Goal: Transaction & Acquisition: Purchase product/service

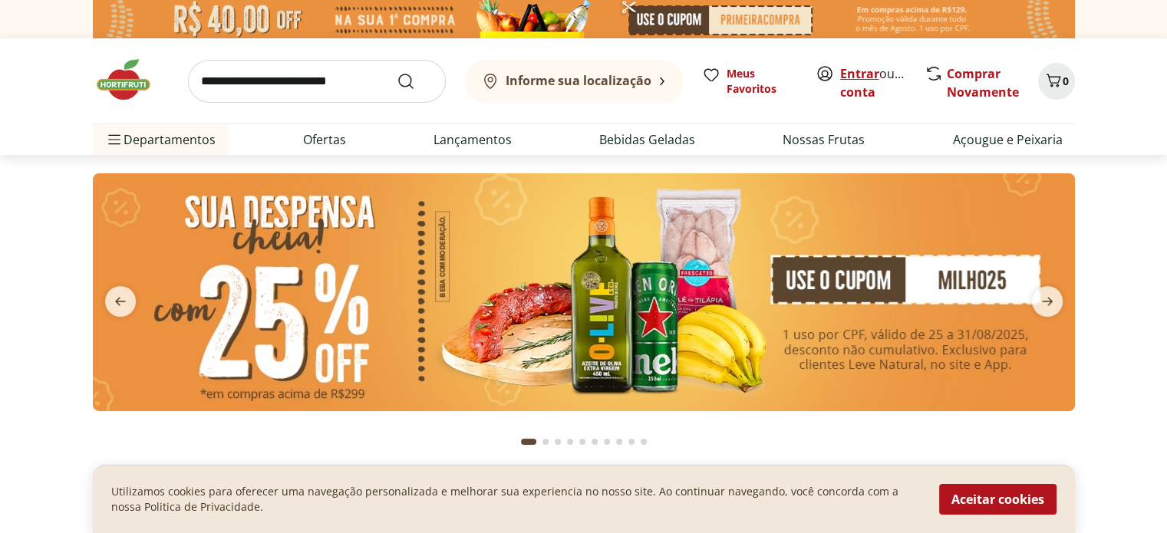
click at [858, 69] on link "Entrar" at bounding box center [859, 73] width 39 height 17
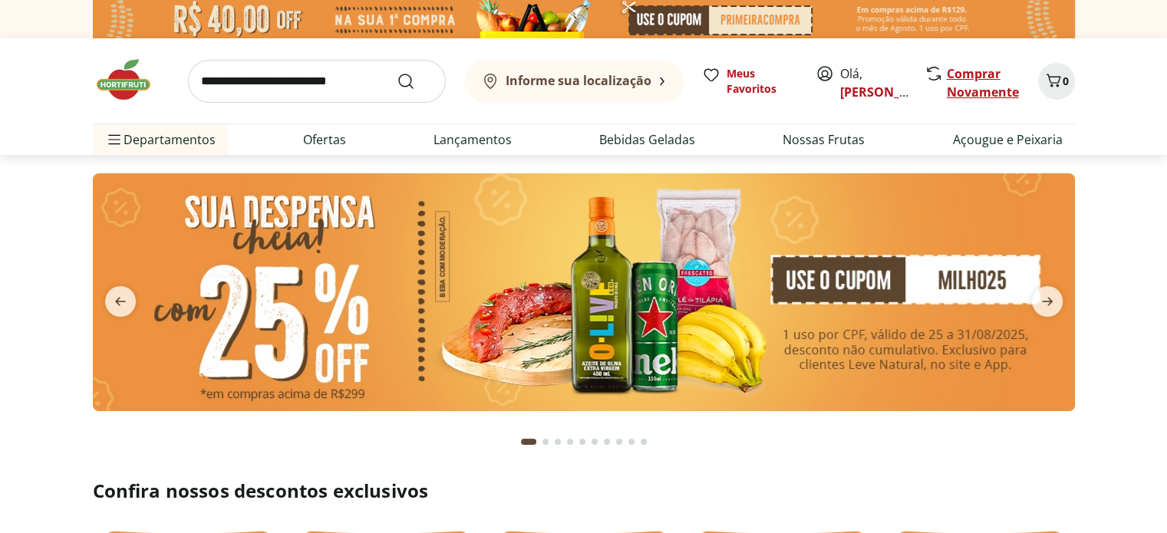
click at [970, 72] on link "Comprar Novamente" at bounding box center [983, 82] width 72 height 35
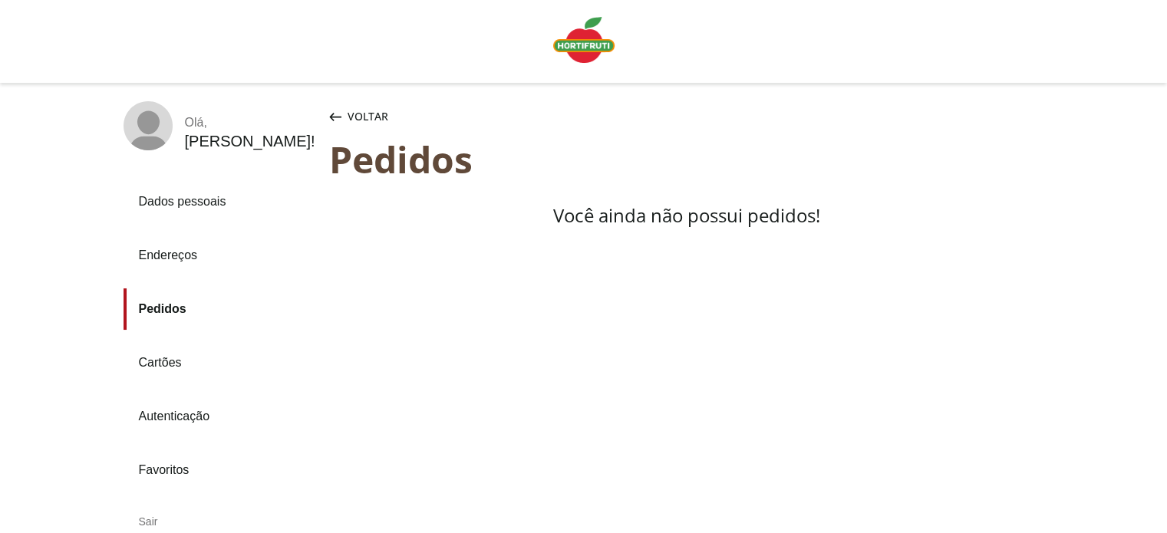
click at [581, 51] on img "Linha de sessão" at bounding box center [583, 40] width 61 height 46
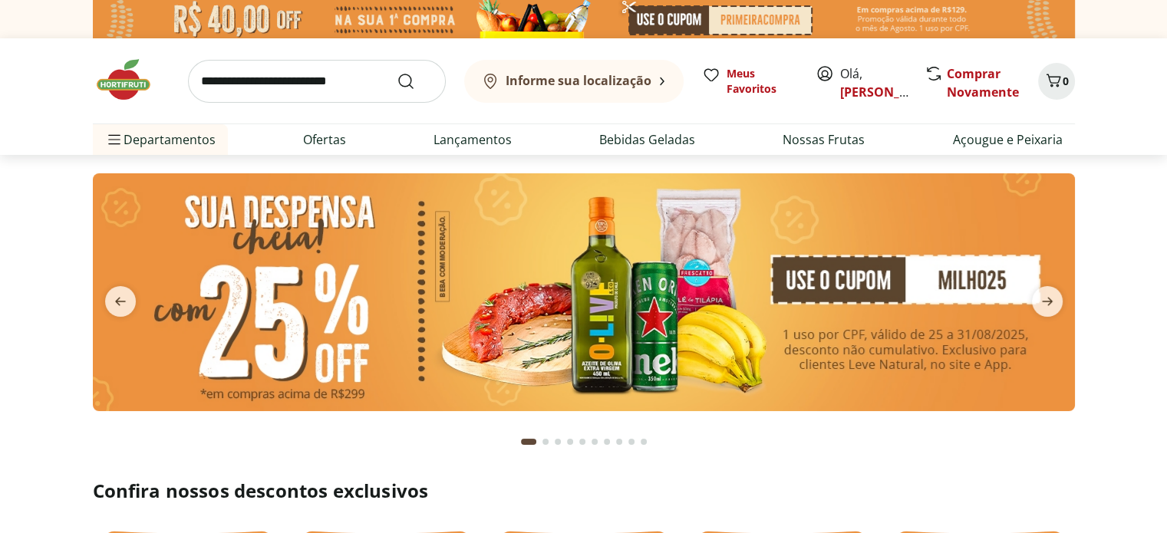
click at [244, 83] on input "search" at bounding box center [317, 81] width 258 height 43
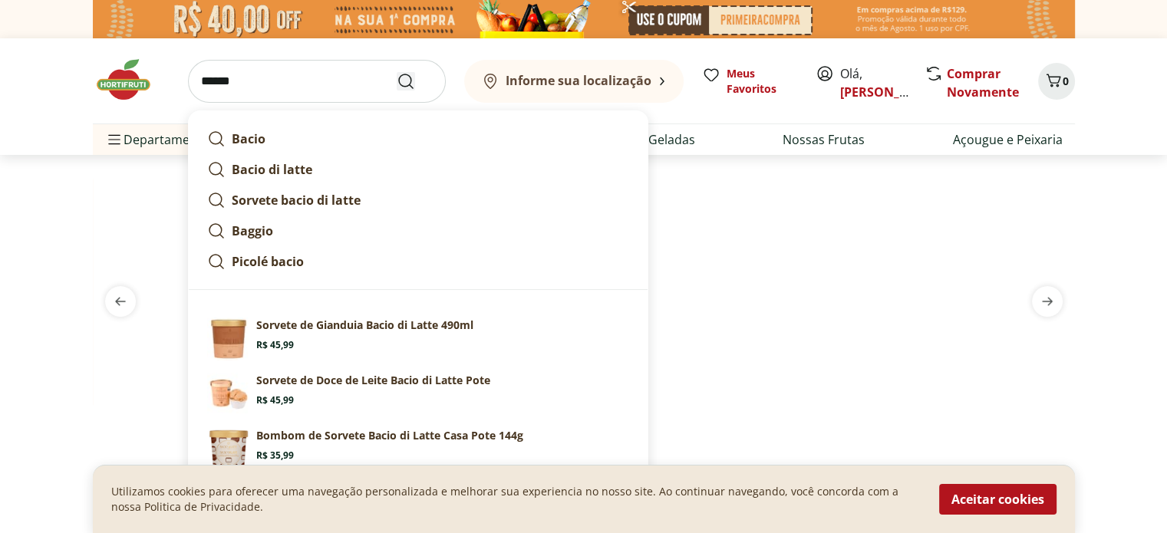
type input "******"
click at [403, 82] on icon "Submit Search" at bounding box center [406, 81] width 18 height 18
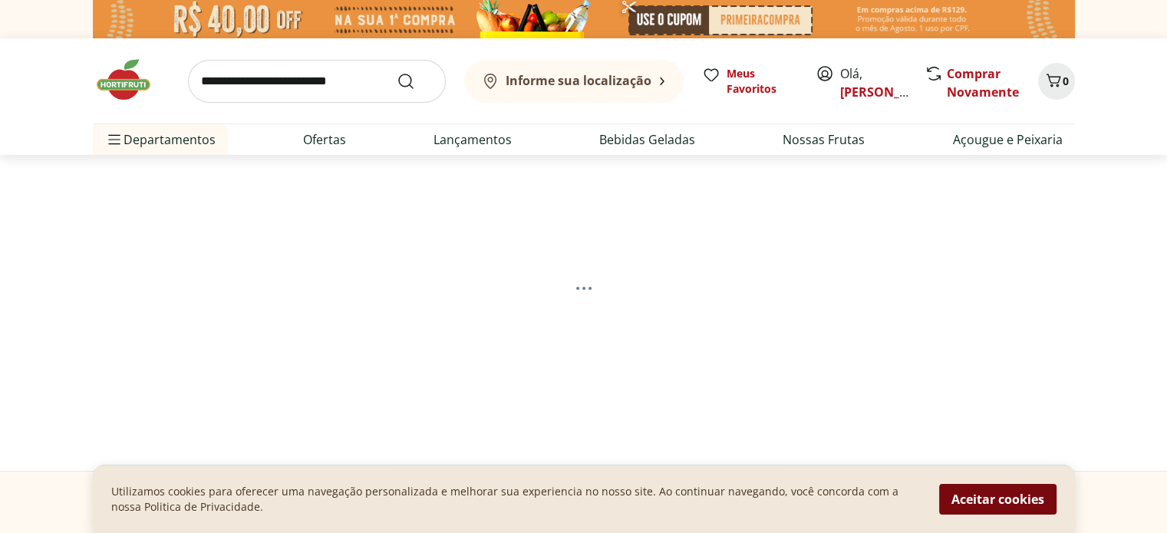
select select "**********"
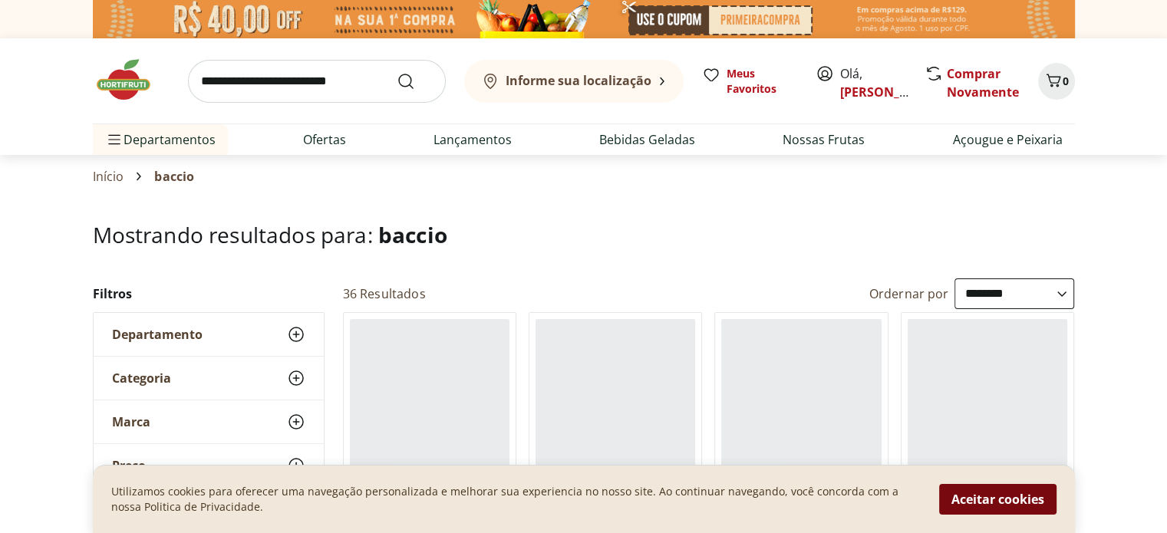
click at [976, 502] on button "Aceitar cookies" at bounding box center [997, 499] width 117 height 31
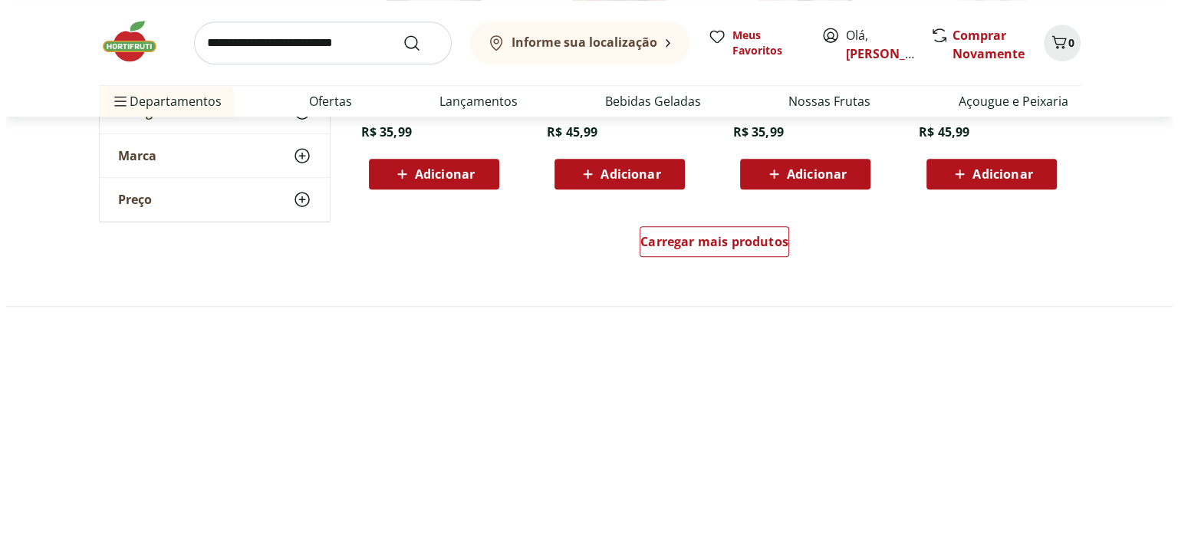
scroll to position [1151, 0]
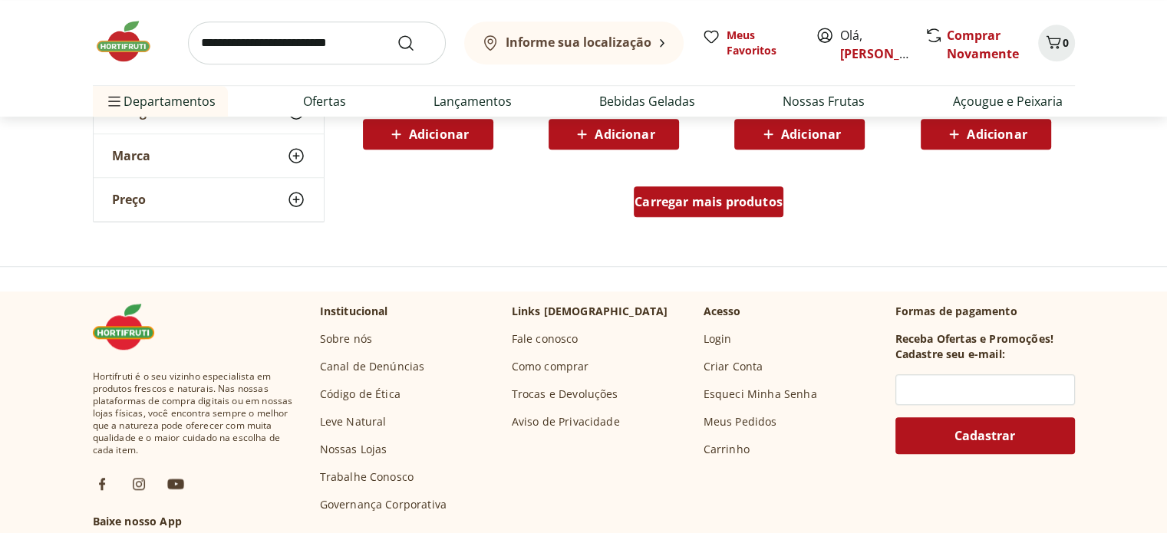
click at [716, 196] on span "Carregar mais produtos" at bounding box center [708, 202] width 148 height 12
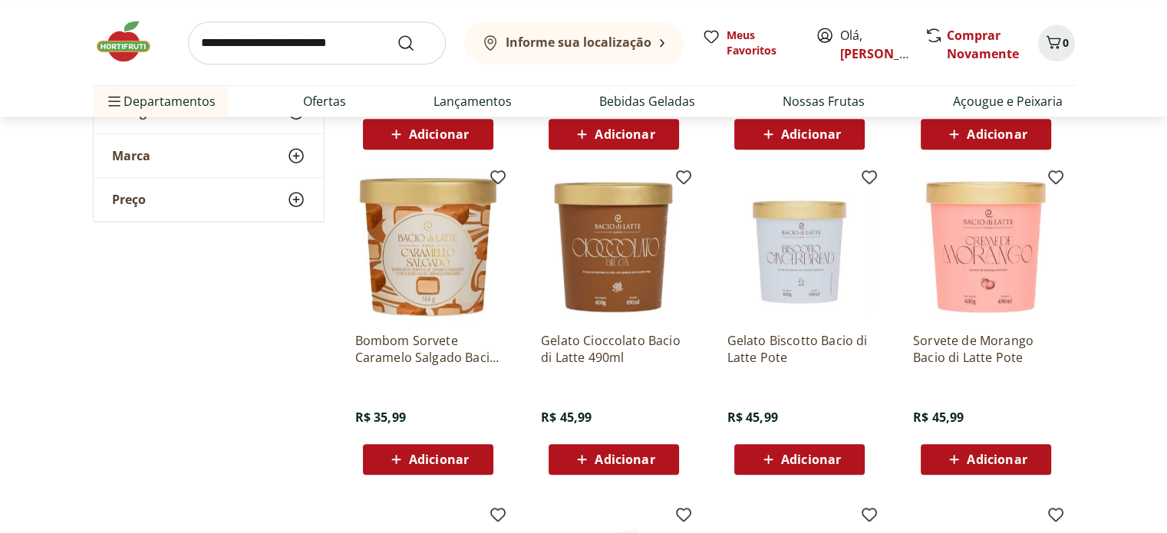
click at [618, 459] on span "Adicionar" at bounding box center [624, 459] width 60 height 12
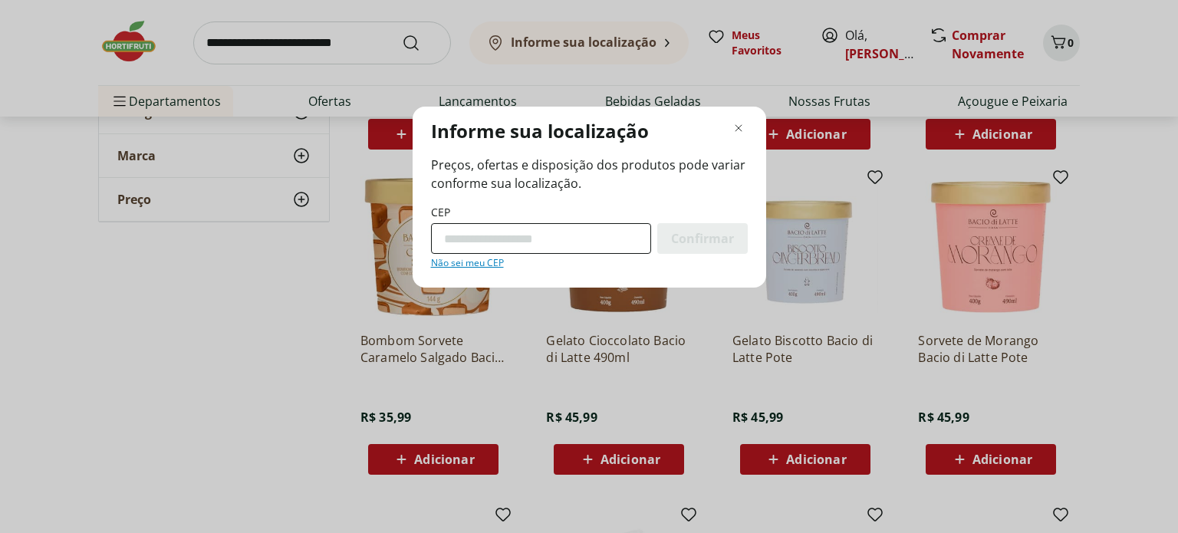
click at [552, 236] on input "CEP" at bounding box center [541, 238] width 220 height 31
type input "*********"
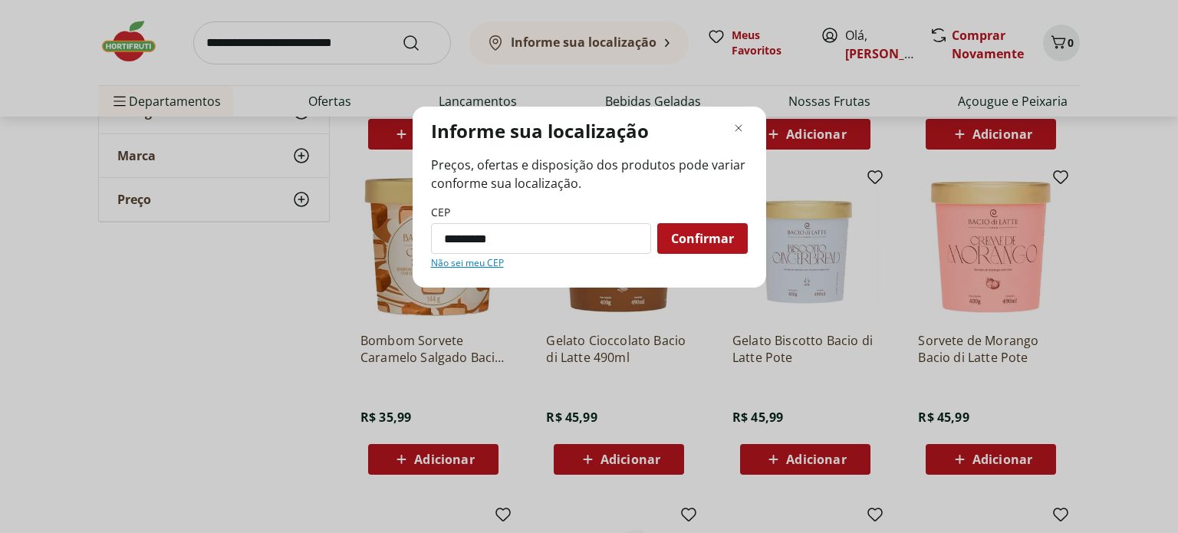
click at [697, 235] on span "Confirmar" at bounding box center [702, 238] width 63 height 12
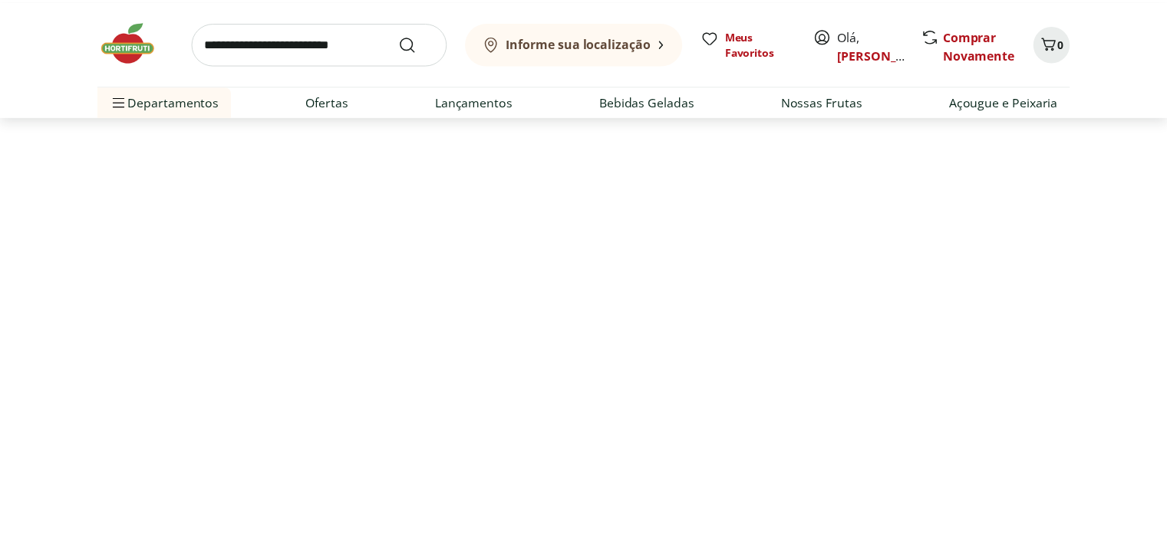
scroll to position [0, 0]
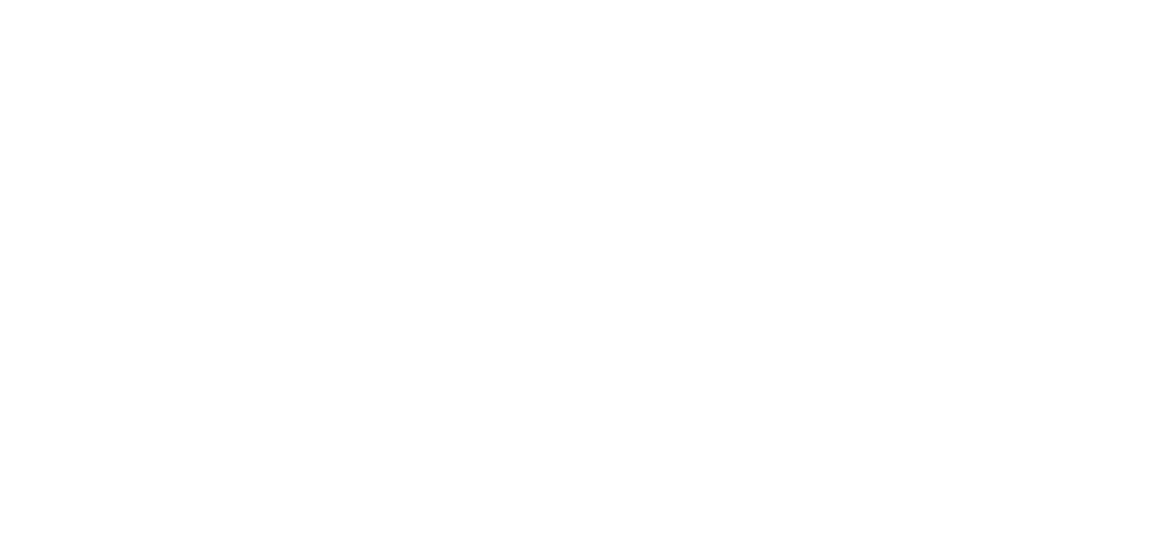
select select "**********"
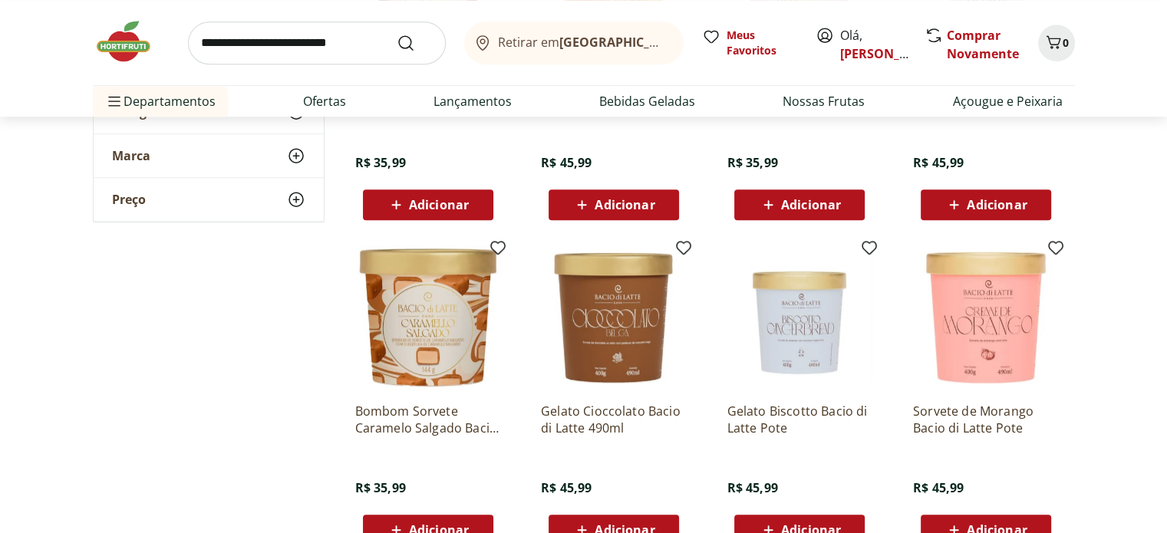
scroll to position [1151, 0]
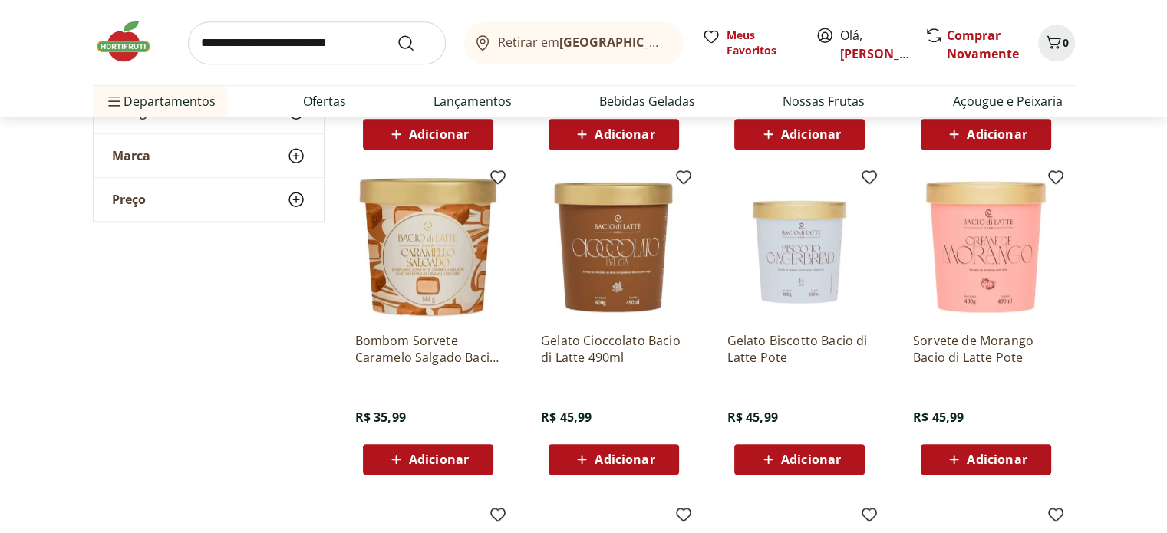
click at [993, 459] on span "Adicionar" at bounding box center [997, 459] width 60 height 12
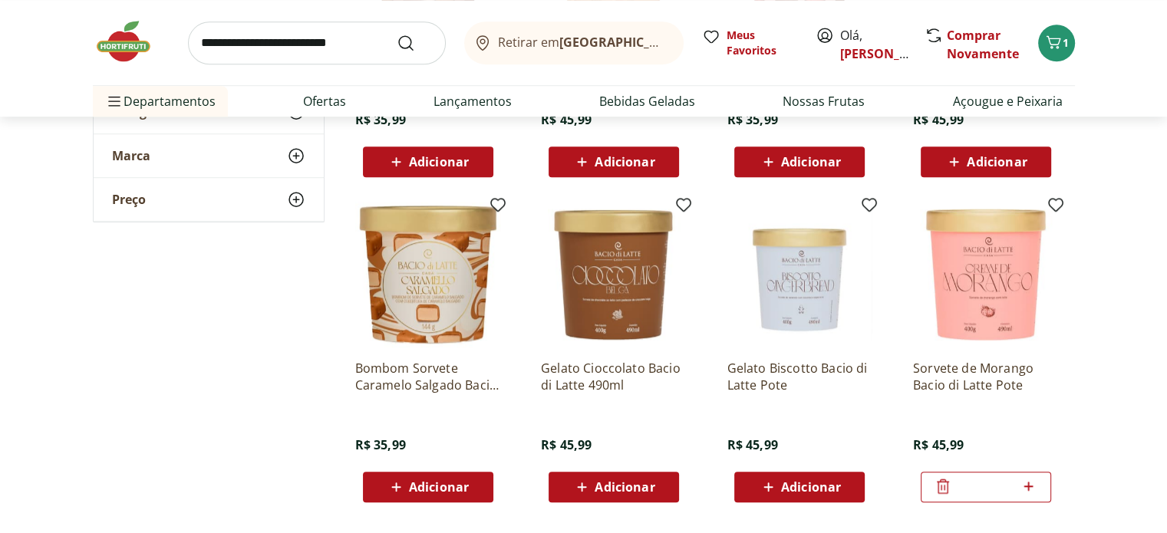
scroll to position [1304, 0]
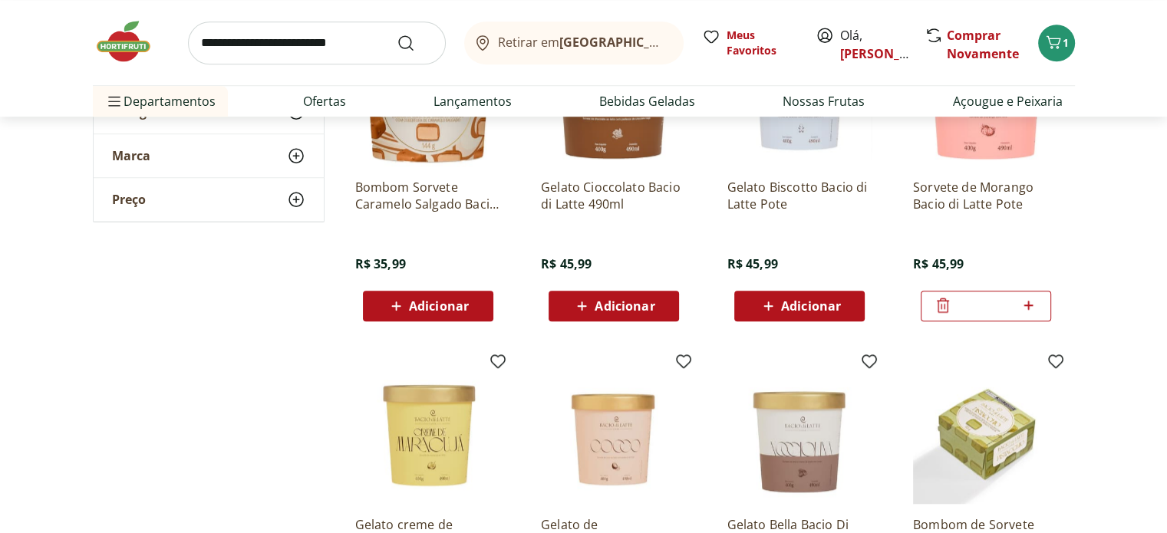
click at [604, 307] on span "Adicionar" at bounding box center [624, 306] width 60 height 12
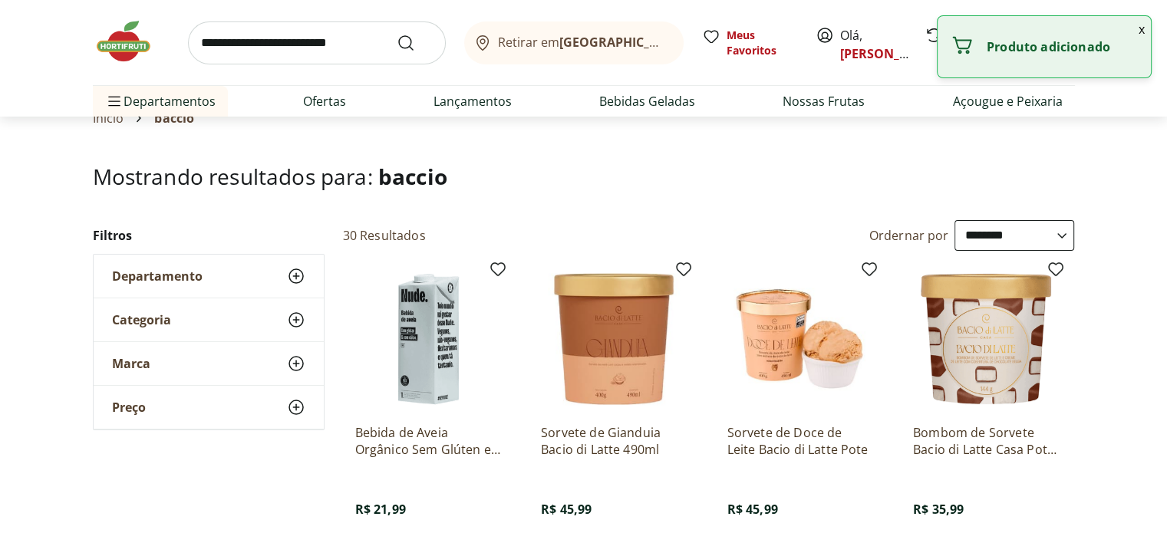
scroll to position [0, 0]
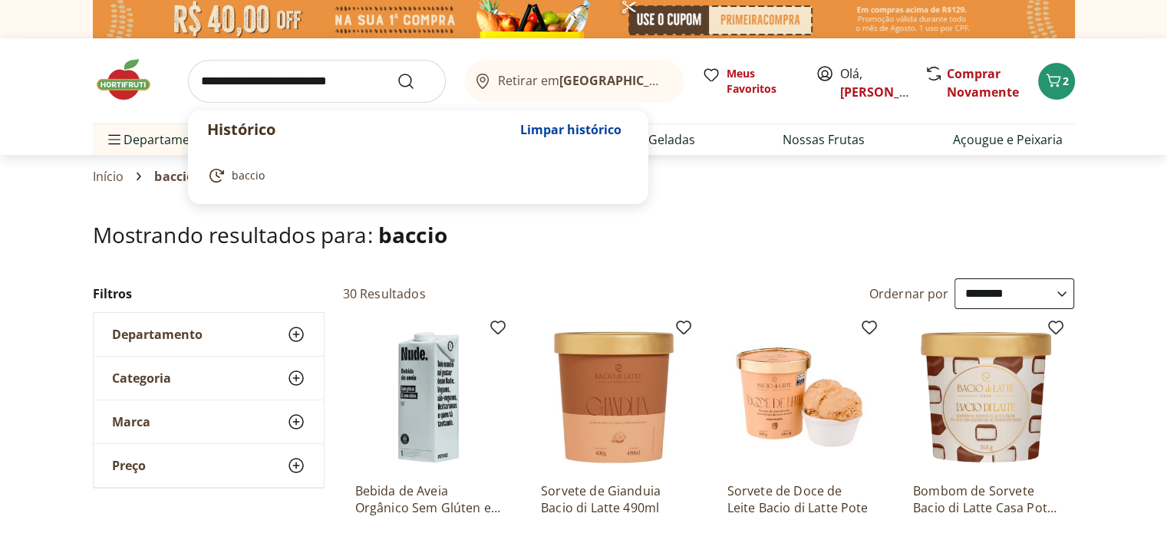
click at [313, 81] on input "search" at bounding box center [317, 81] width 258 height 43
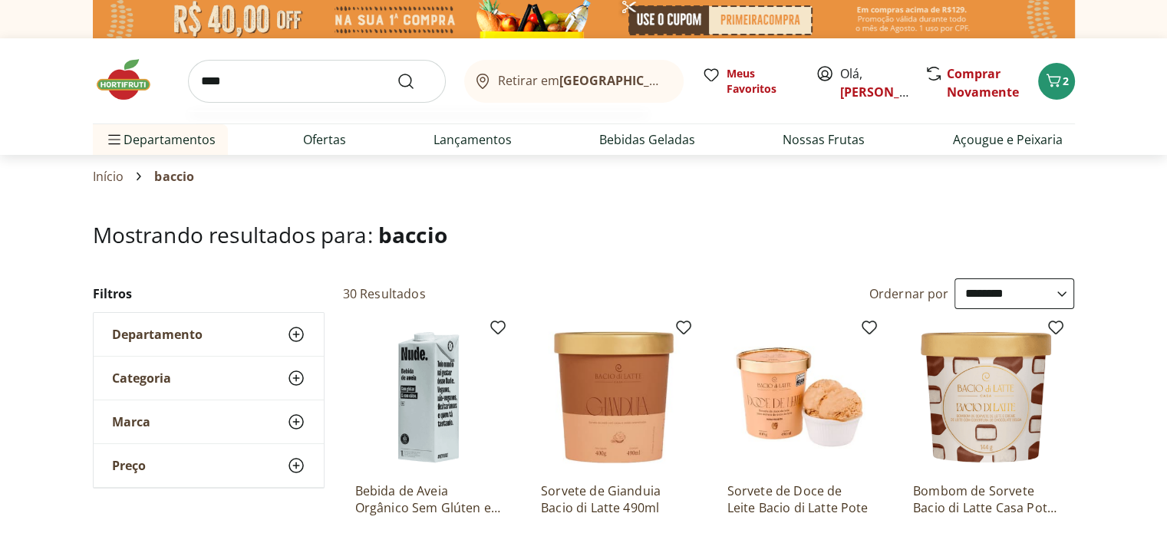
type input "****"
click at [397, 72] on button "Submit Search" at bounding box center [415, 81] width 37 height 18
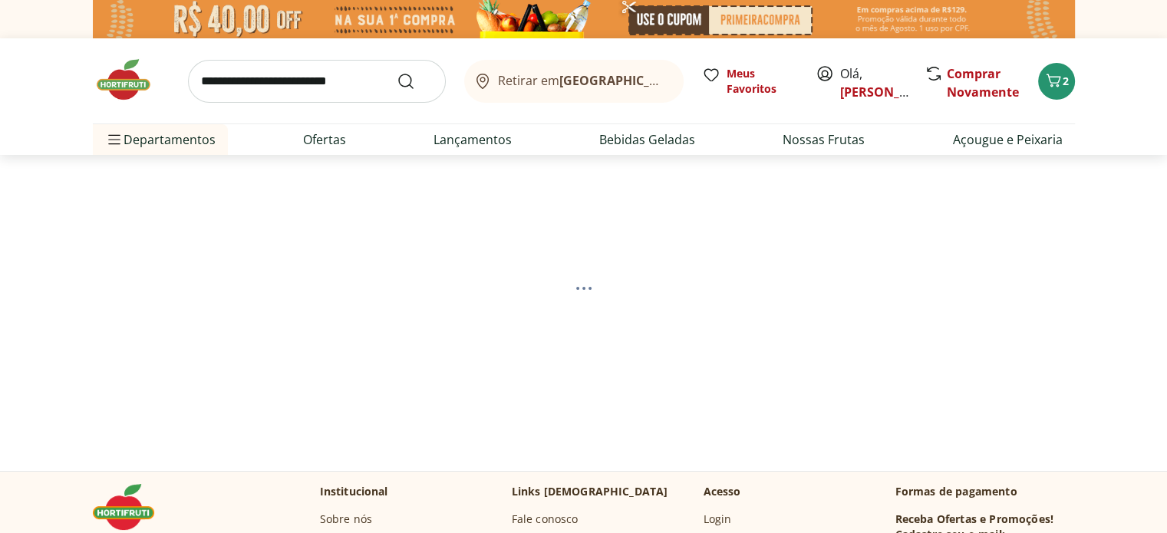
select select "**********"
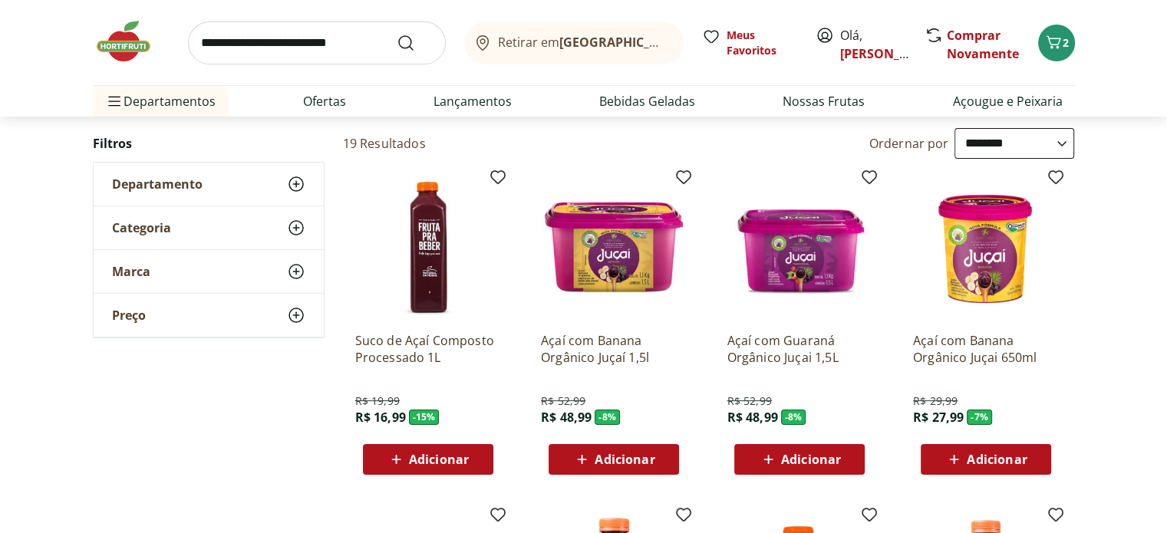
scroll to position [153, 0]
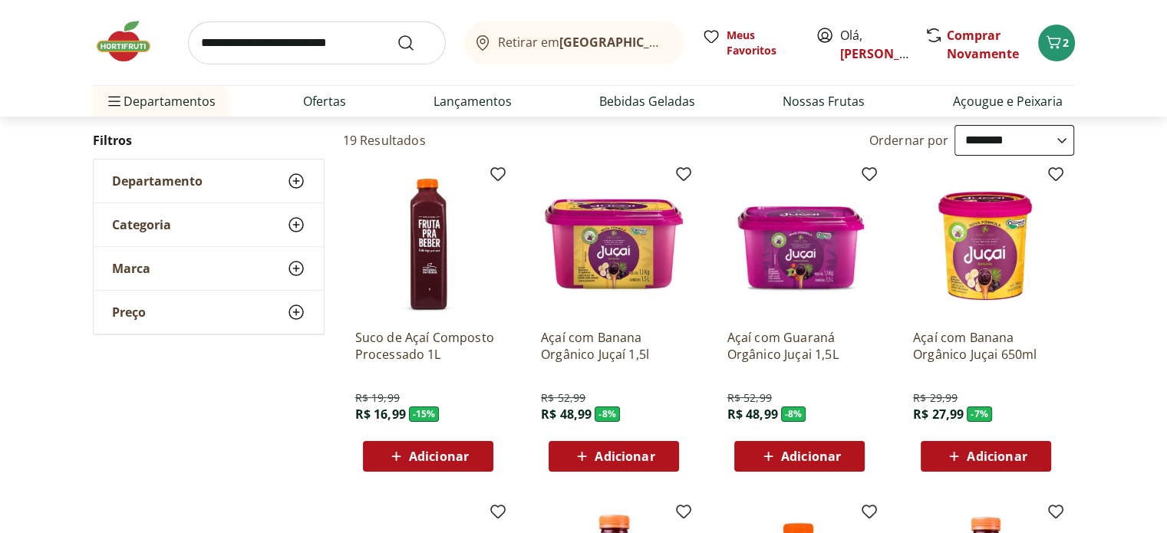
click at [618, 249] on img at bounding box center [614, 244] width 146 height 146
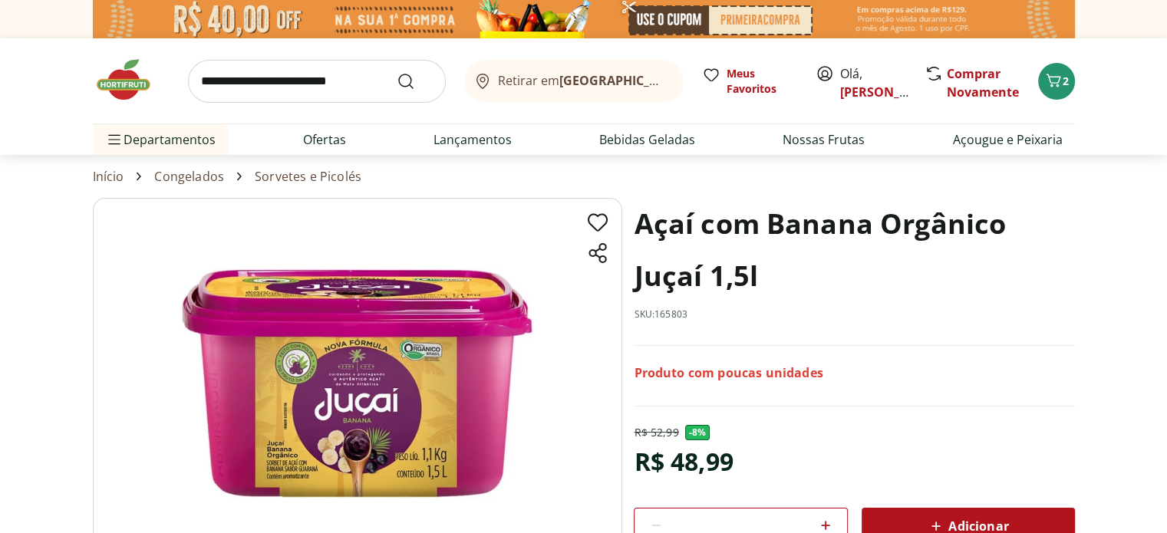
scroll to position [153, 0]
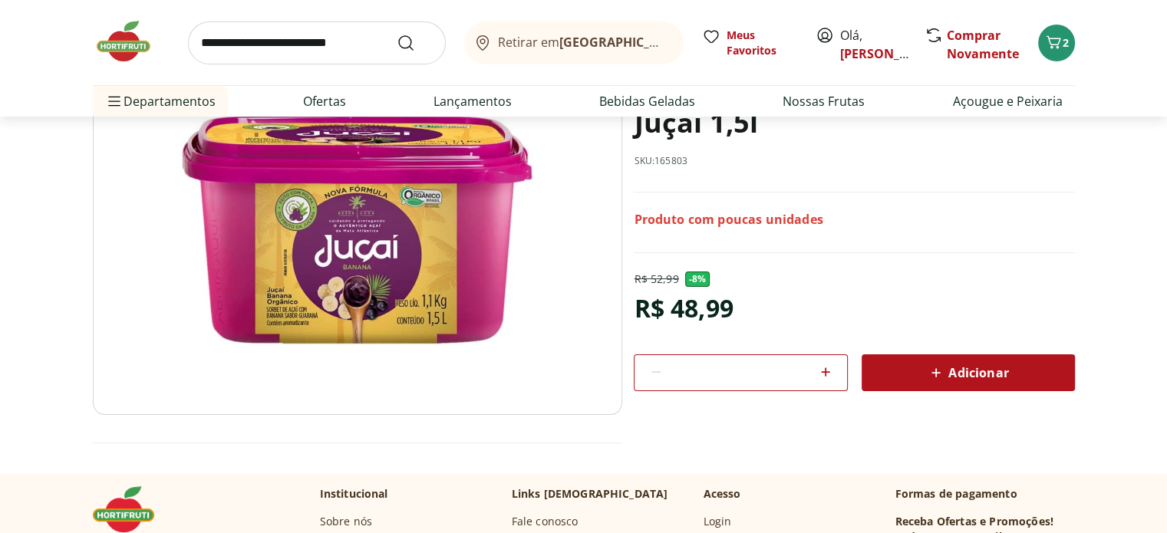
click at [345, 254] on img at bounding box center [357, 229] width 529 height 370
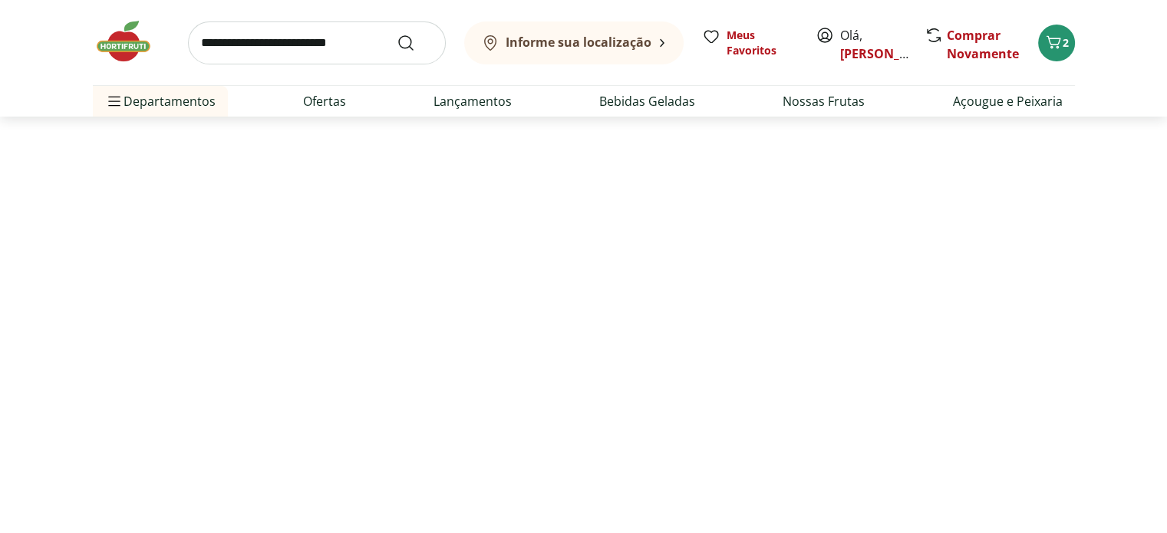
select select "**********"
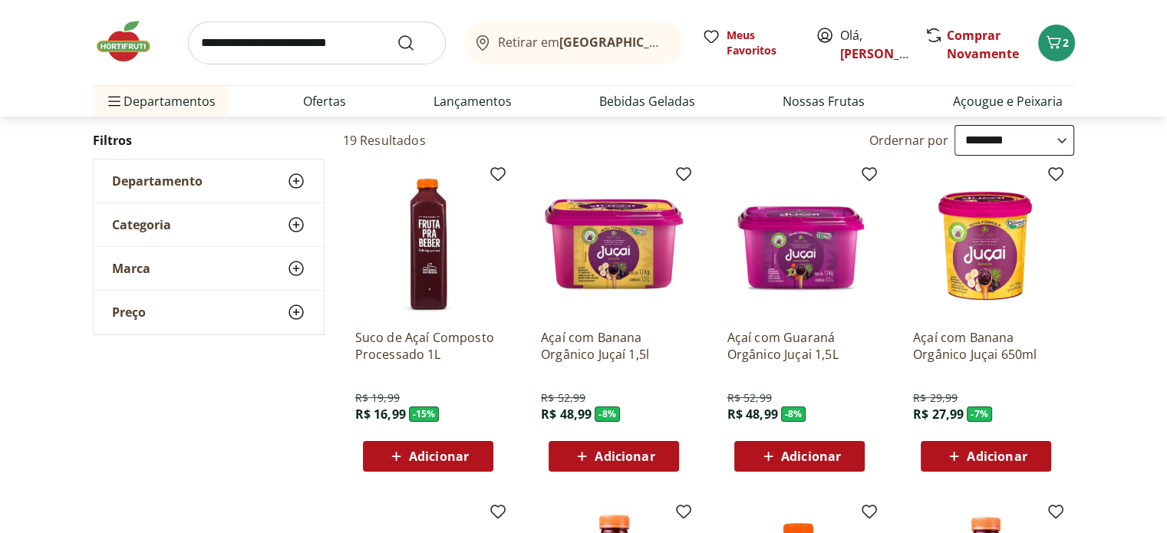
click at [785, 245] on img at bounding box center [799, 244] width 146 height 146
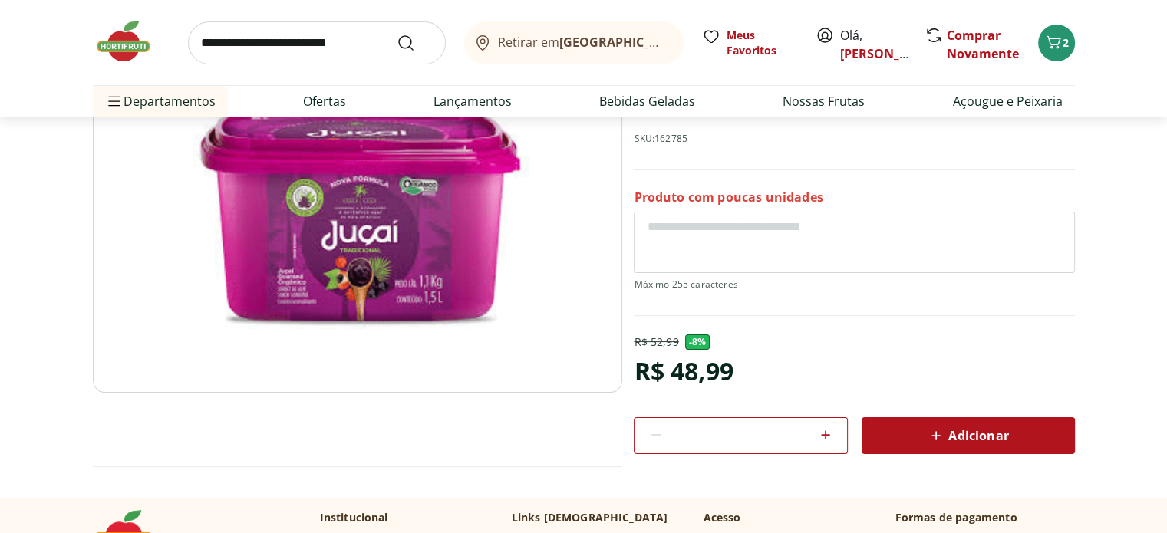
scroll to position [230, 0]
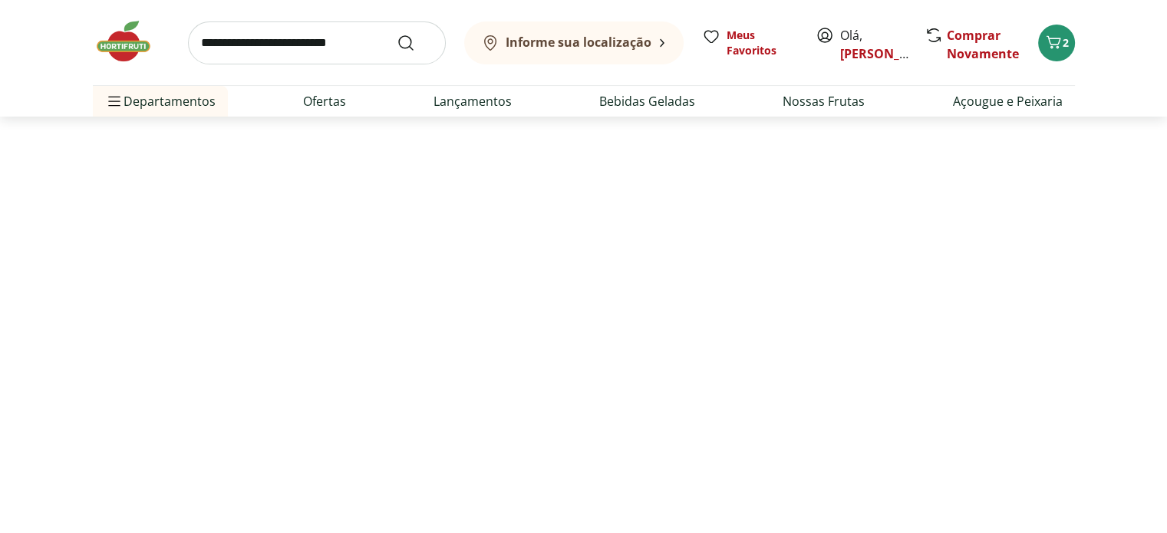
scroll to position [153, 0]
select select "**********"
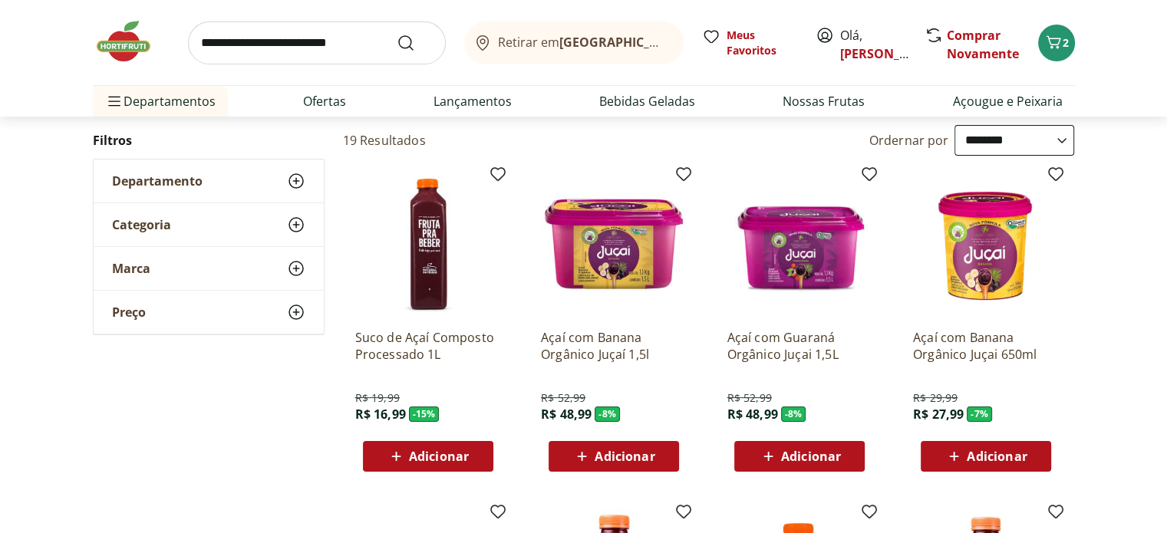
click at [622, 459] on span "Adicionar" at bounding box center [624, 456] width 60 height 12
click at [126, 40] on img at bounding box center [131, 41] width 77 height 46
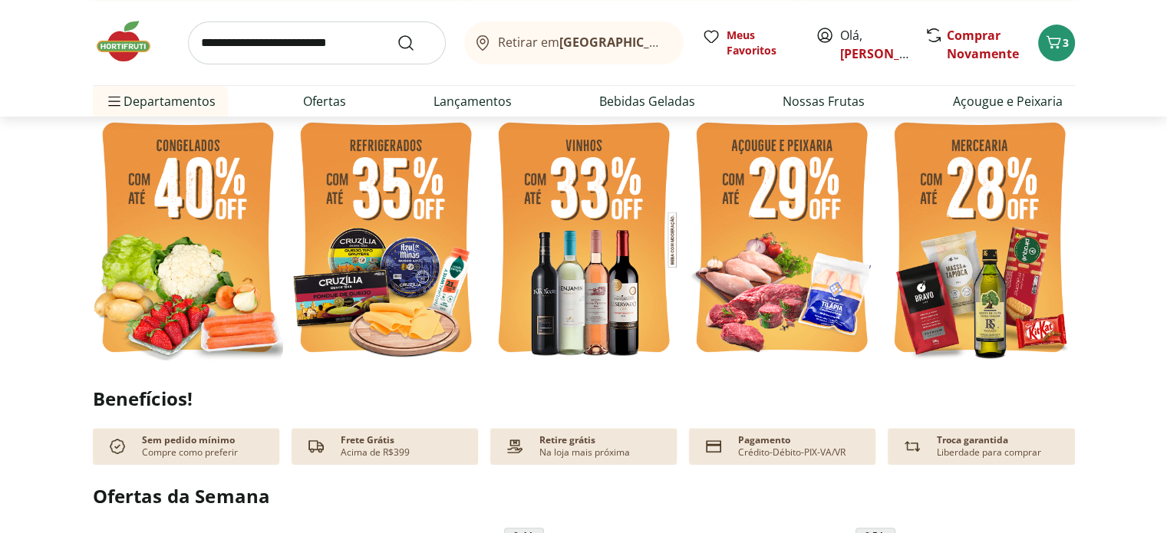
scroll to position [384, 0]
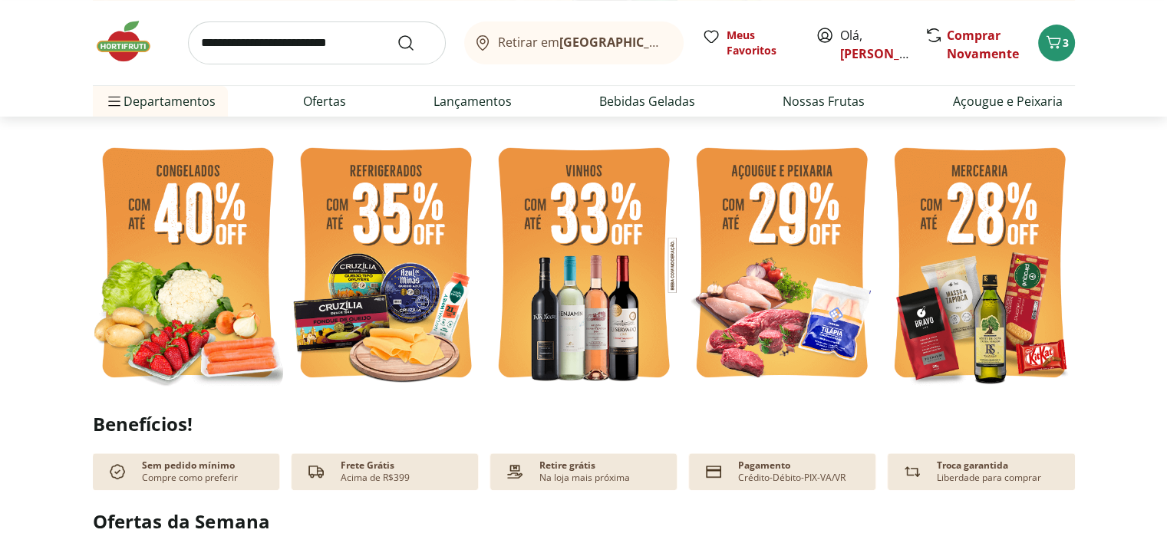
click at [203, 229] on img at bounding box center [188, 265] width 190 height 254
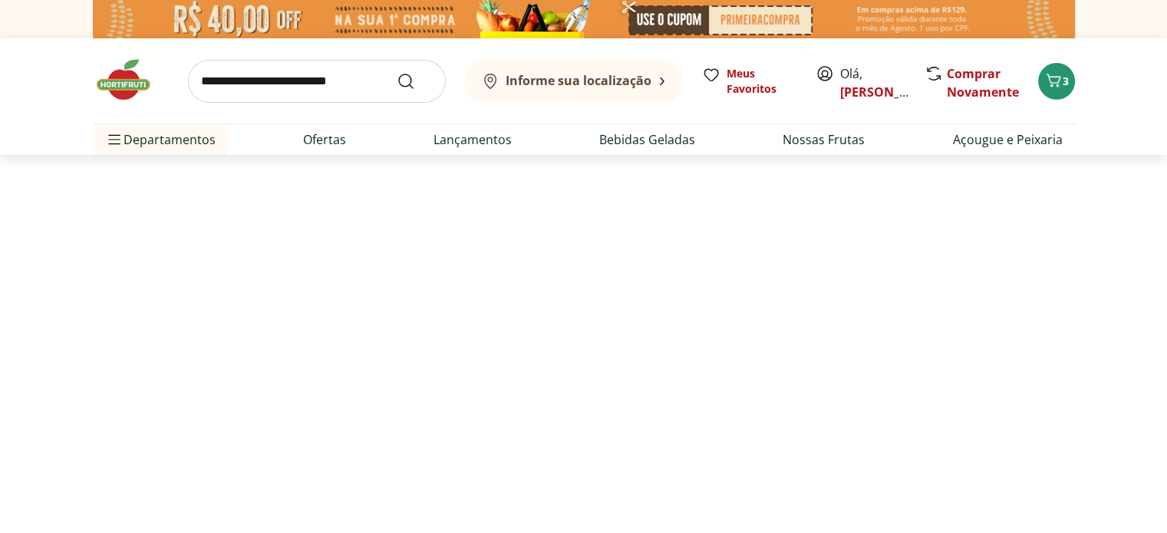
select select "**********"
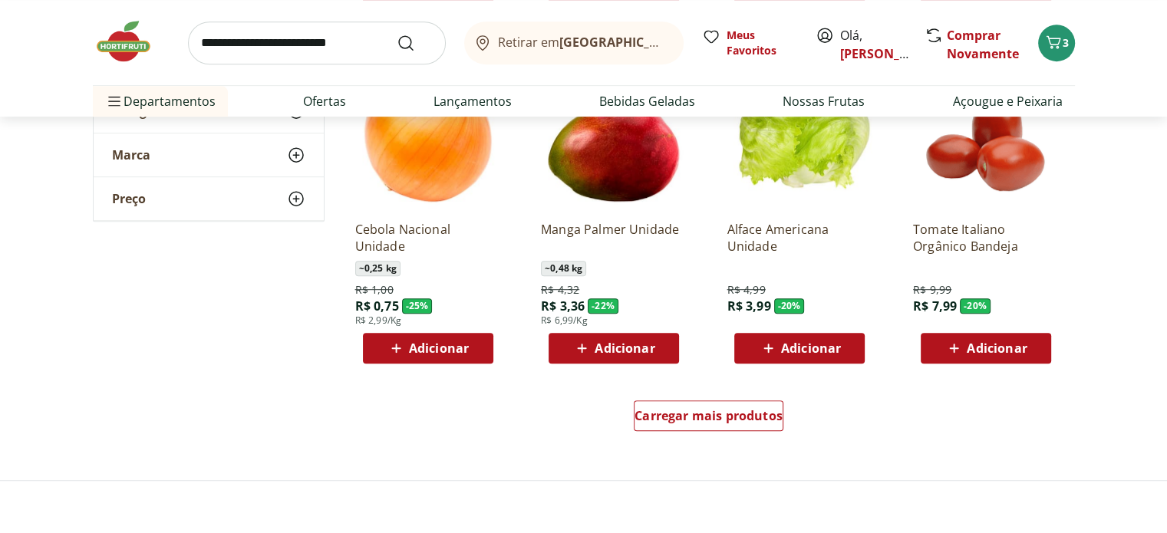
scroll to position [997, 0]
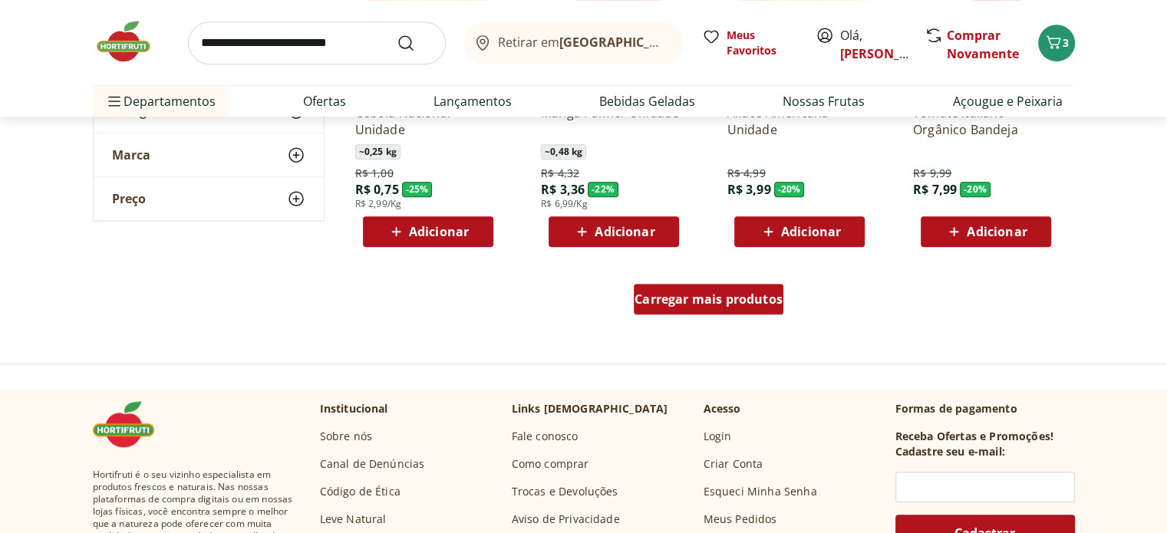
click at [689, 296] on span "Carregar mais produtos" at bounding box center [708, 299] width 148 height 12
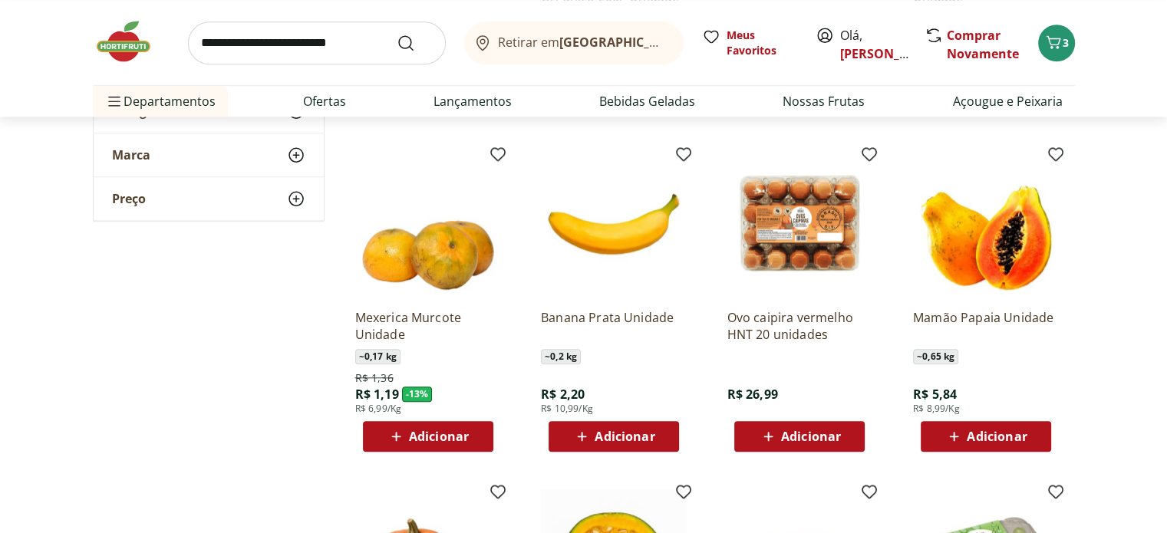
scroll to position [1457, 0]
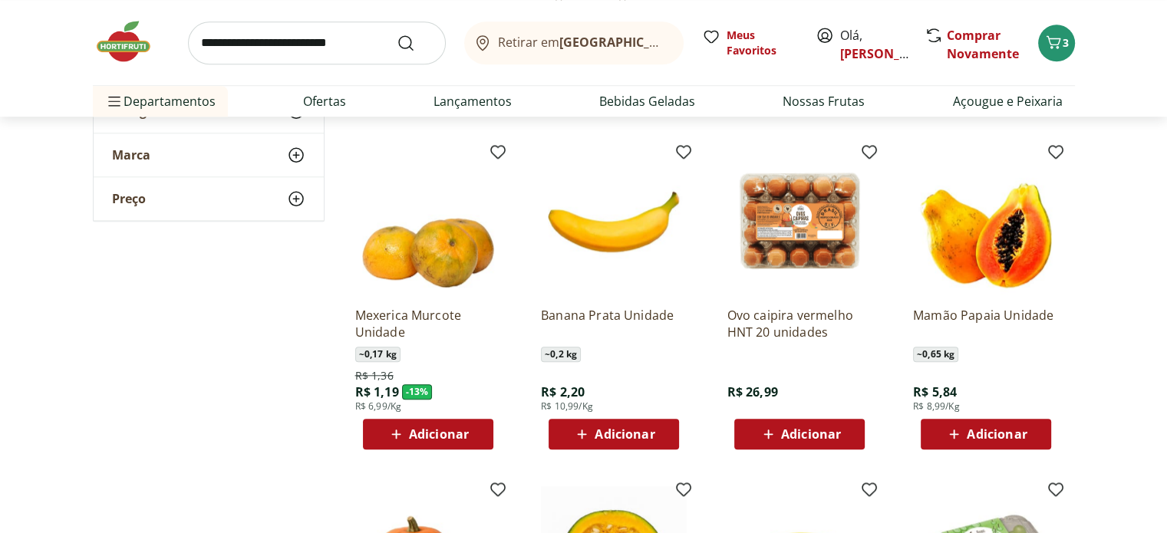
click at [985, 439] on span "Adicionar" at bounding box center [997, 434] width 60 height 12
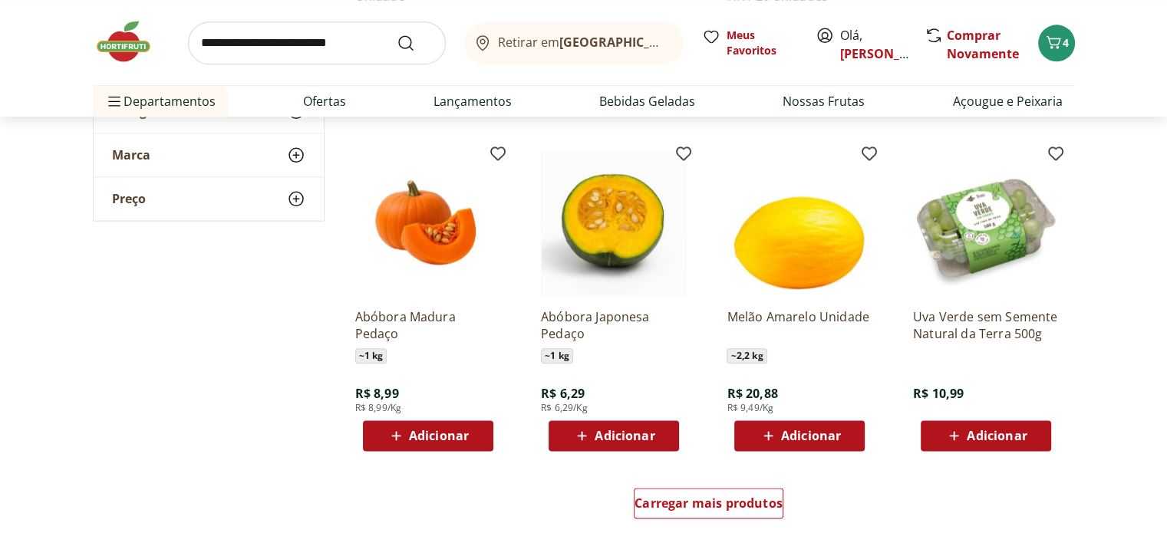
scroll to position [1841, 0]
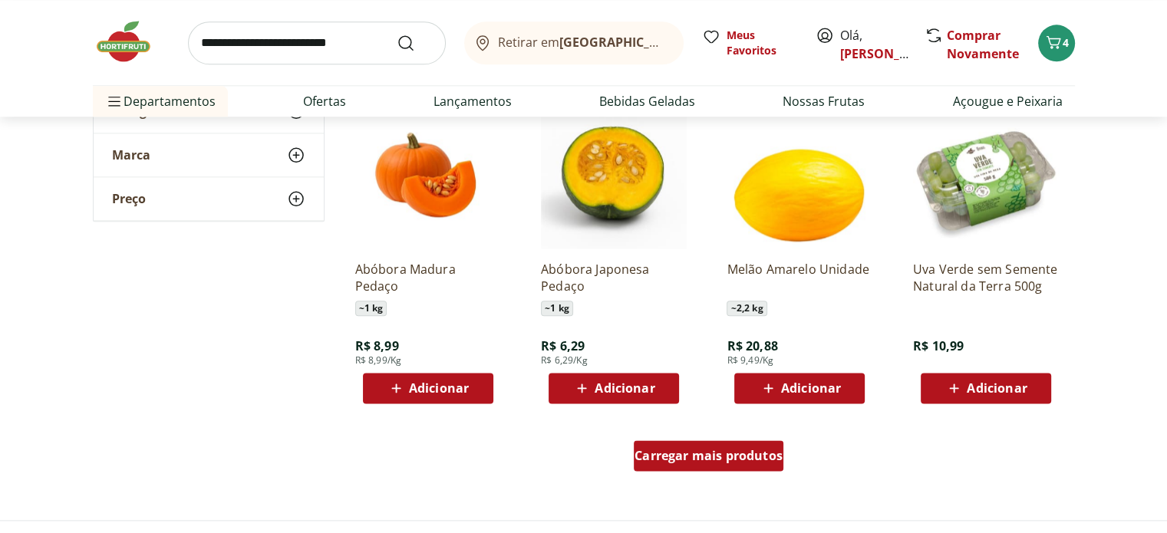
click at [710, 453] on span "Carregar mais produtos" at bounding box center [708, 456] width 148 height 12
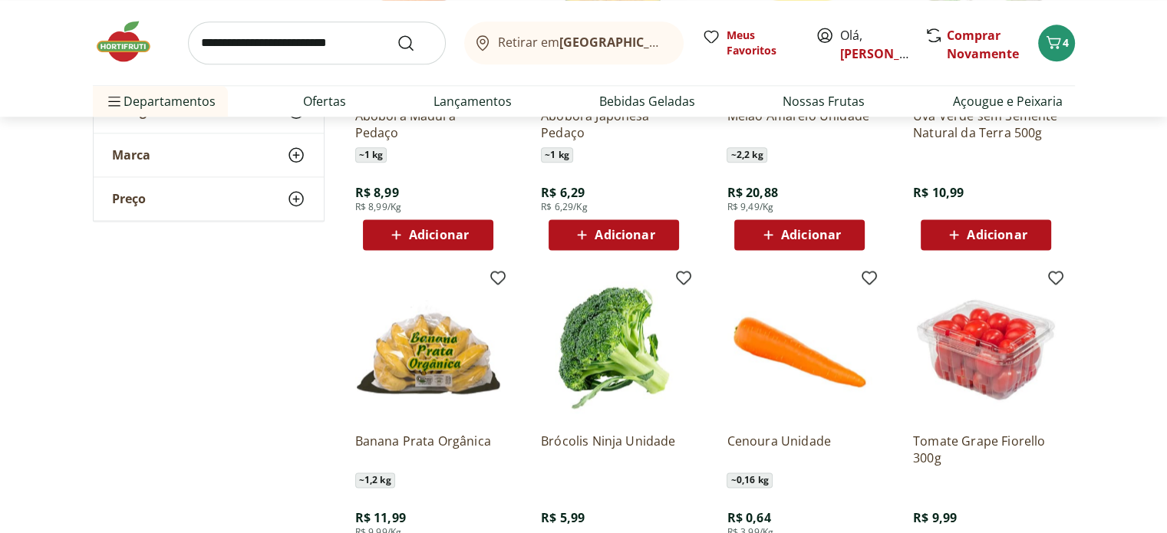
scroll to position [2071, 0]
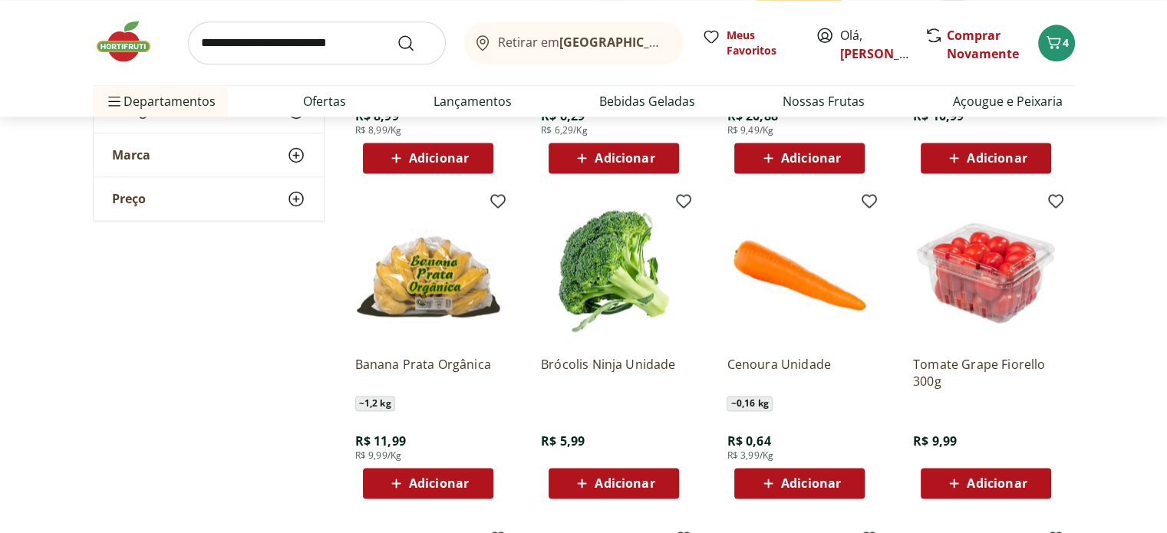
click at [801, 481] on span "Adicionar" at bounding box center [811, 483] width 60 height 12
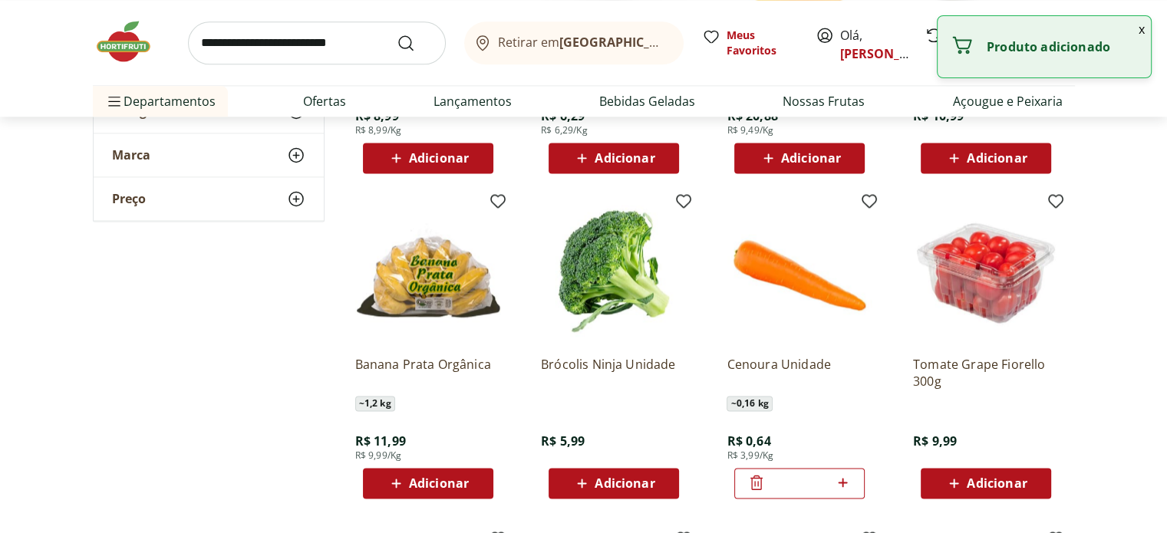
click at [838, 476] on icon at bounding box center [842, 482] width 19 height 18
click at [844, 481] on icon at bounding box center [842, 482] width 19 height 18
type input "*"
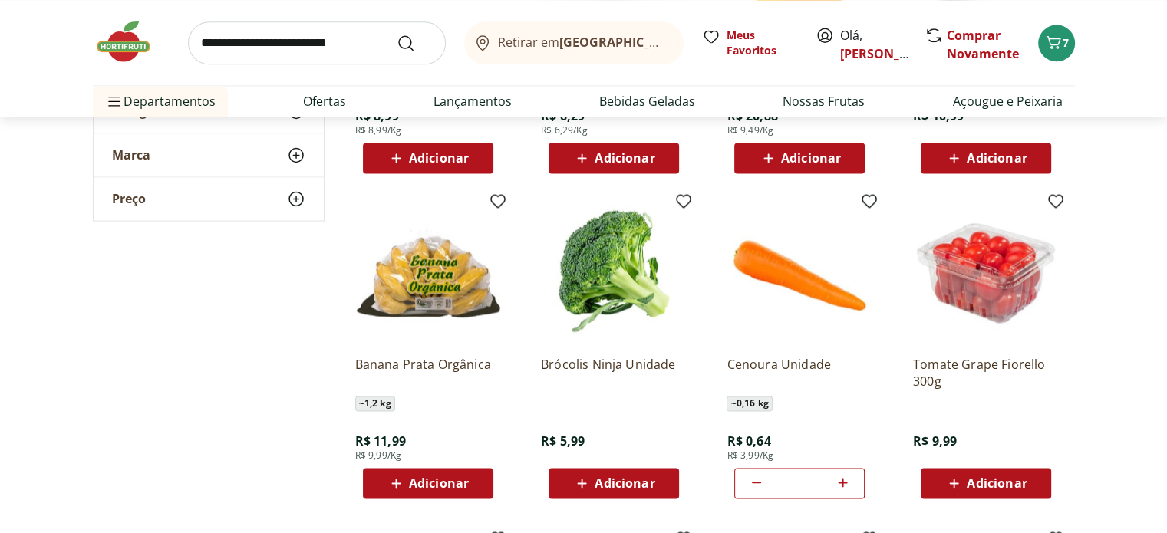
click at [614, 480] on span "Adicionar" at bounding box center [624, 483] width 60 height 12
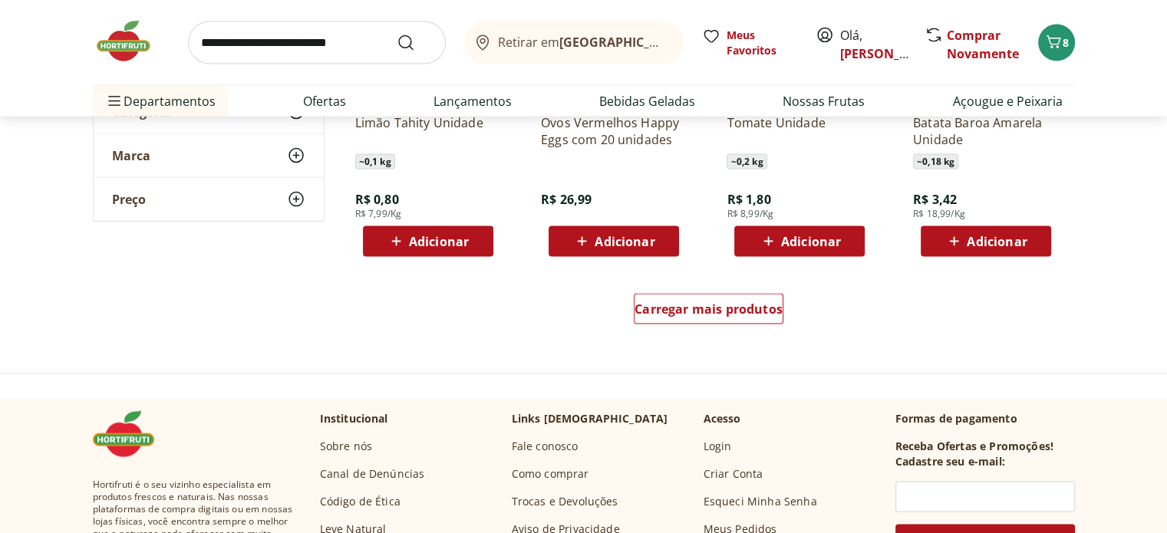
scroll to position [2992, 0]
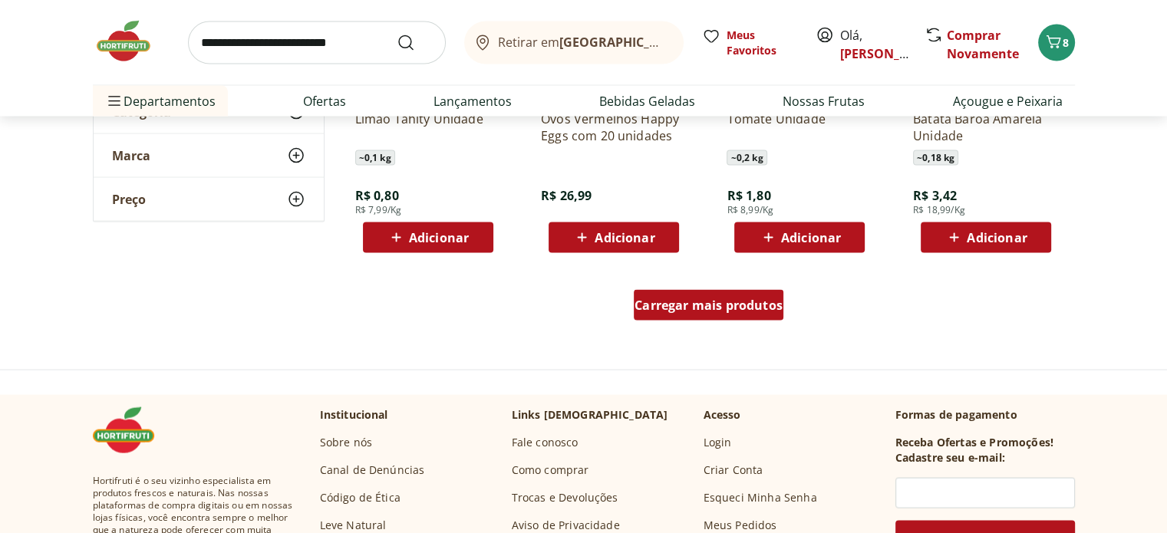
click at [719, 295] on div "Carregar mais produtos" at bounding box center [709, 305] width 150 height 31
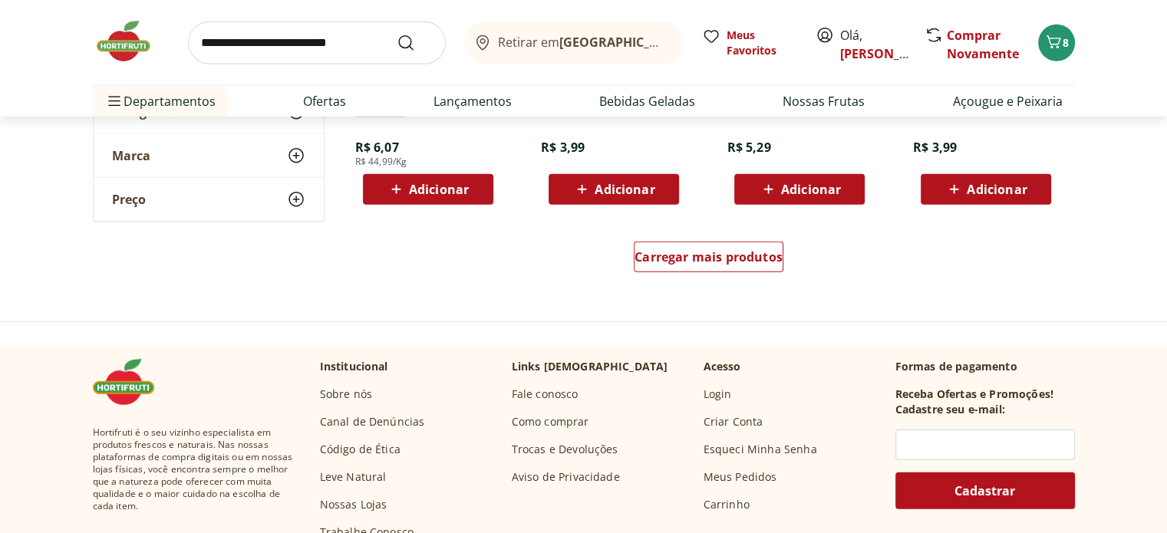
scroll to position [4065, 0]
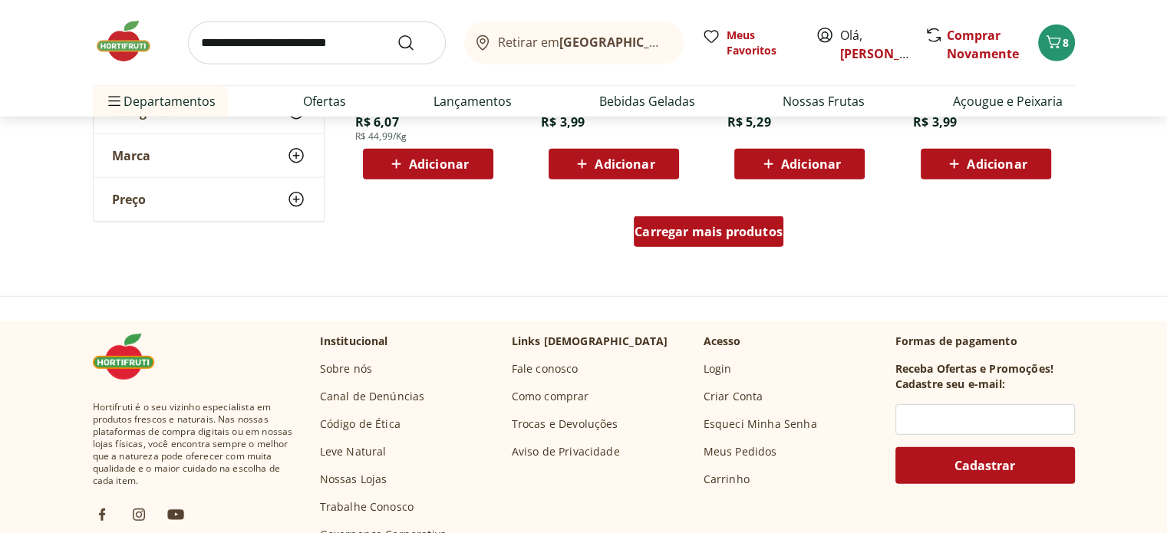
click at [709, 236] on span "Carregar mais produtos" at bounding box center [708, 232] width 148 height 12
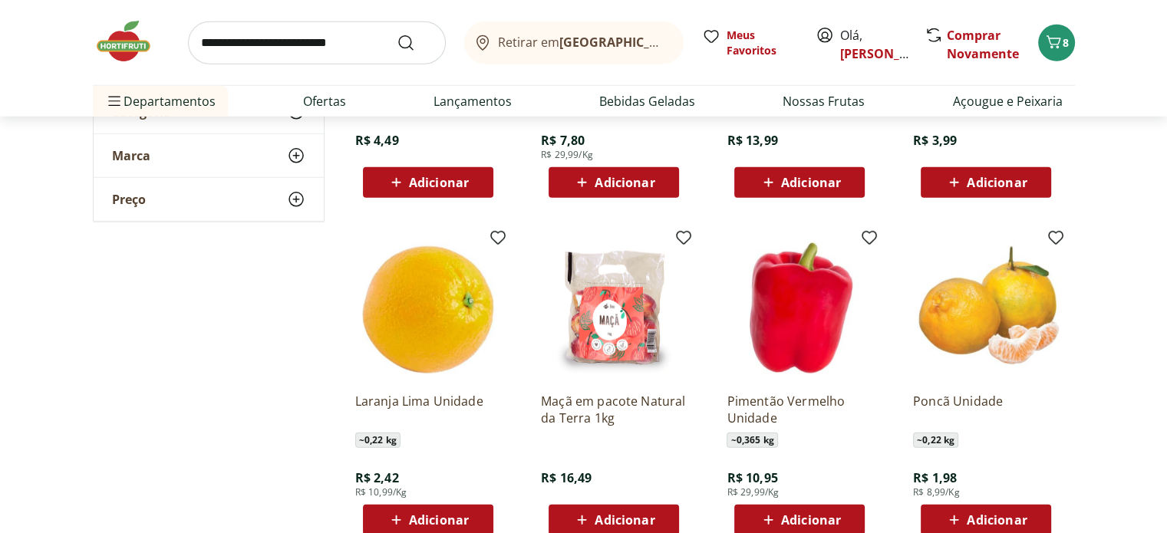
scroll to position [4449, 0]
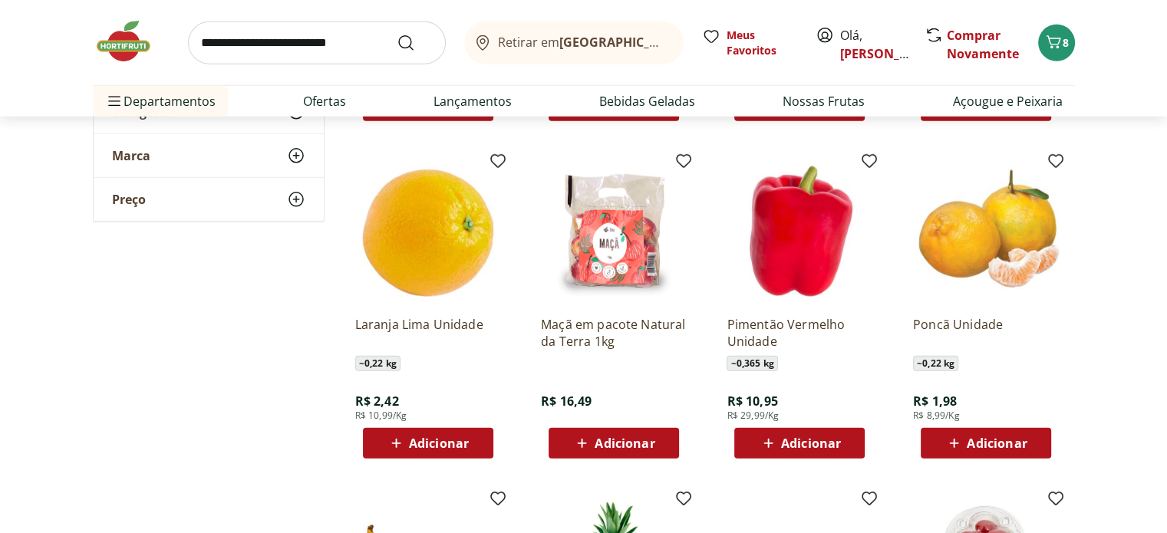
click at [435, 441] on span "Adicionar" at bounding box center [439, 443] width 60 height 12
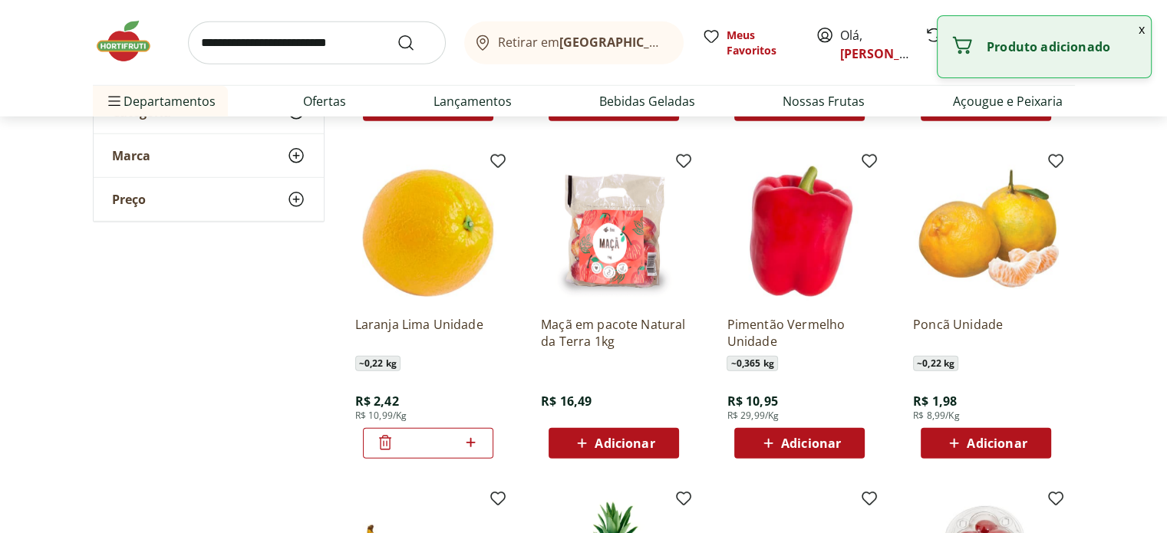
click at [470, 439] on icon at bounding box center [470, 442] width 9 height 9
type input "*"
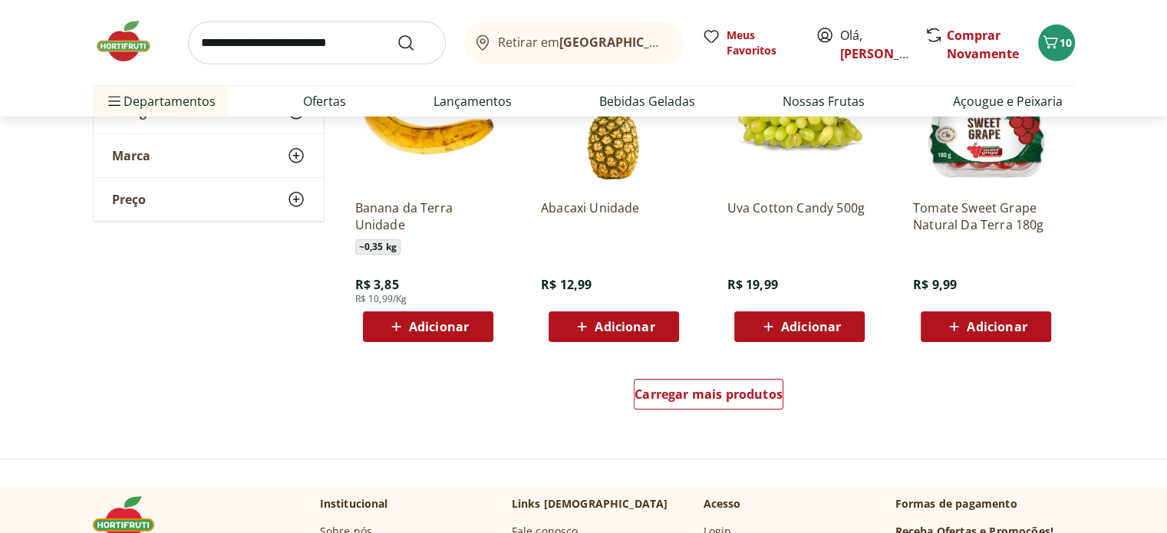
scroll to position [4909, 0]
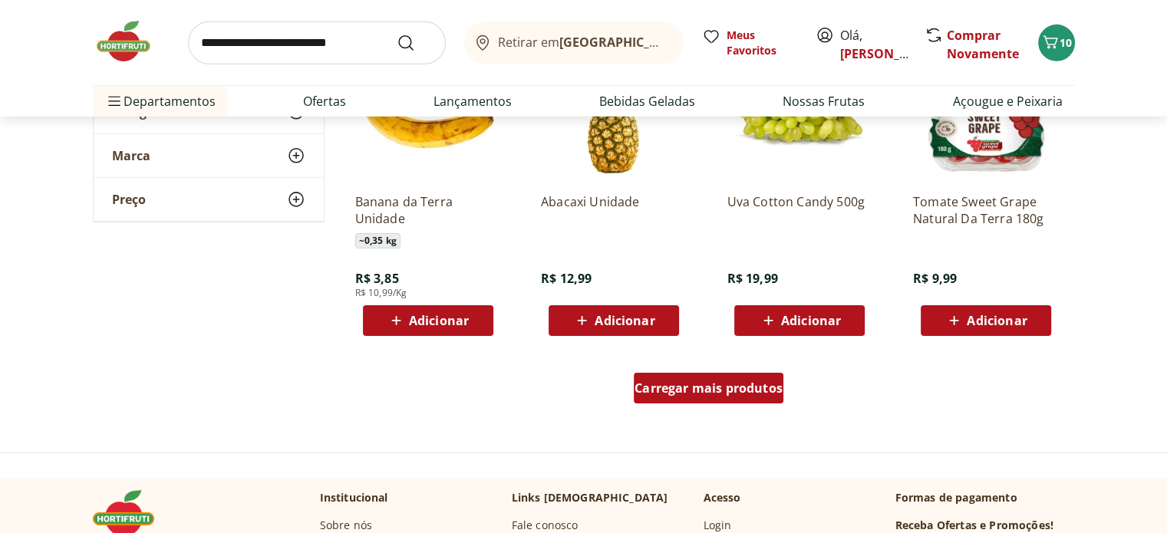
click at [712, 382] on span "Carregar mais produtos" at bounding box center [708, 388] width 148 height 12
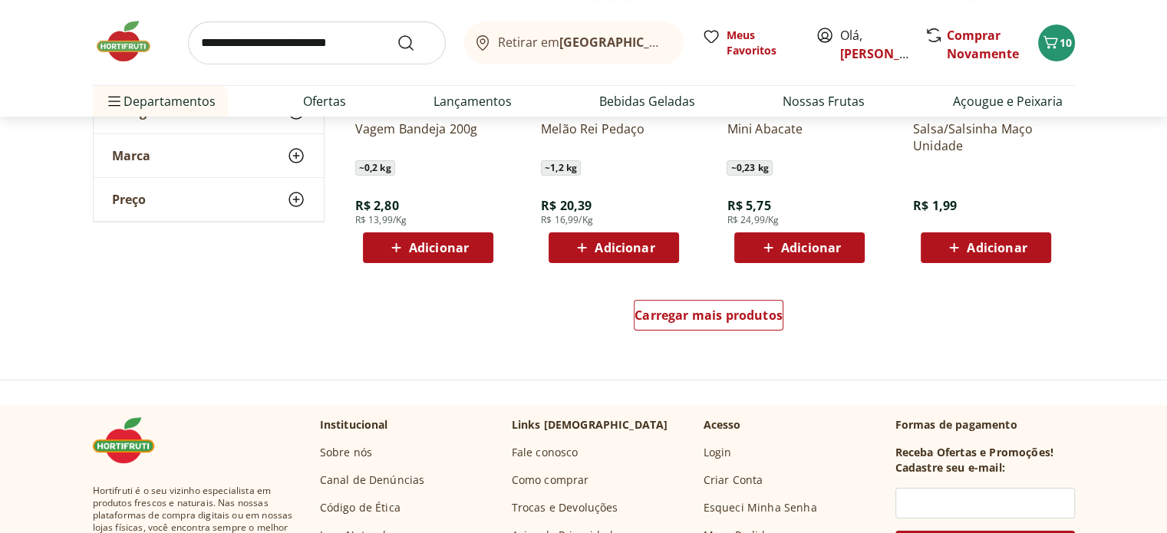
scroll to position [5983, 0]
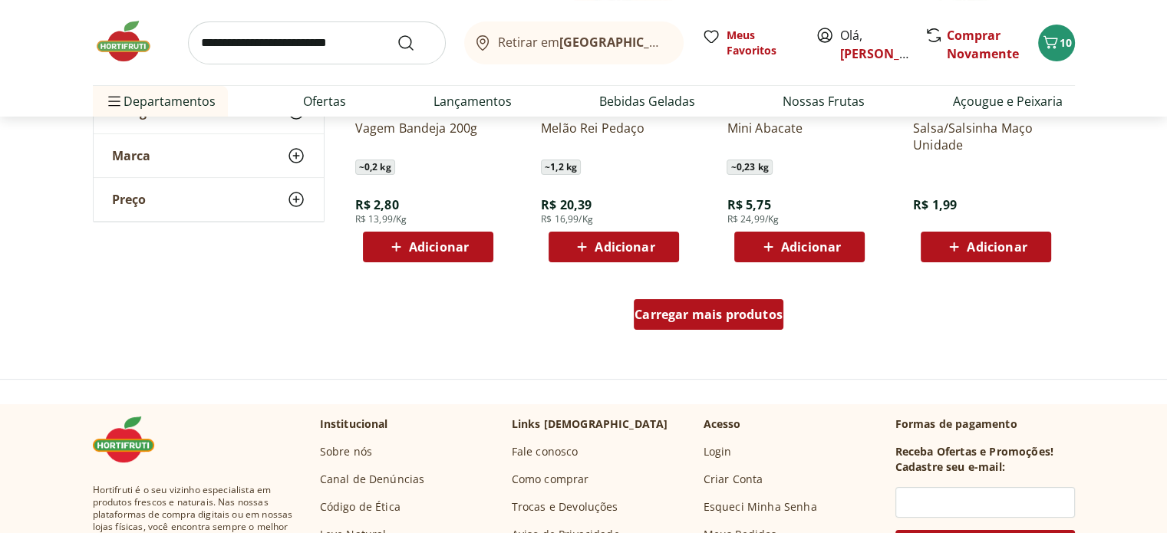
click at [700, 311] on span "Carregar mais produtos" at bounding box center [708, 314] width 148 height 12
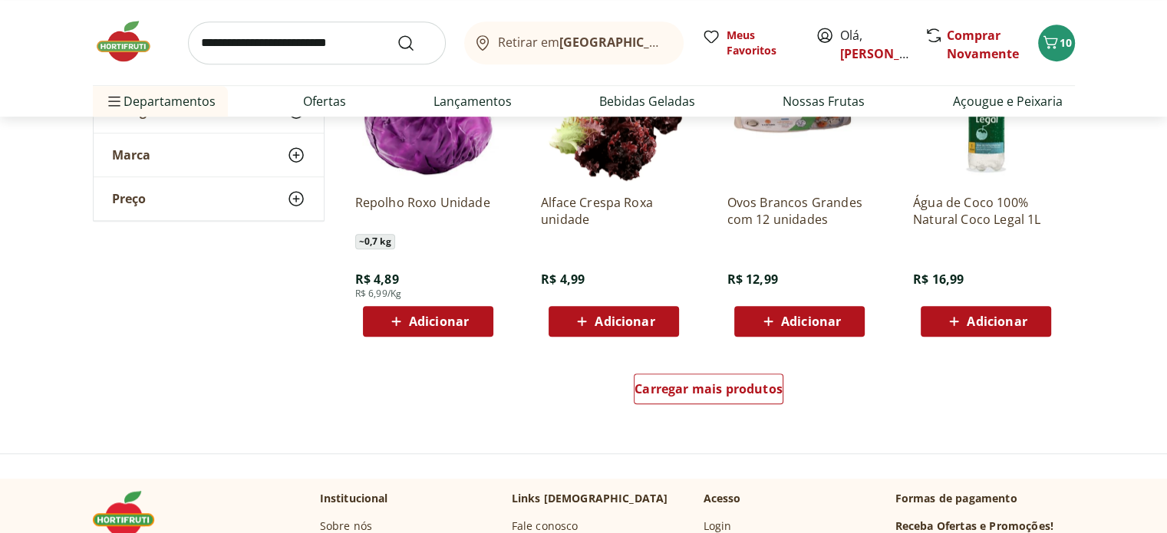
scroll to position [7057, 0]
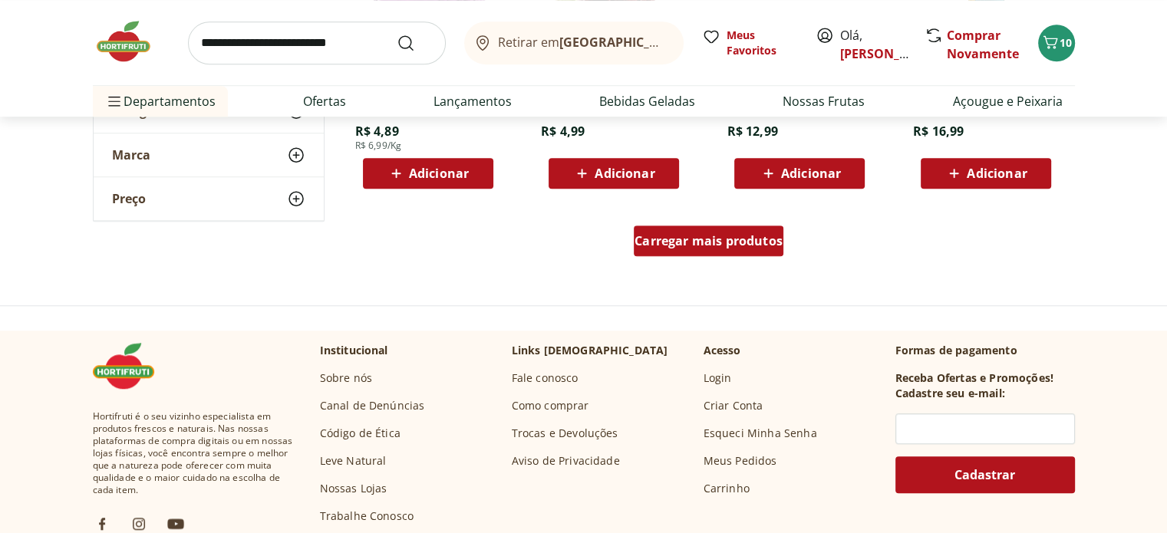
click at [715, 249] on div "Carregar mais produtos" at bounding box center [709, 241] width 150 height 31
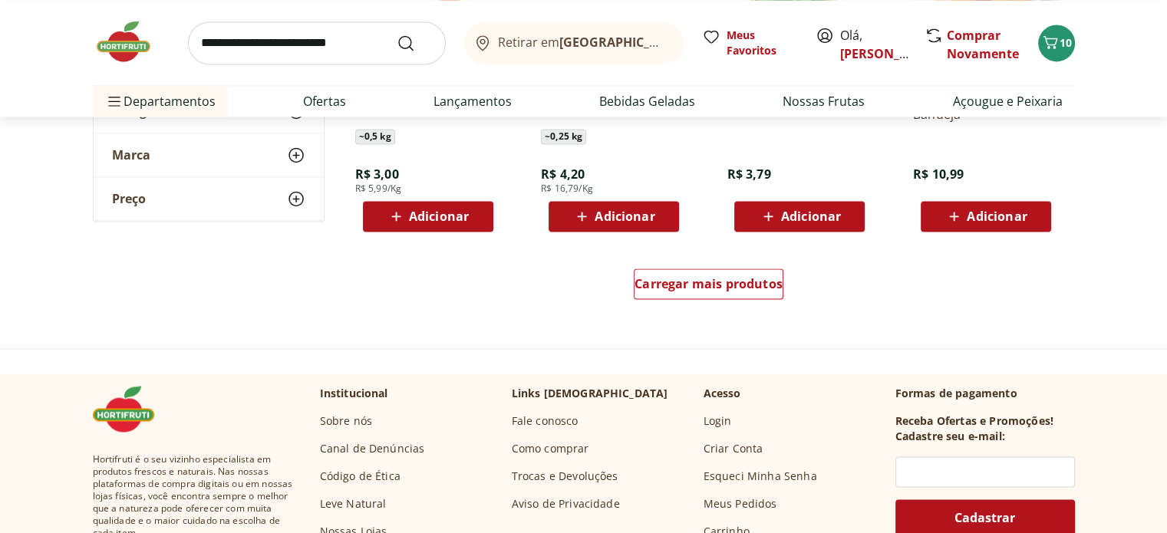
scroll to position [8054, 0]
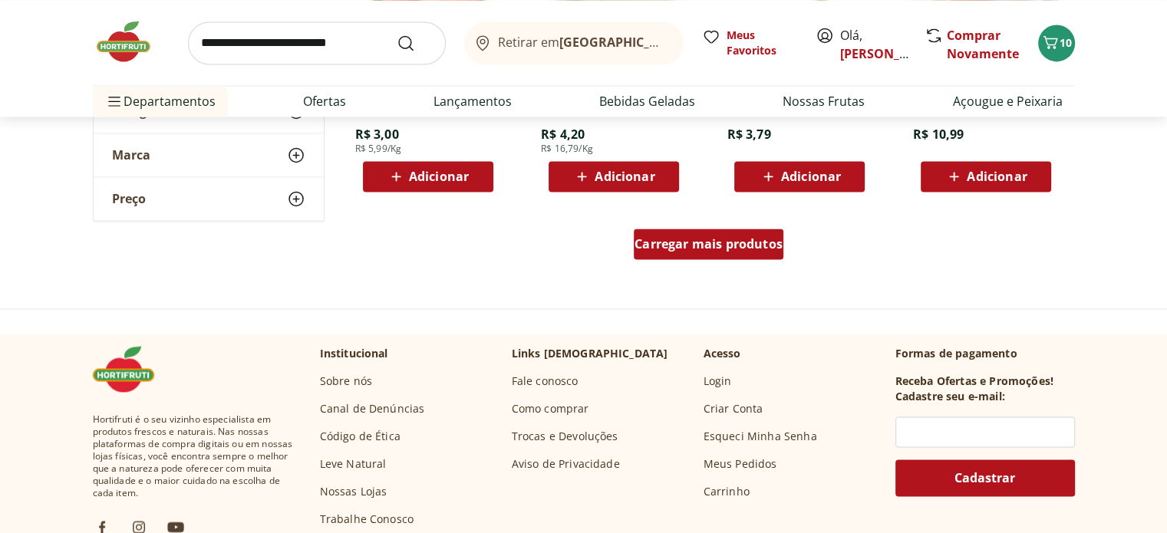
click at [702, 245] on span "Carregar mais produtos" at bounding box center [708, 244] width 148 height 12
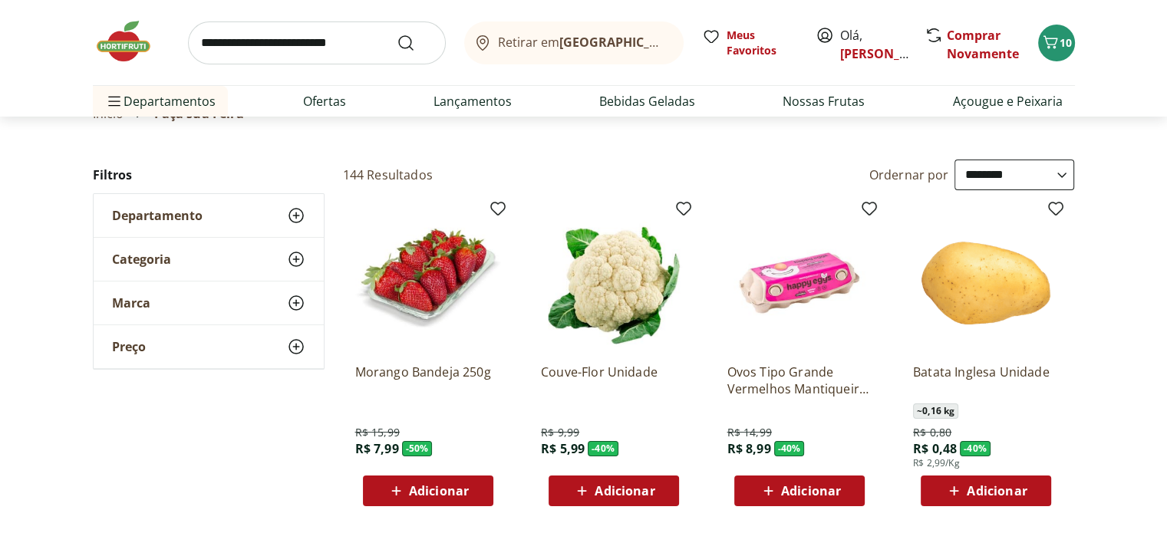
scroll to position [0, 0]
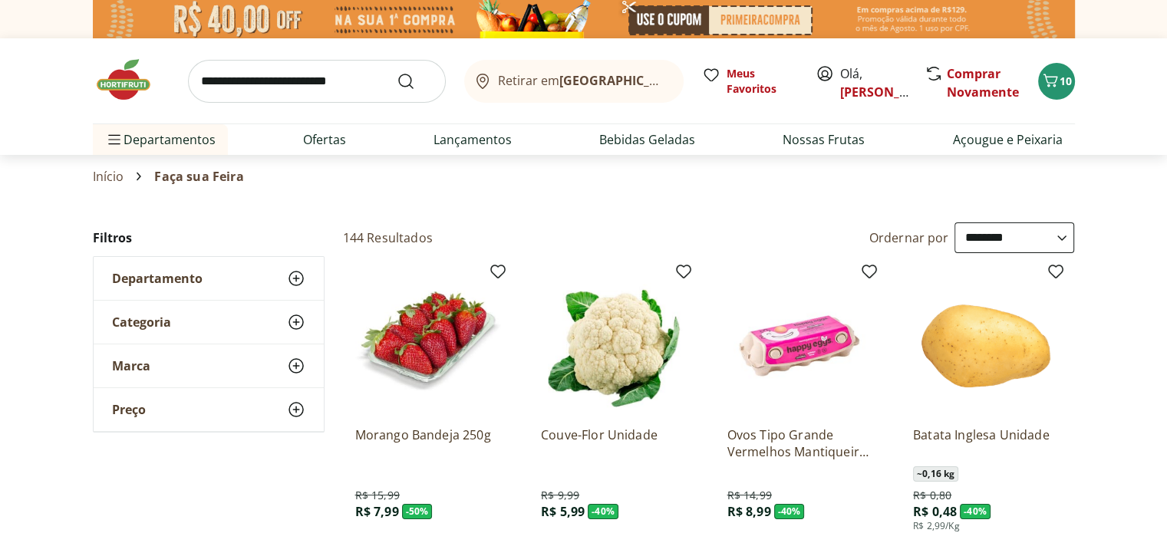
click at [249, 82] on input "search" at bounding box center [317, 81] width 258 height 43
type input "**********"
click at [397, 72] on button "Submit Search" at bounding box center [415, 81] width 37 height 18
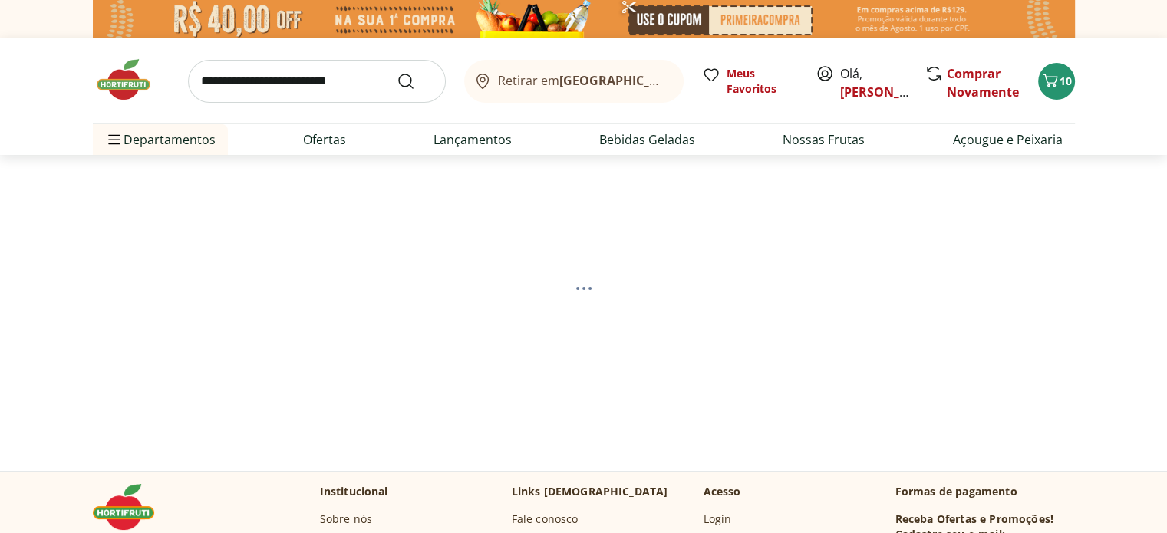
select select "**********"
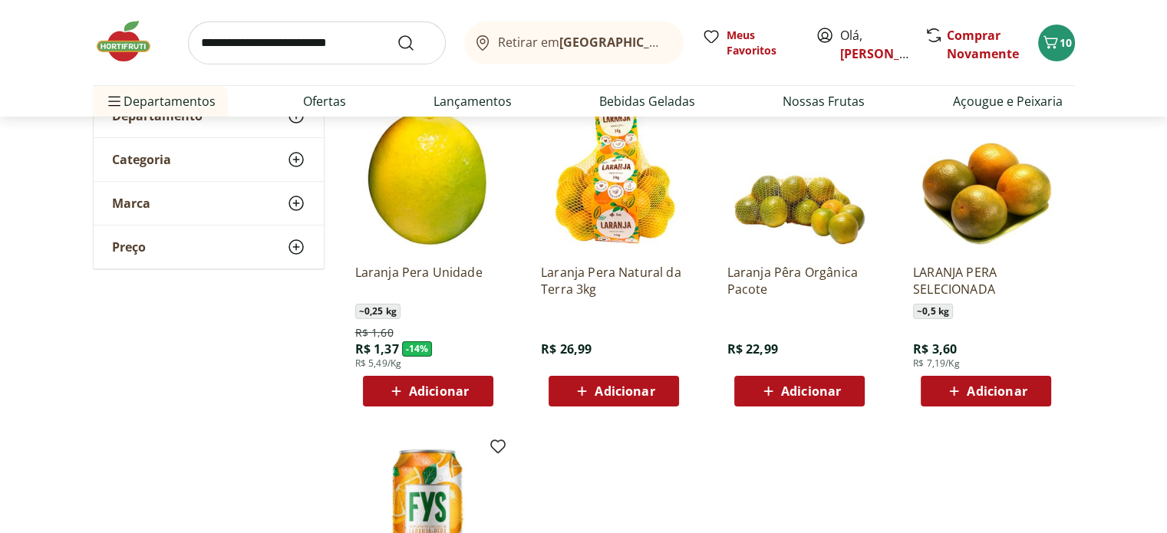
scroll to position [230, 0]
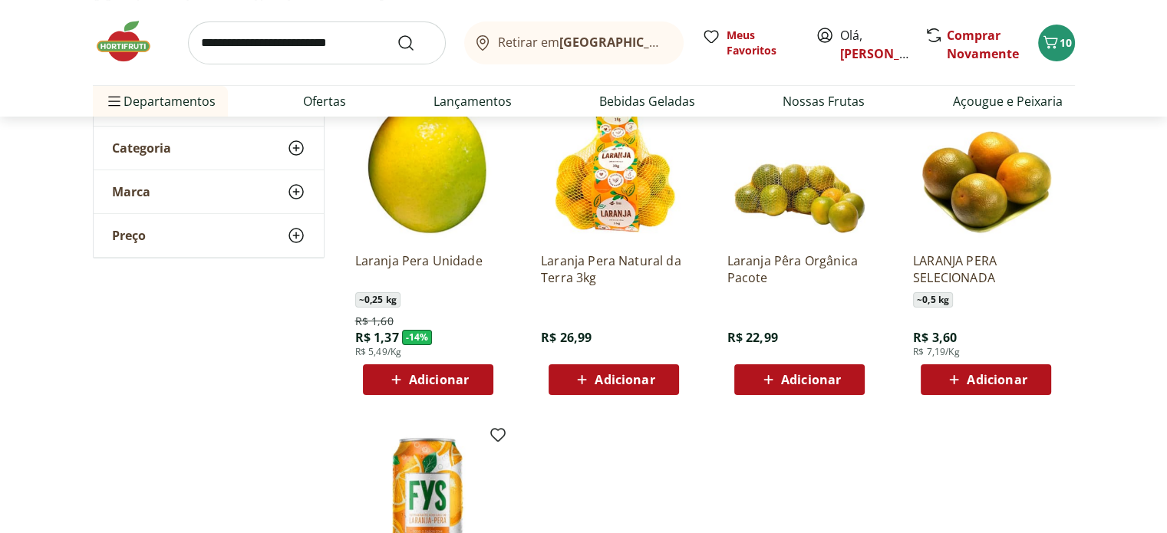
click at [432, 378] on span "Adicionar" at bounding box center [439, 380] width 60 height 12
click at [471, 377] on icon at bounding box center [470, 378] width 9 height 9
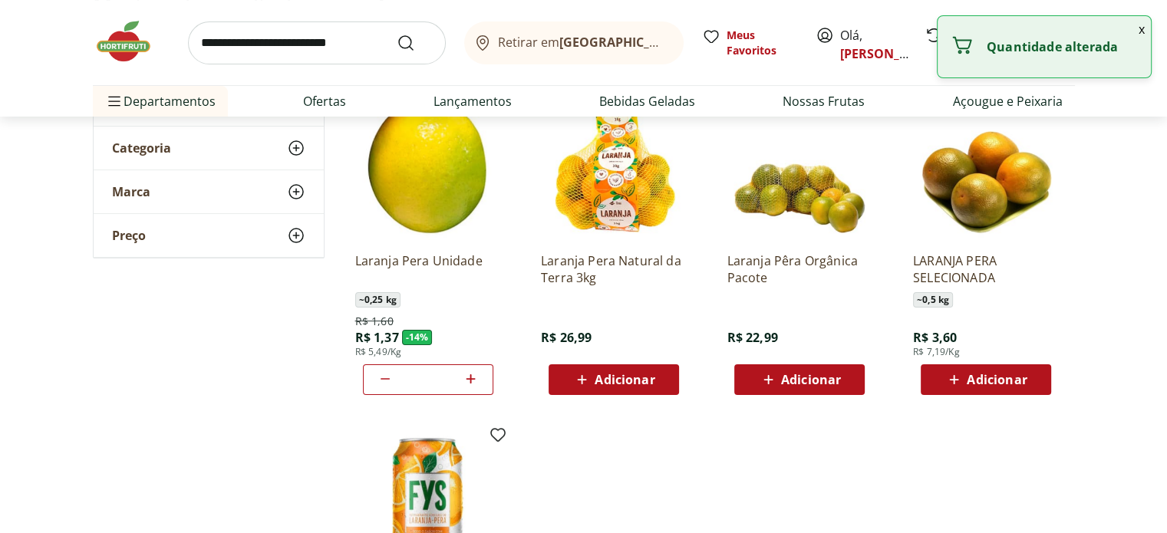
click at [471, 377] on icon at bounding box center [470, 378] width 9 height 9
type input "*"
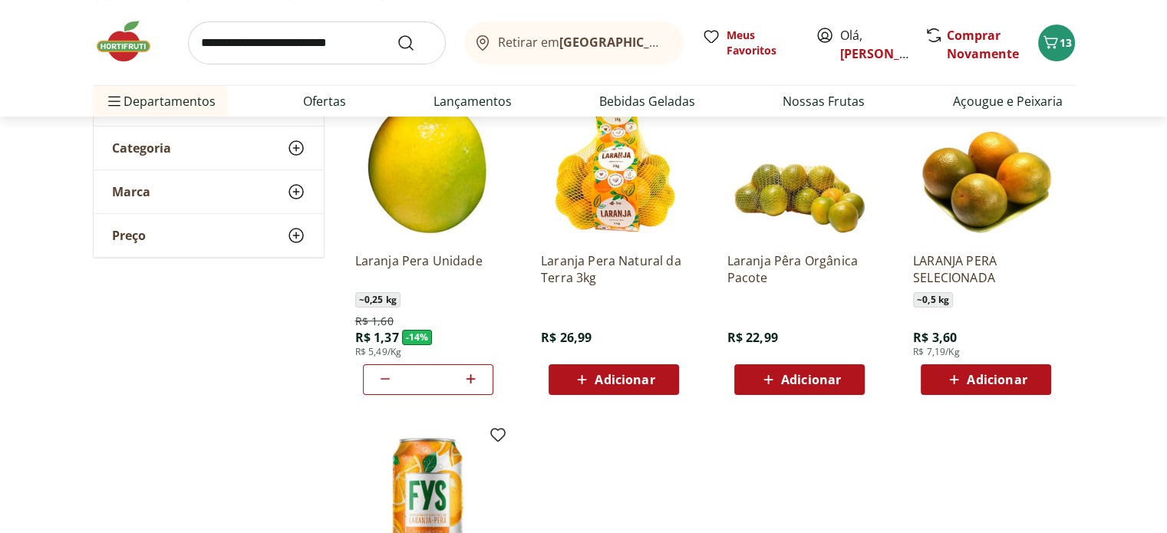
scroll to position [0, 0]
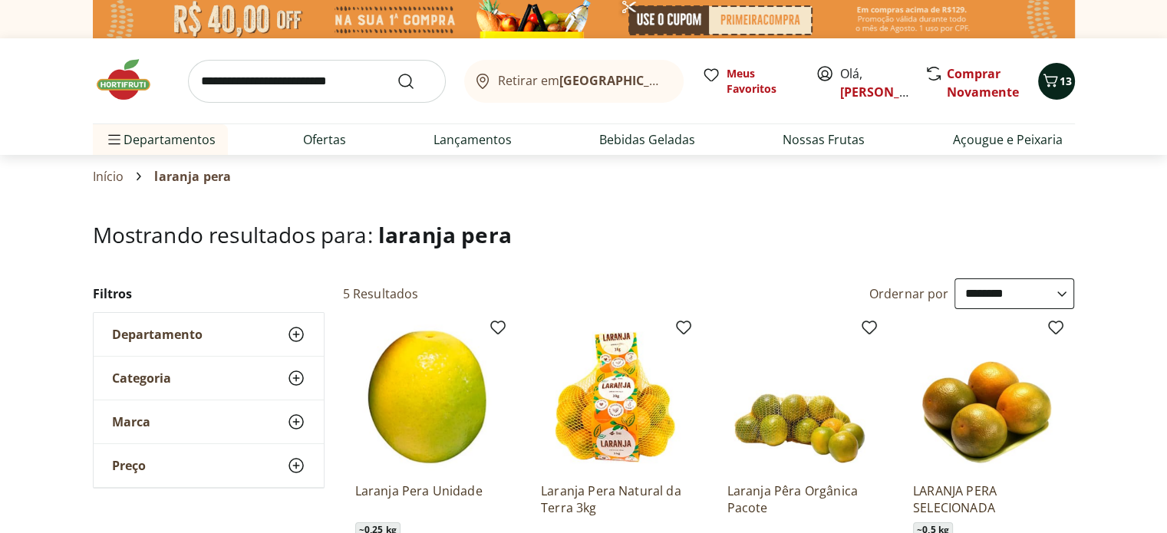
click at [1049, 86] on icon "Carrinho" at bounding box center [1050, 80] width 18 height 18
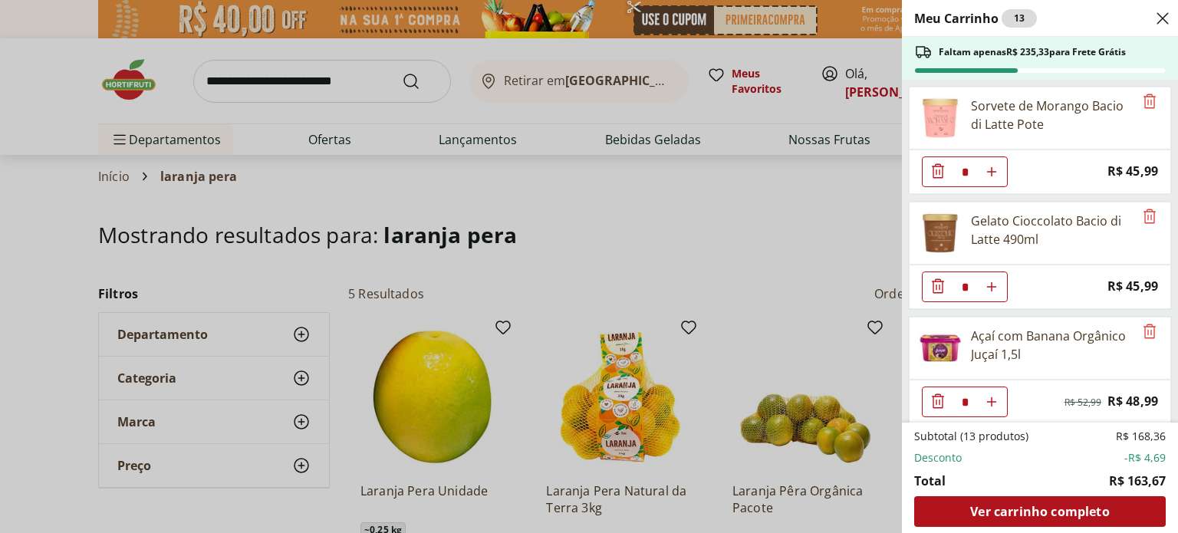
click at [333, 137] on div "Meu Carrinho 13 Faltam apenas R$ 235,33 para Frete Grátis Sorvete de Morango Ba…" at bounding box center [589, 266] width 1178 height 533
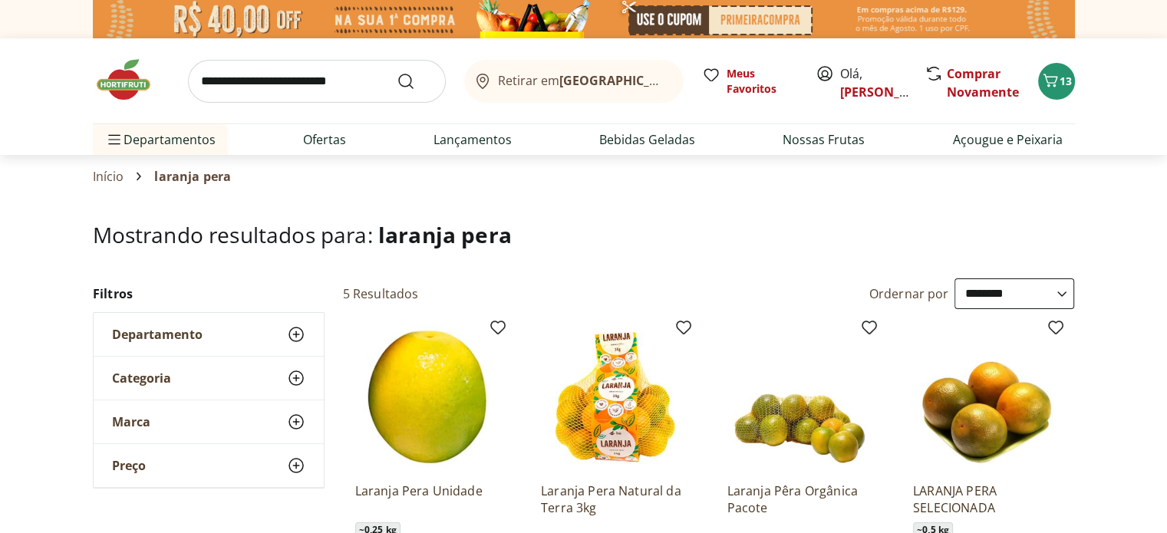
click at [333, 137] on link "Ofertas" at bounding box center [324, 139] width 43 height 18
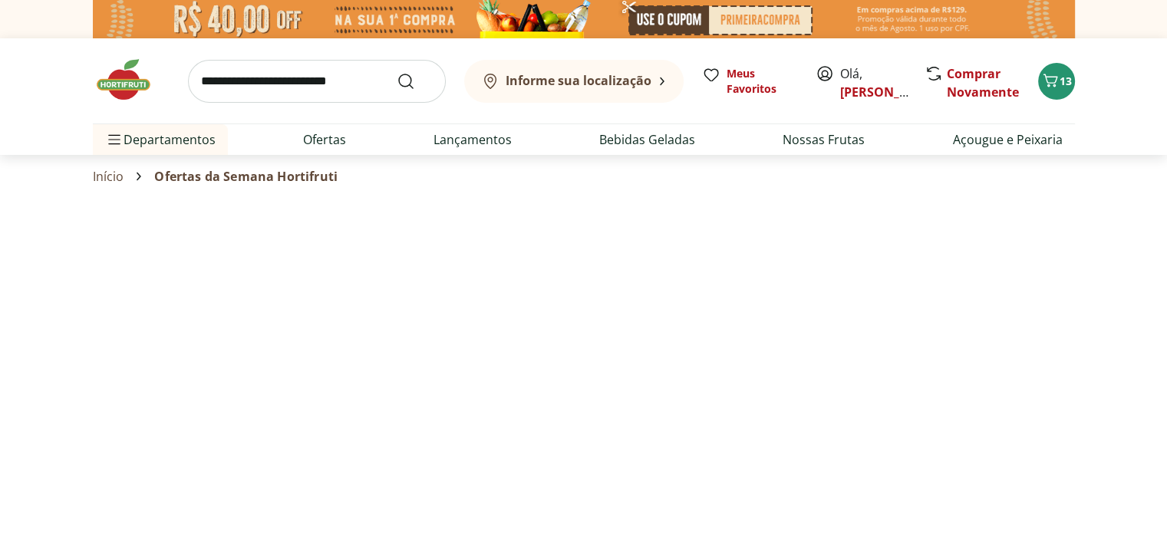
select select "**********"
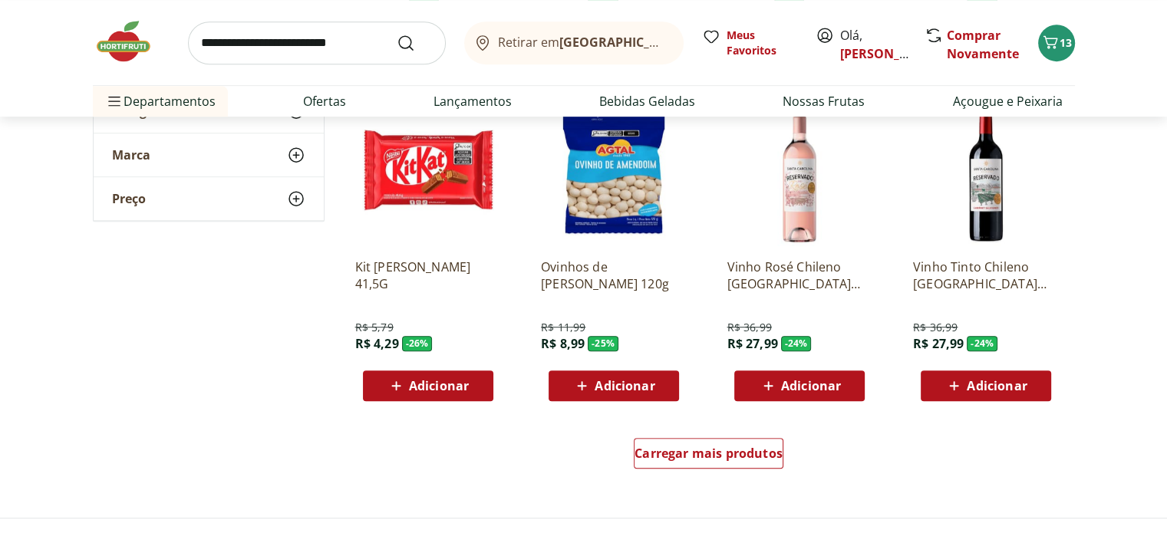
scroll to position [844, 0]
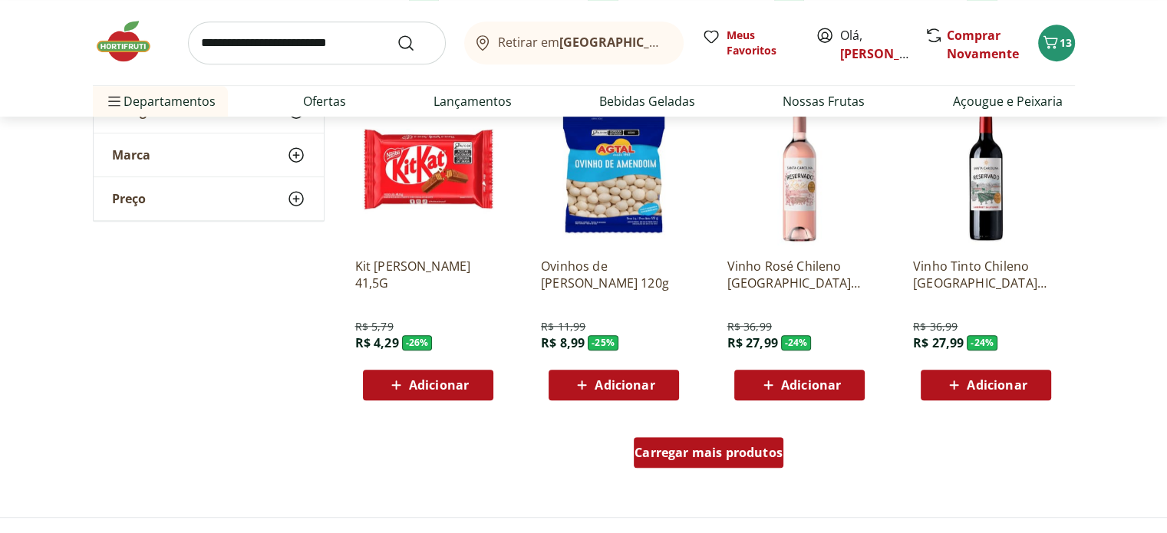
click at [712, 460] on div "Carregar mais produtos" at bounding box center [709, 452] width 150 height 31
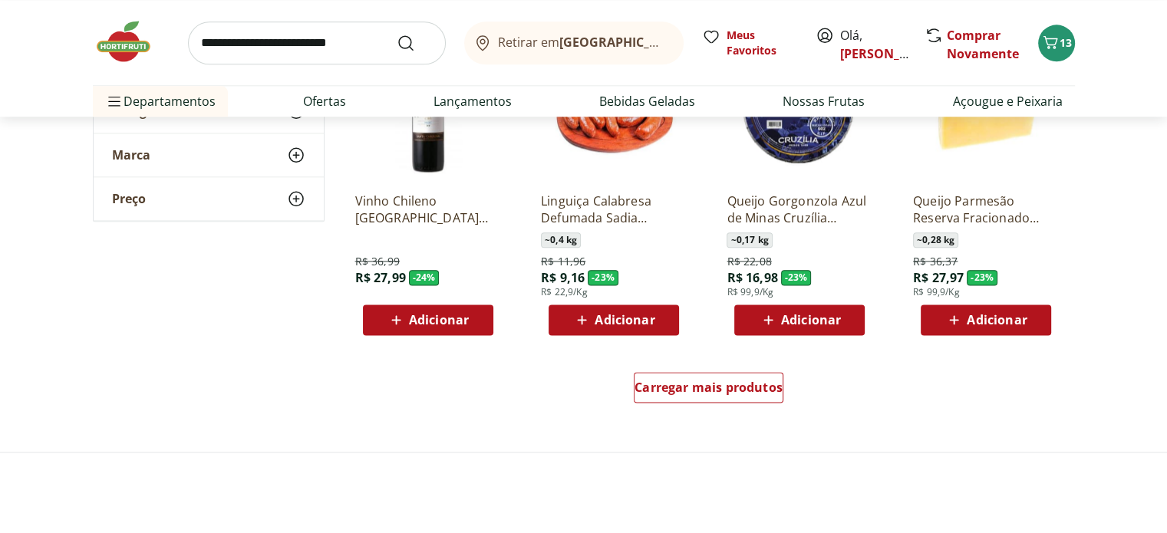
scroll to position [1918, 0]
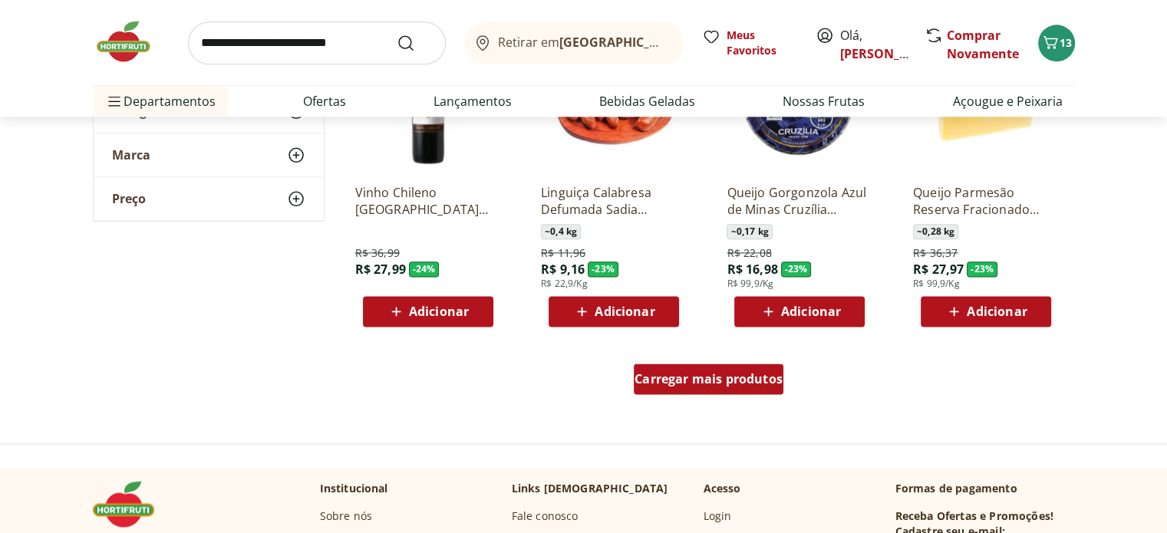
click at [703, 373] on span "Carregar mais produtos" at bounding box center [708, 379] width 148 height 12
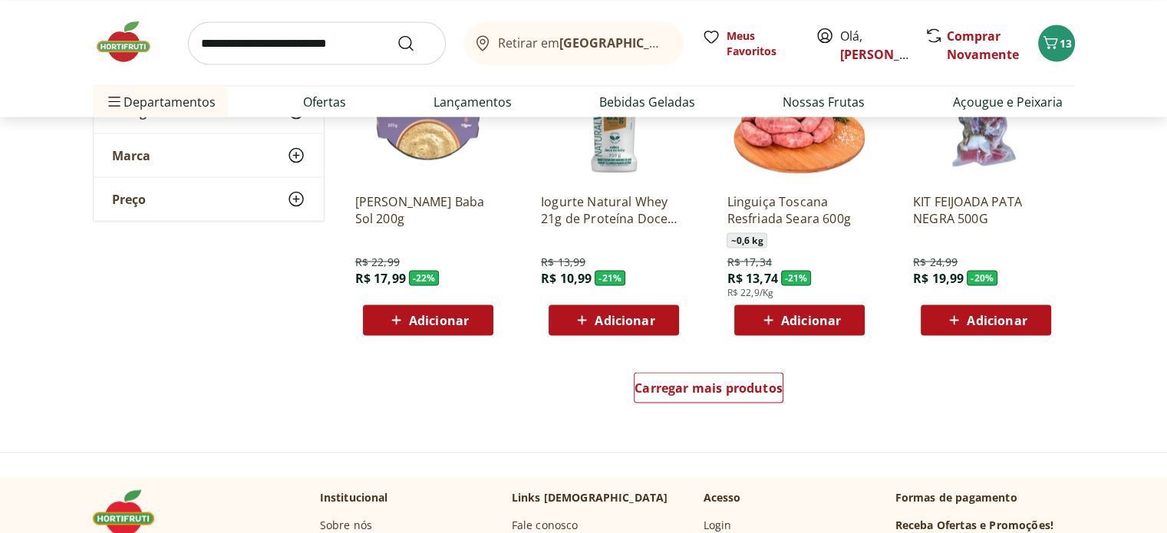
scroll to position [2915, 0]
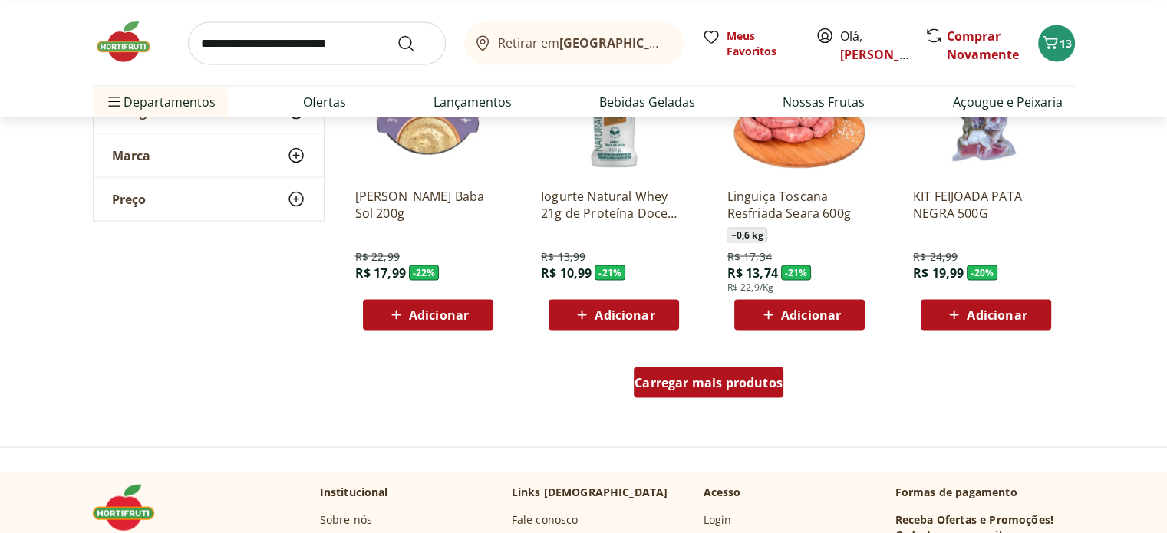
click at [700, 390] on div "Carregar mais produtos" at bounding box center [709, 382] width 150 height 31
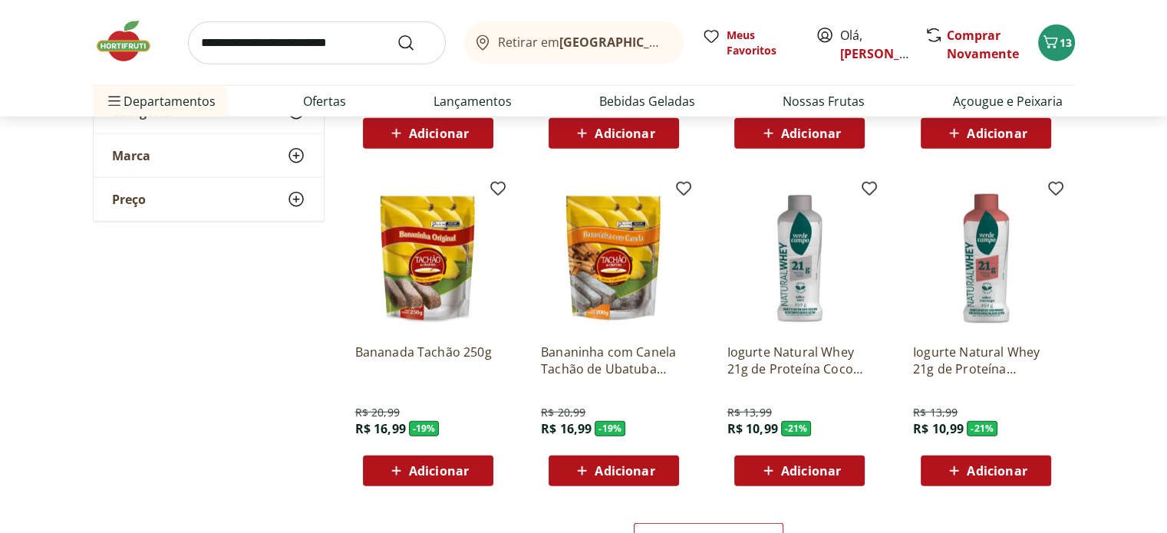
scroll to position [3912, 0]
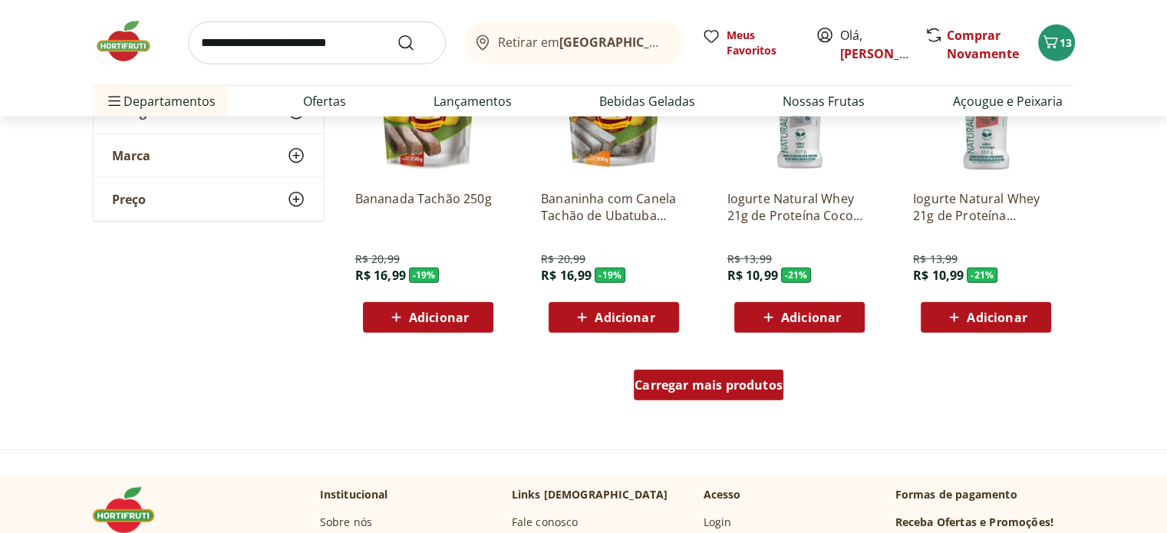
click at [706, 382] on span "Carregar mais produtos" at bounding box center [708, 385] width 148 height 12
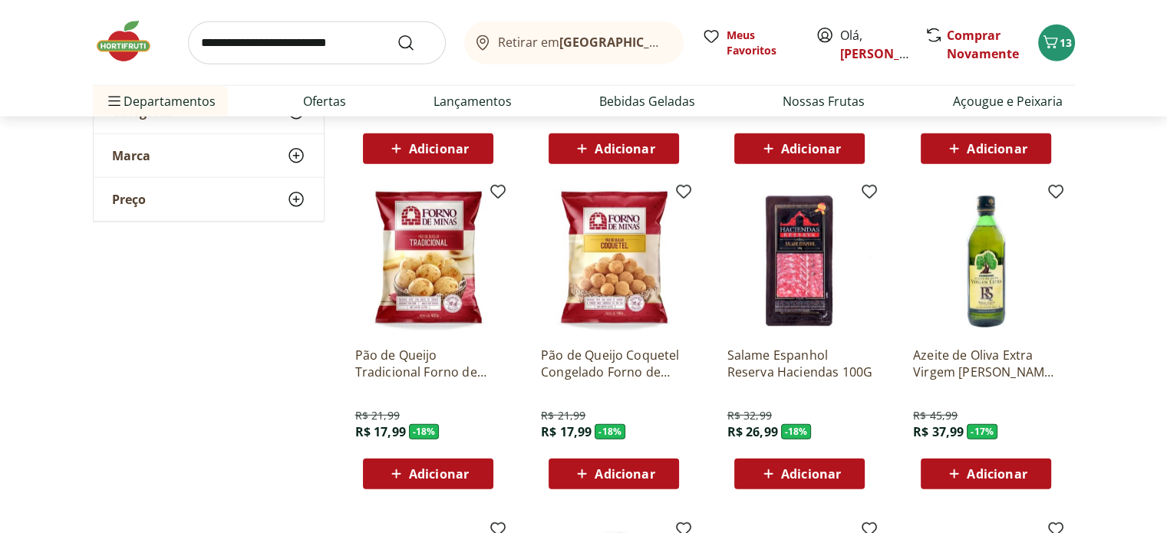
scroll to position [4142, 0]
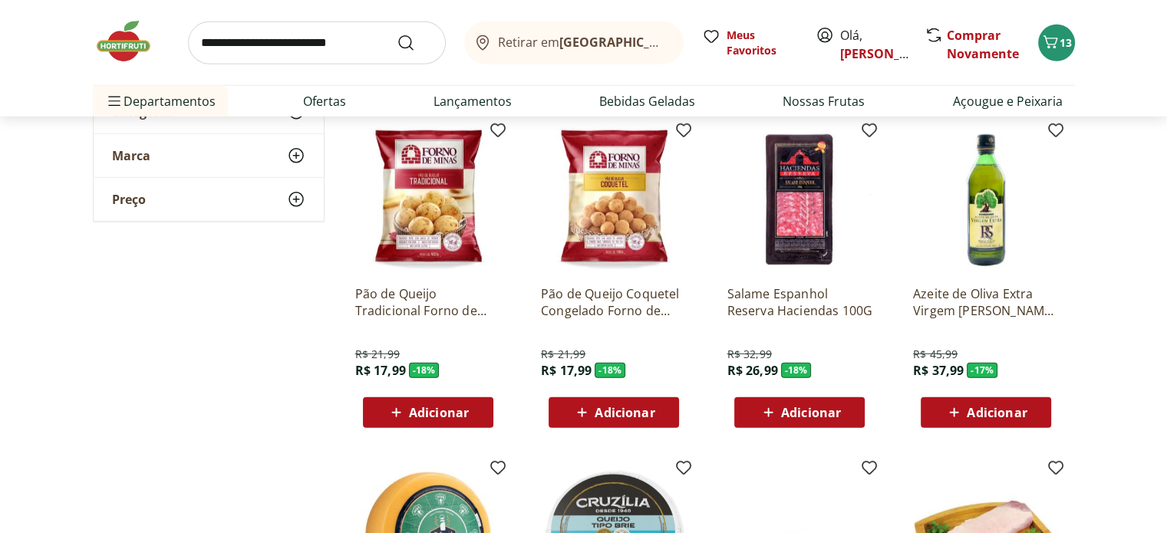
click at [611, 205] on img at bounding box center [614, 200] width 146 height 146
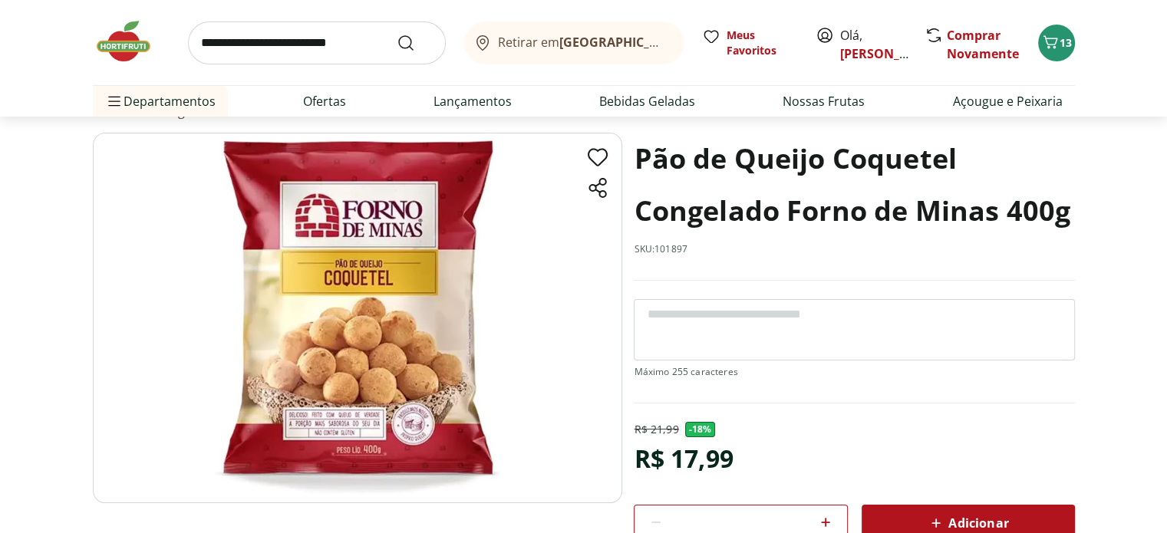
scroll to position [153, 0]
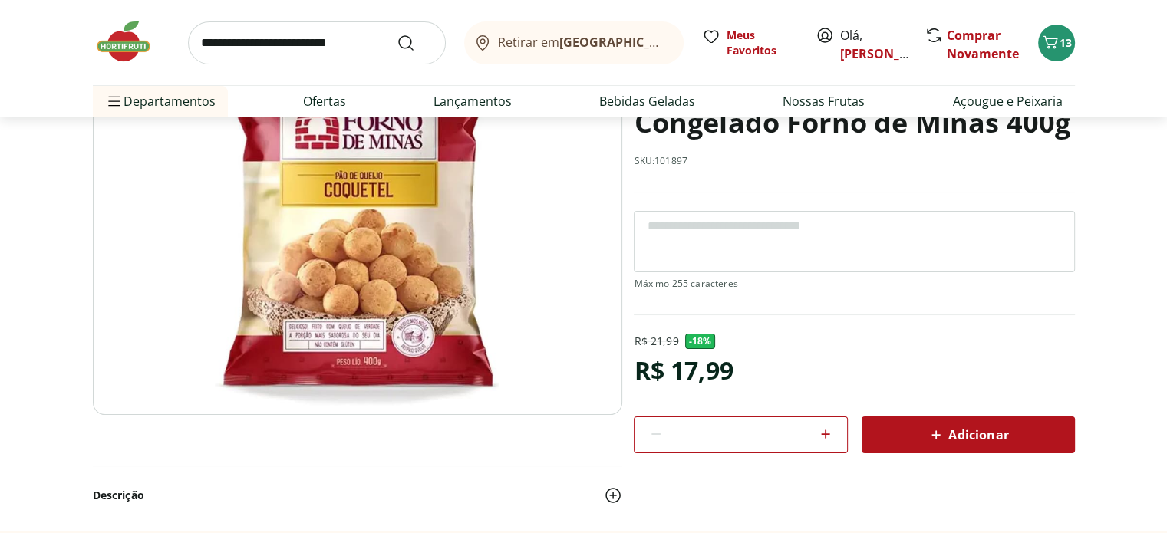
click at [970, 431] on span "Adicionar" at bounding box center [967, 435] width 81 height 18
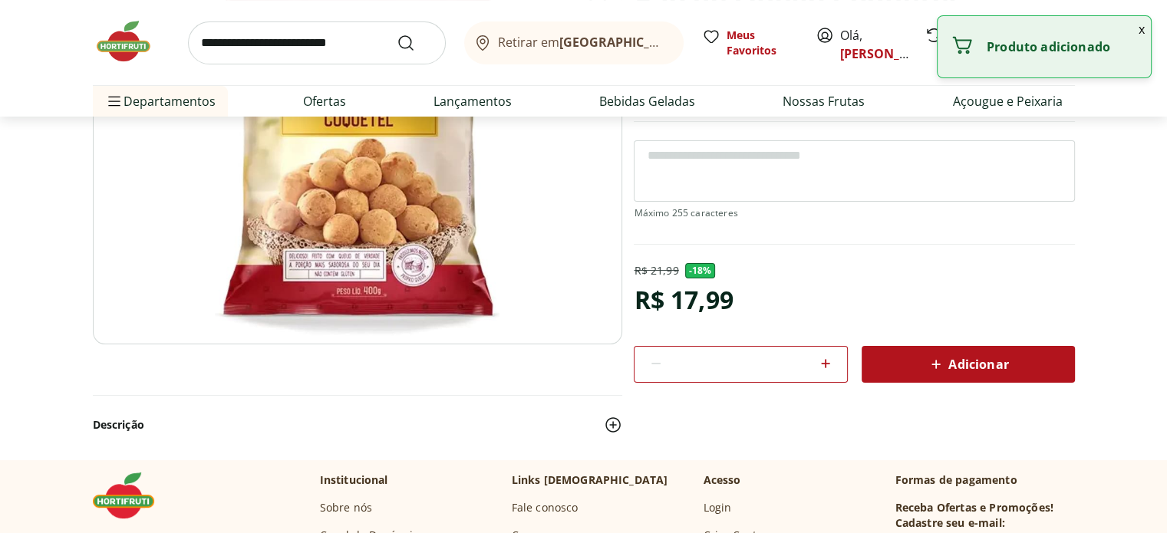
scroll to position [77, 0]
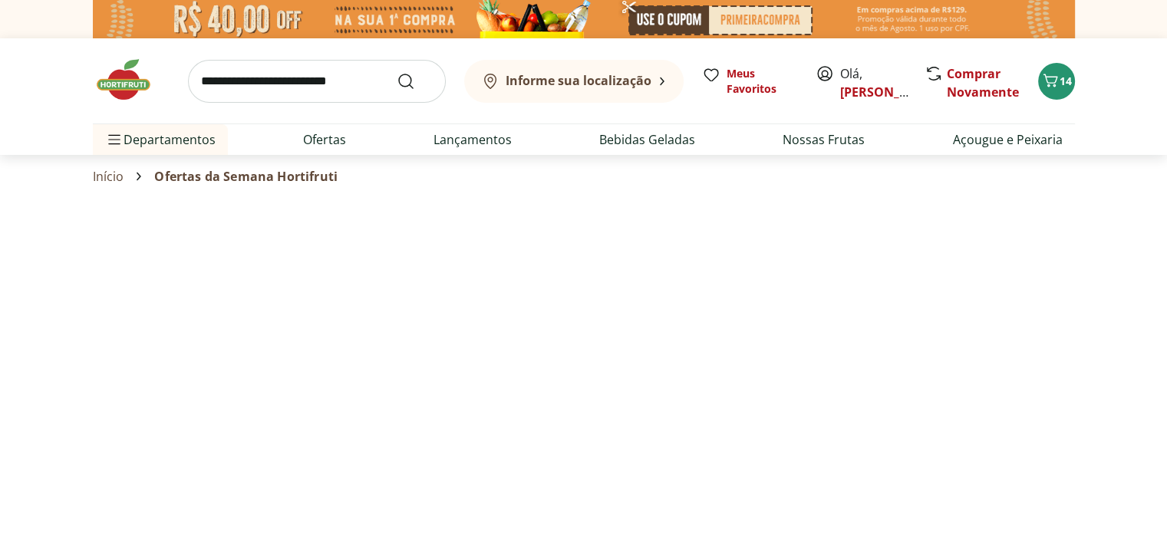
select select "**********"
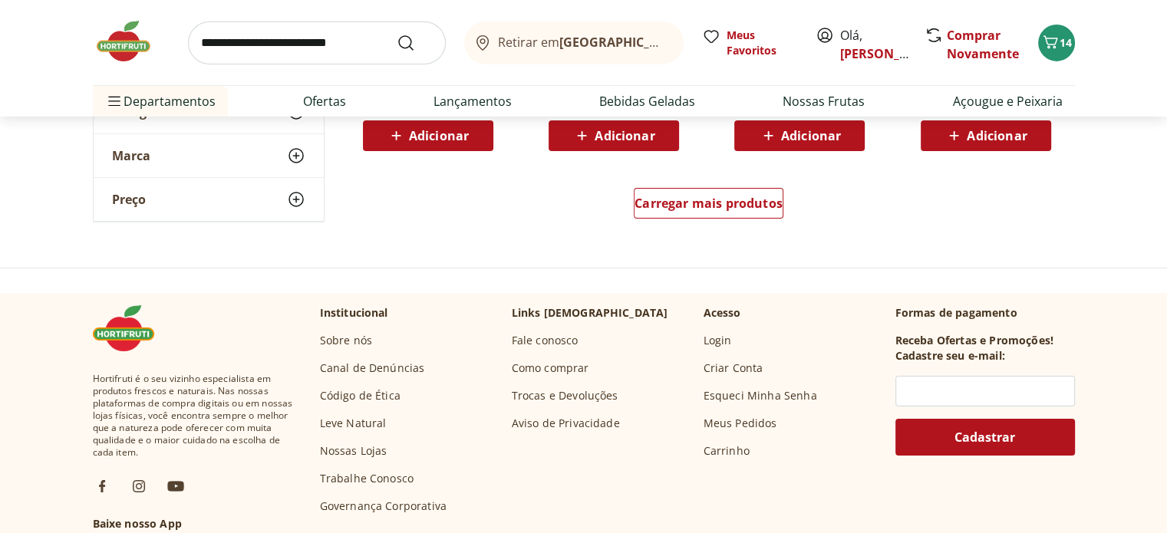
scroll to position [5139, 0]
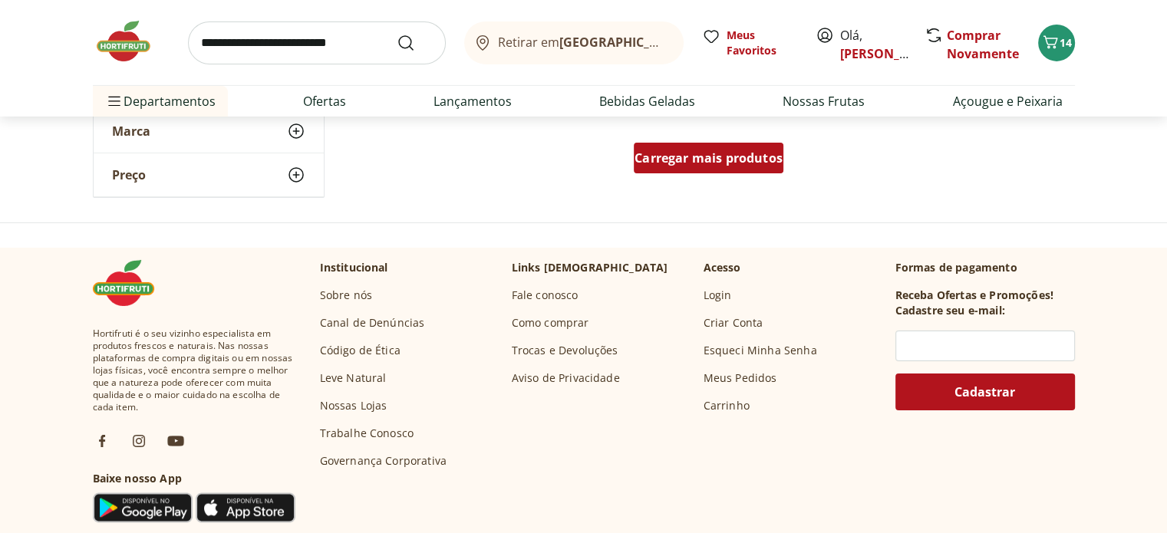
click at [689, 160] on span "Carregar mais produtos" at bounding box center [708, 158] width 148 height 12
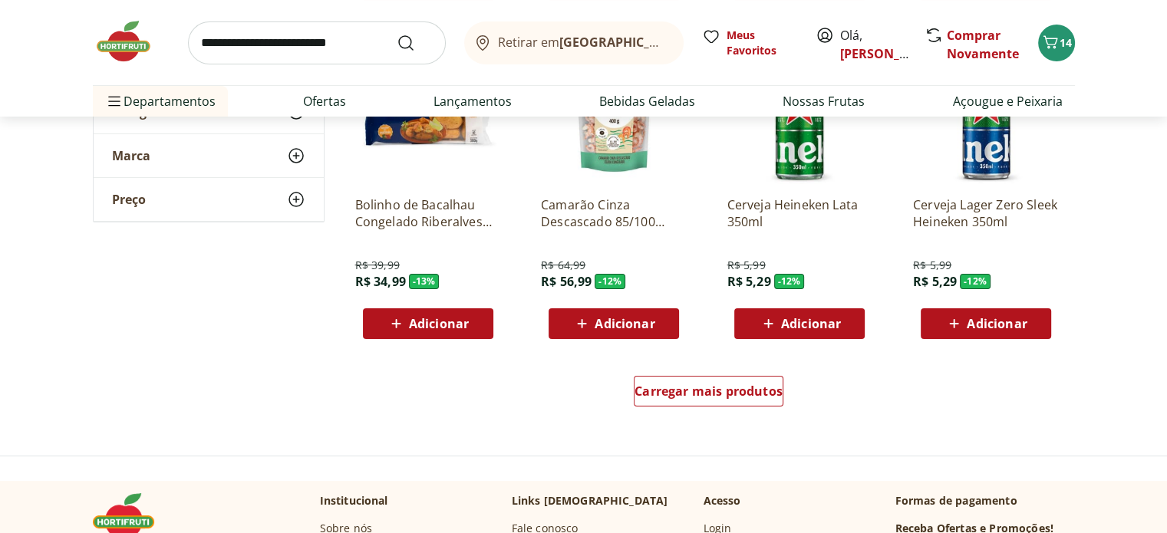
scroll to position [6137, 0]
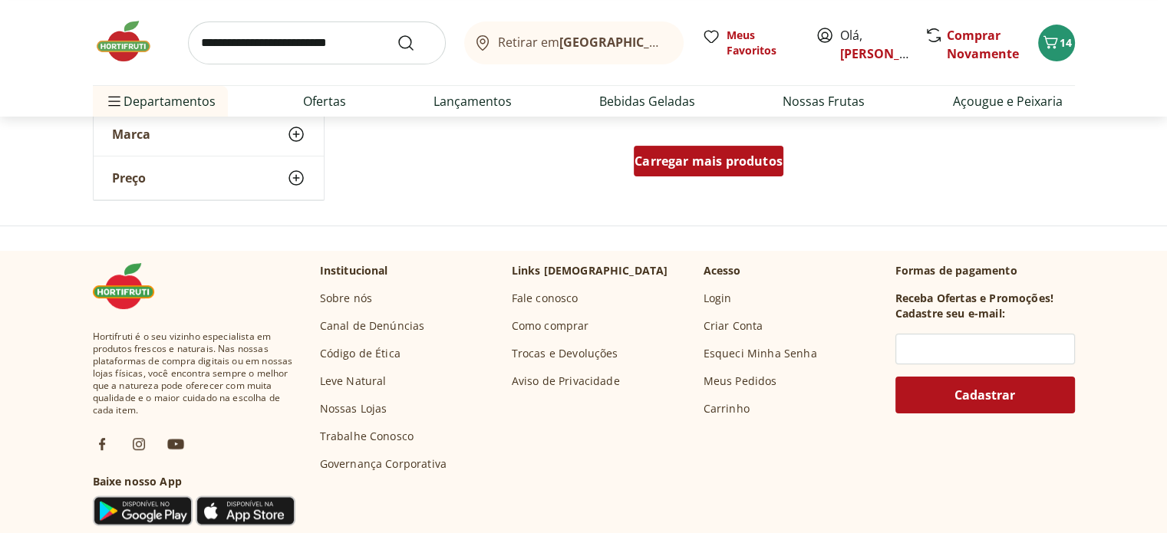
click at [650, 159] on span "Carregar mais produtos" at bounding box center [708, 161] width 148 height 12
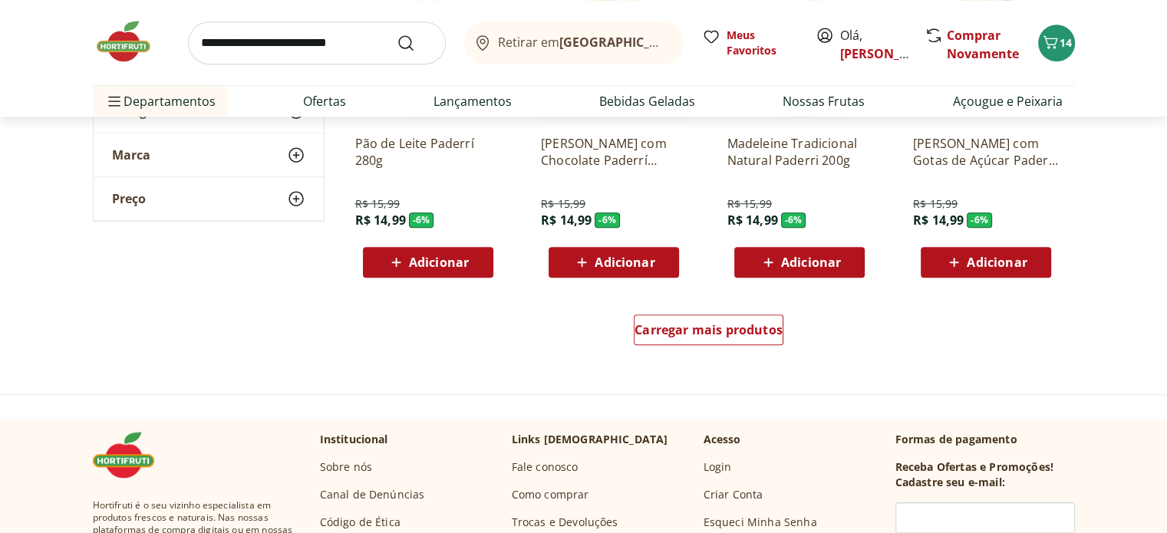
scroll to position [6980, 0]
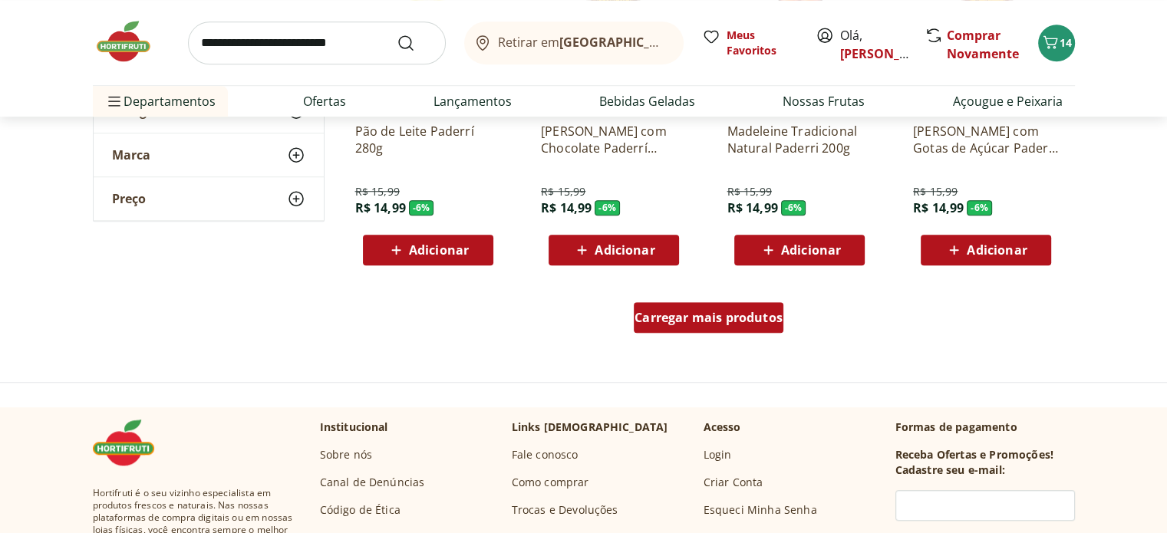
click at [700, 329] on div "Carregar mais produtos" at bounding box center [709, 317] width 150 height 31
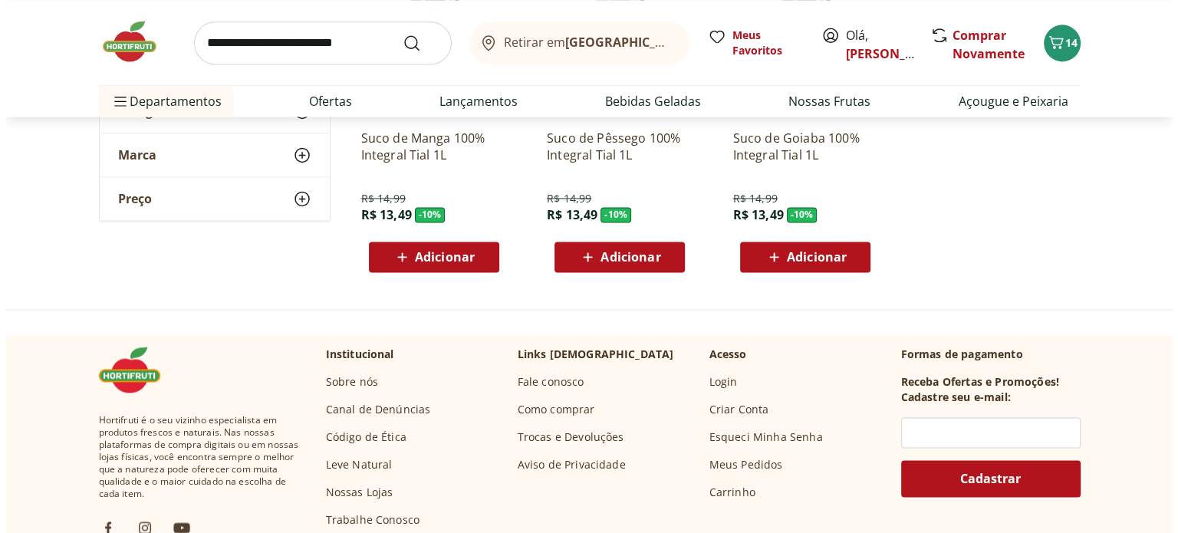
scroll to position [7977, 0]
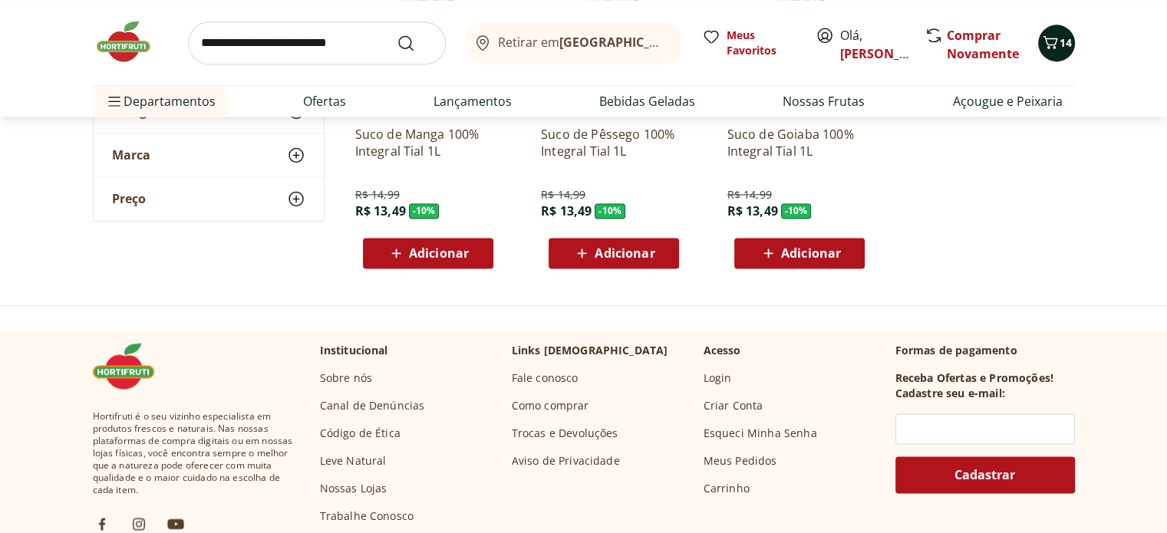
click at [1062, 39] on span "14" at bounding box center [1065, 42] width 12 height 15
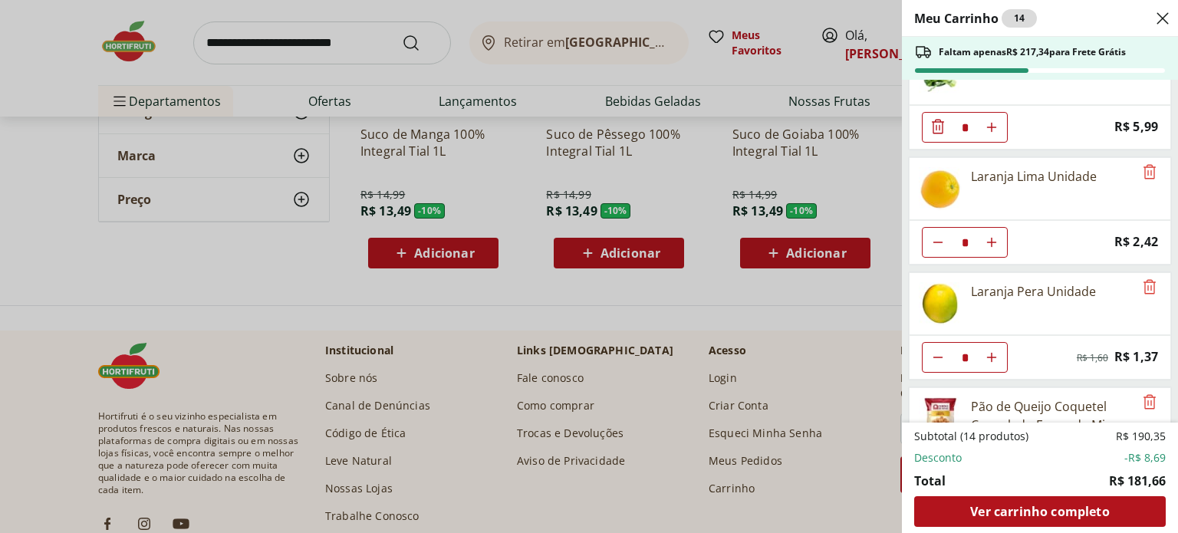
scroll to position [537, 0]
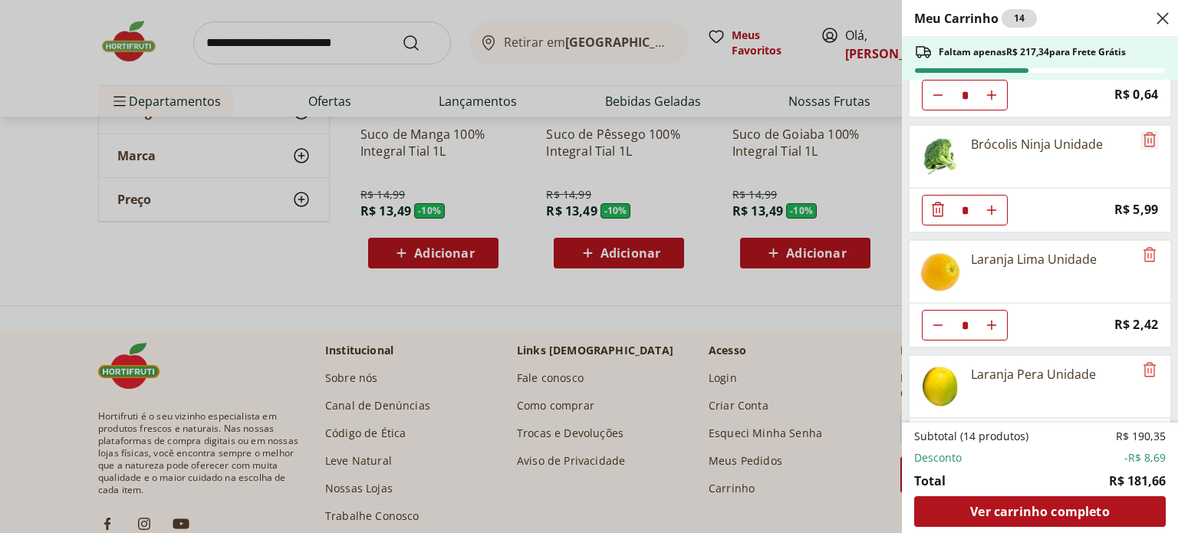
click at [1144, 136] on icon "Remove" at bounding box center [1150, 139] width 12 height 15
click at [1147, 135] on icon "Remove" at bounding box center [1150, 139] width 18 height 18
click at [1141, 135] on icon "Remove" at bounding box center [1150, 139] width 18 height 18
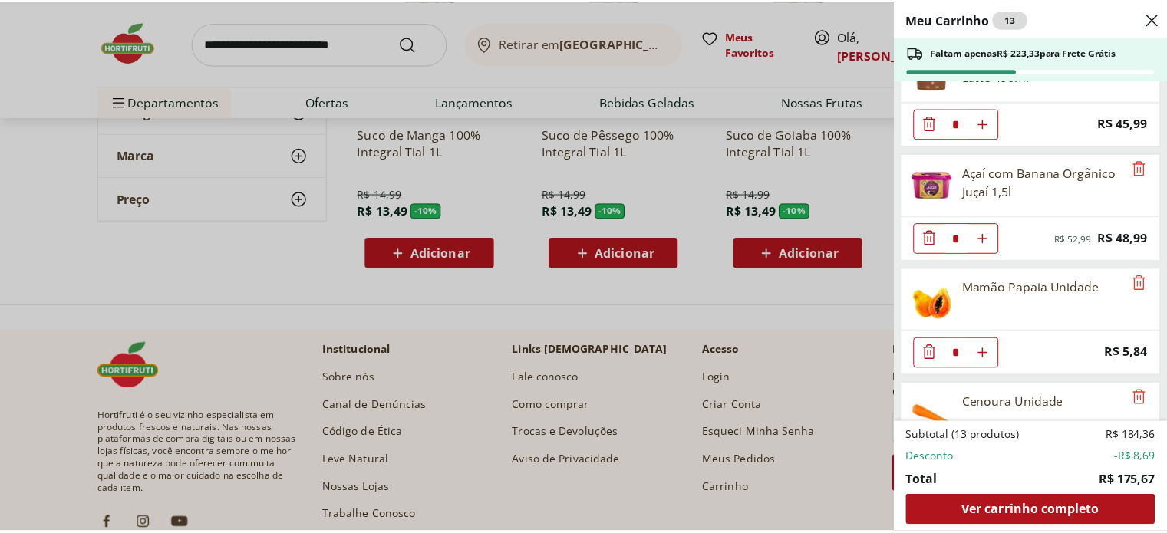
scroll to position [230, 0]
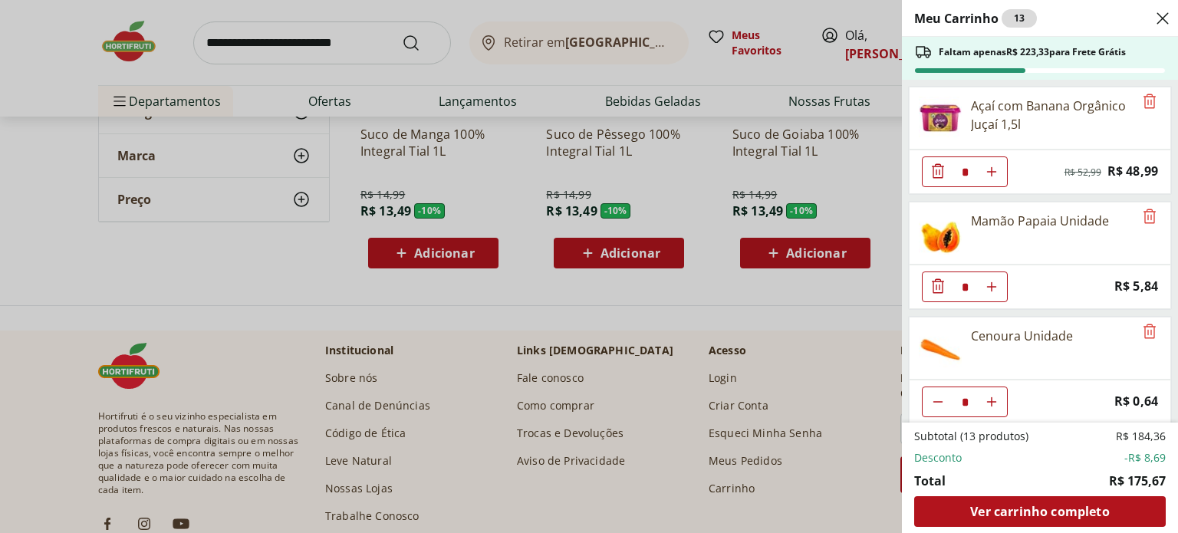
type input "*"
click at [1146, 212] on icon "Remove" at bounding box center [1150, 216] width 18 height 18
click at [269, 49] on div "Meu Carrinho 12 Faltam apenas R$ 229,17 para Frete Grátis Sorvete de Morango Ba…" at bounding box center [589, 266] width 1178 height 533
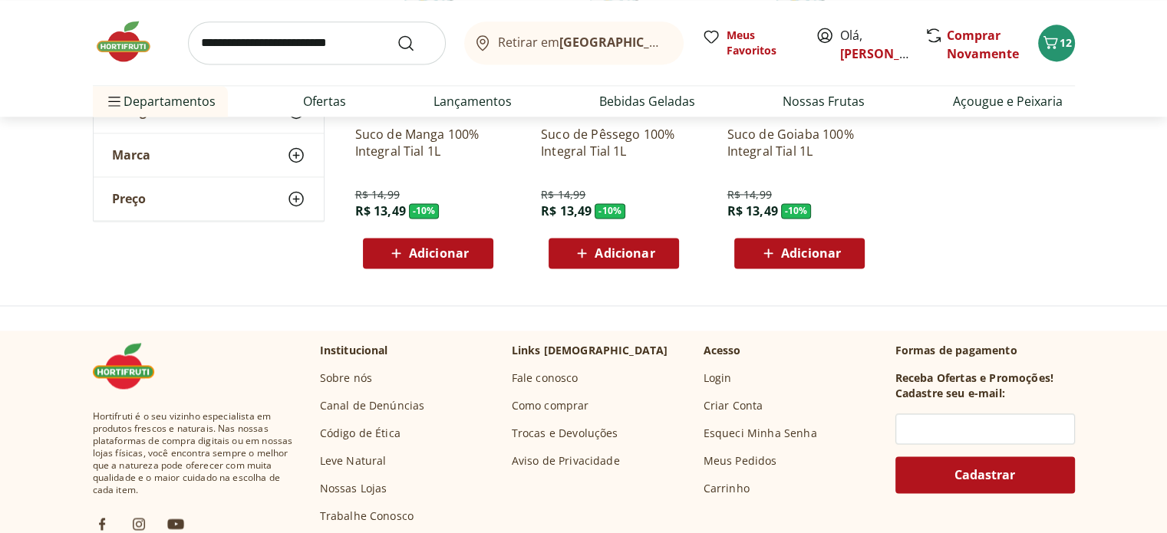
click at [269, 49] on input "search" at bounding box center [317, 42] width 258 height 43
type input "**********"
click at [397, 34] on button "Submit Search" at bounding box center [415, 43] width 37 height 18
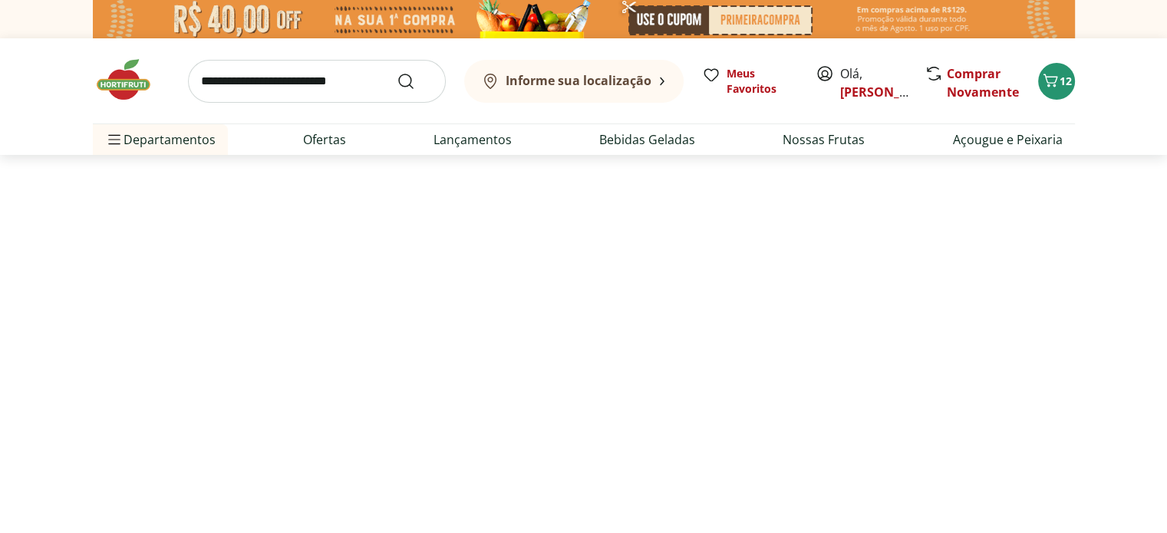
select select "**********"
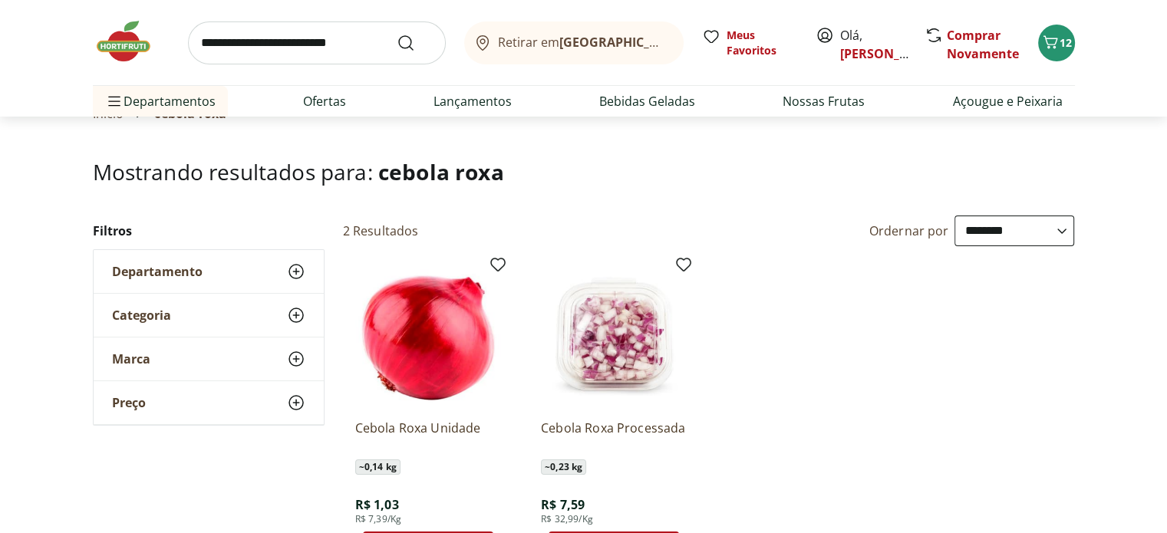
scroll to position [153, 0]
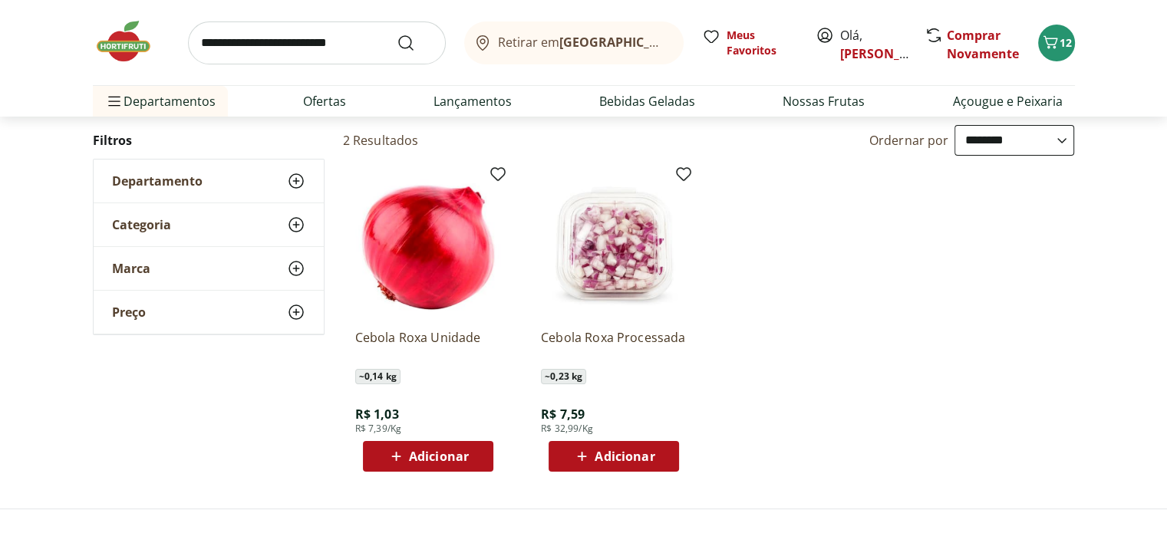
click at [423, 454] on span "Adicionar" at bounding box center [439, 456] width 60 height 12
click at [469, 453] on icon at bounding box center [470, 455] width 19 height 18
type input "*"
click at [262, 44] on input "search" at bounding box center [317, 42] width 258 height 43
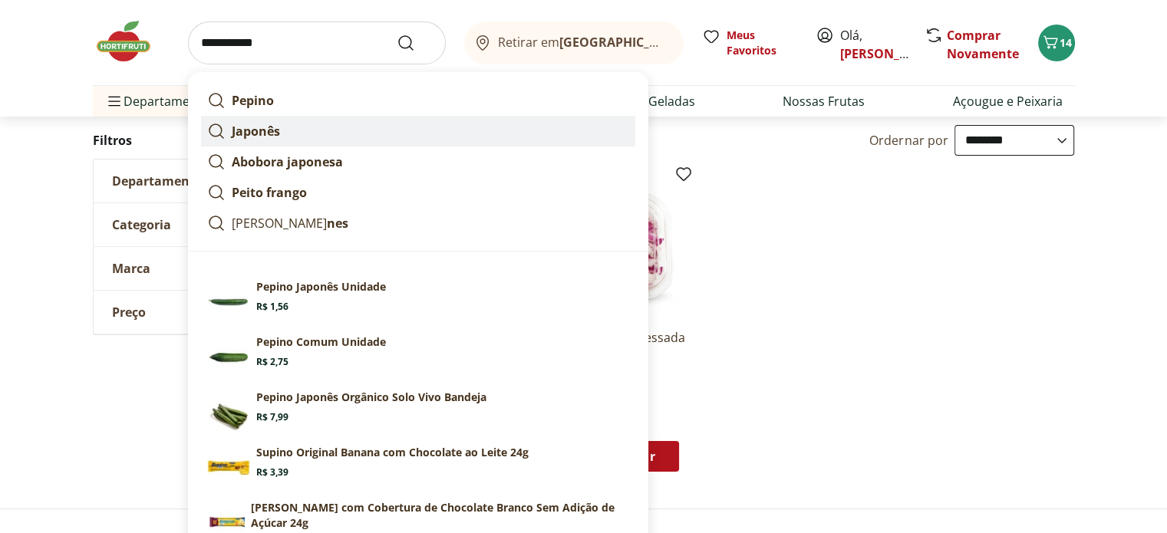
click at [262, 131] on strong "Japonês" at bounding box center [256, 131] width 48 height 17
type input "*******"
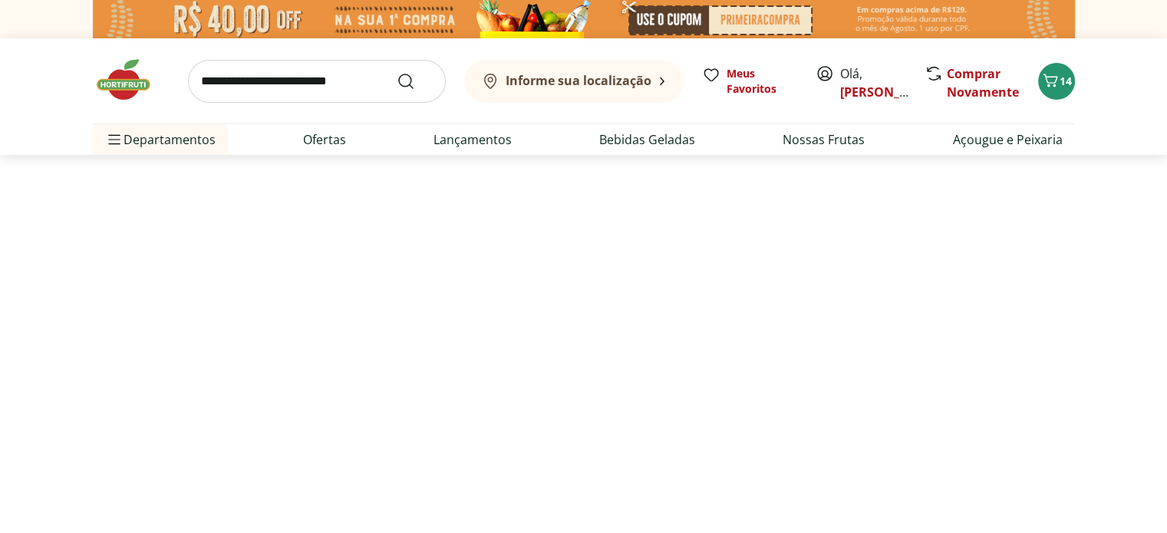
select select "**********"
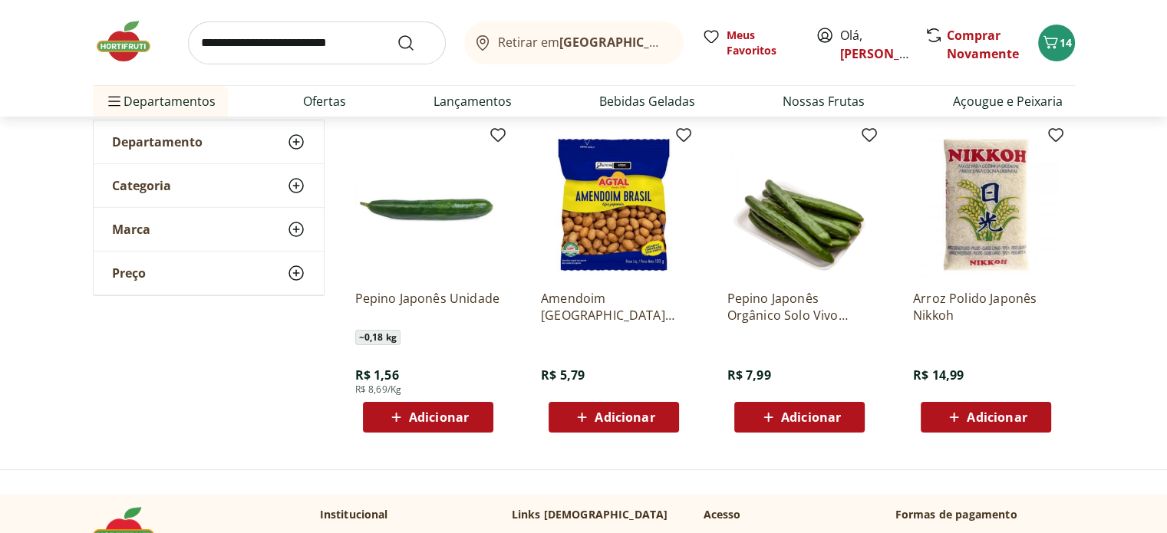
scroll to position [230, 0]
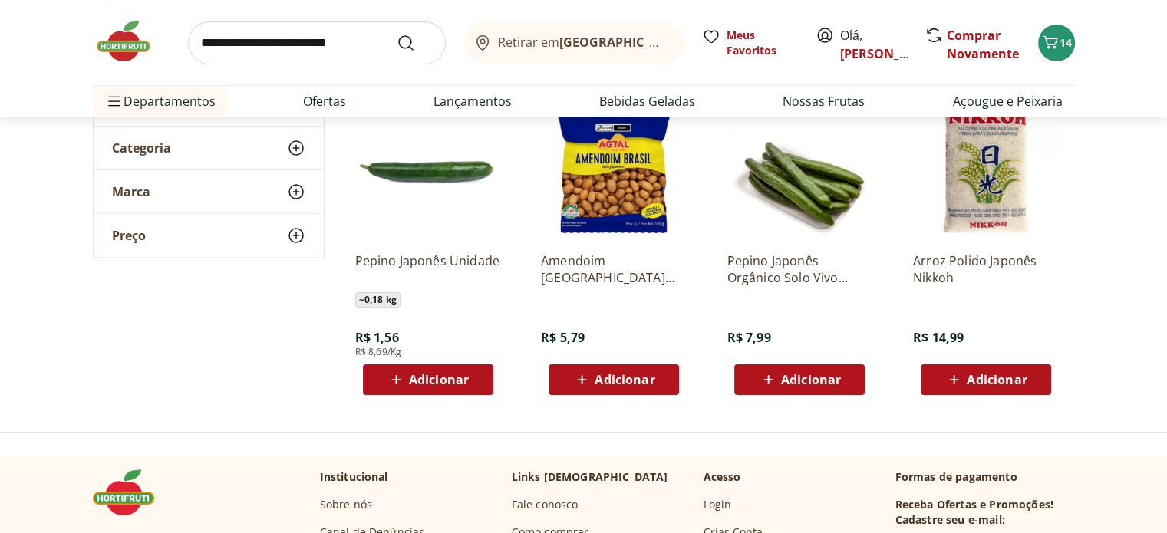
click at [447, 380] on span "Adicionar" at bounding box center [439, 380] width 60 height 12
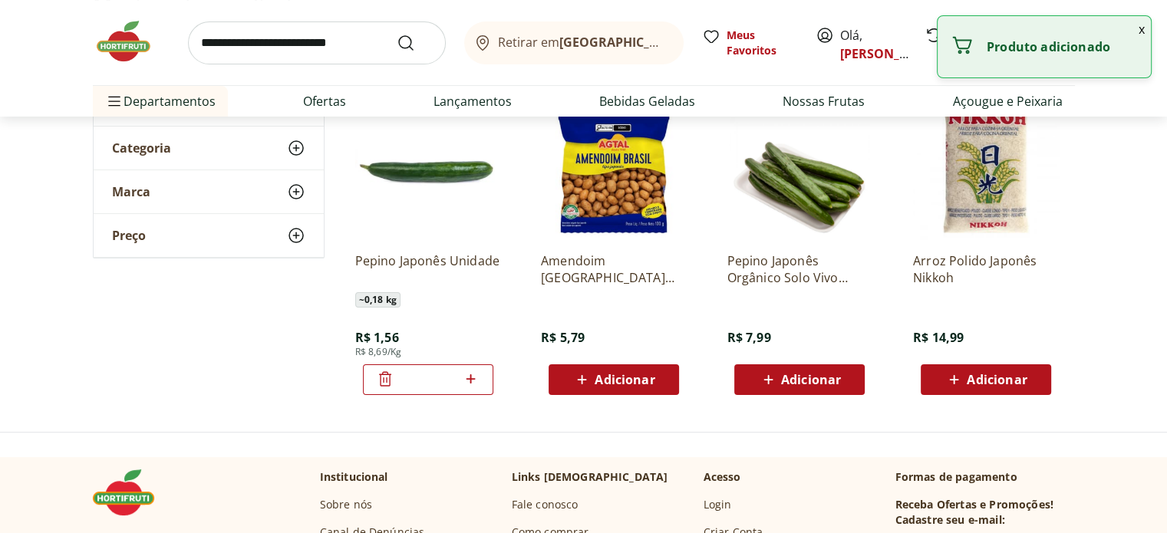
click at [466, 372] on icon at bounding box center [470, 379] width 19 height 18
type input "*"
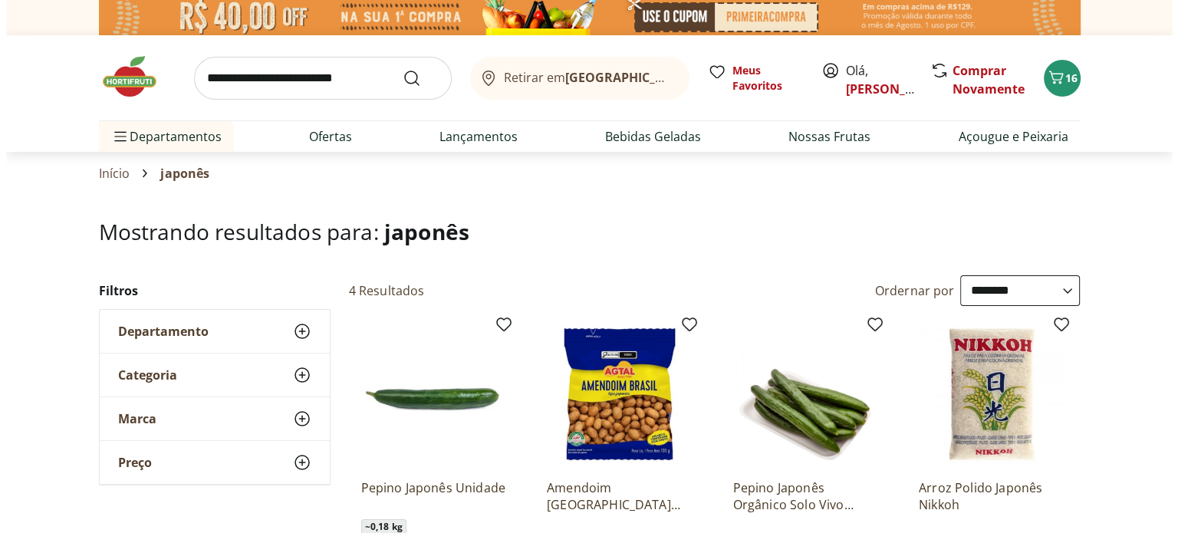
scroll to position [0, 0]
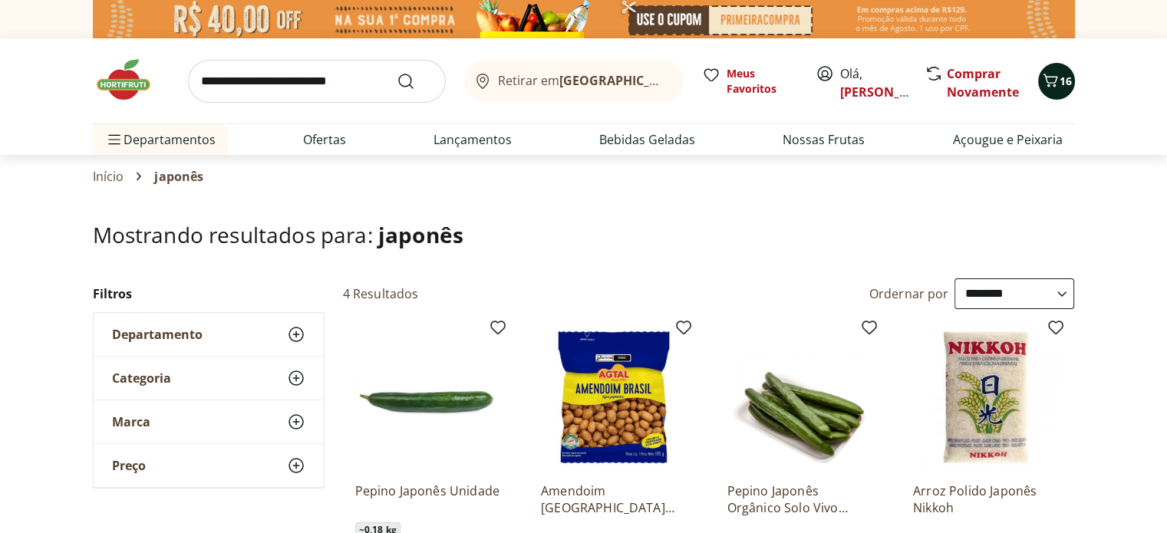
click at [1058, 83] on icon "Carrinho" at bounding box center [1050, 80] width 18 height 18
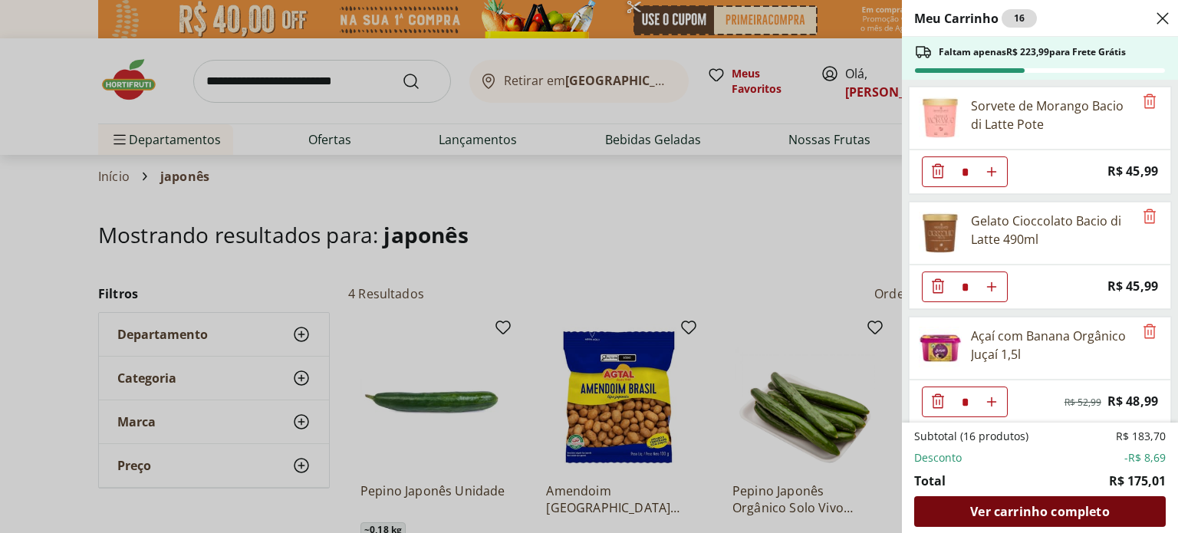
click at [1042, 518] on span "Ver carrinho completo" at bounding box center [1039, 511] width 139 height 12
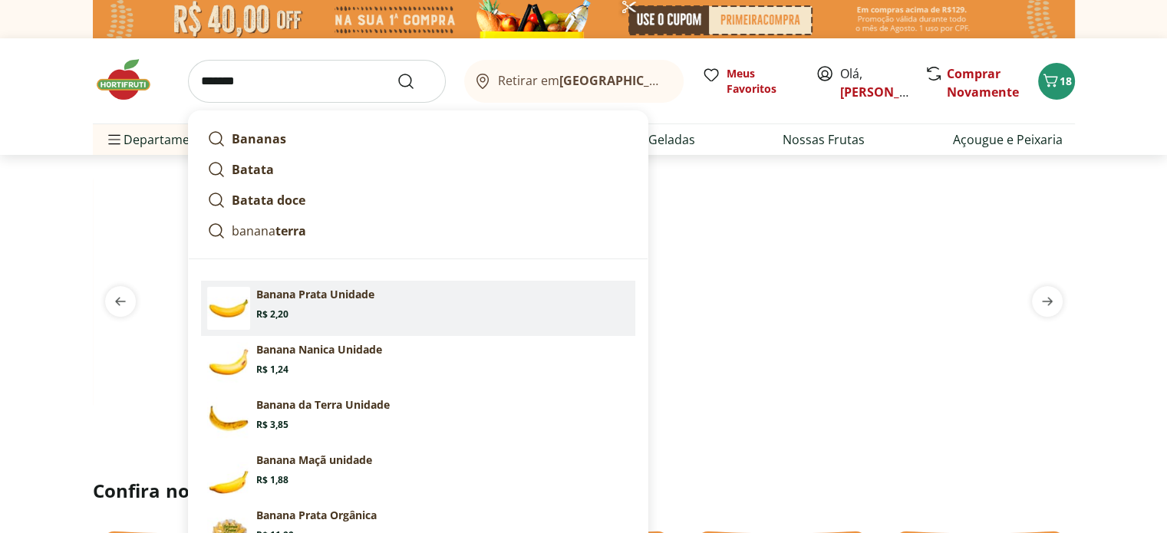
click at [347, 300] on p "Banana Prata Unidade" at bounding box center [315, 294] width 118 height 15
type input "**********"
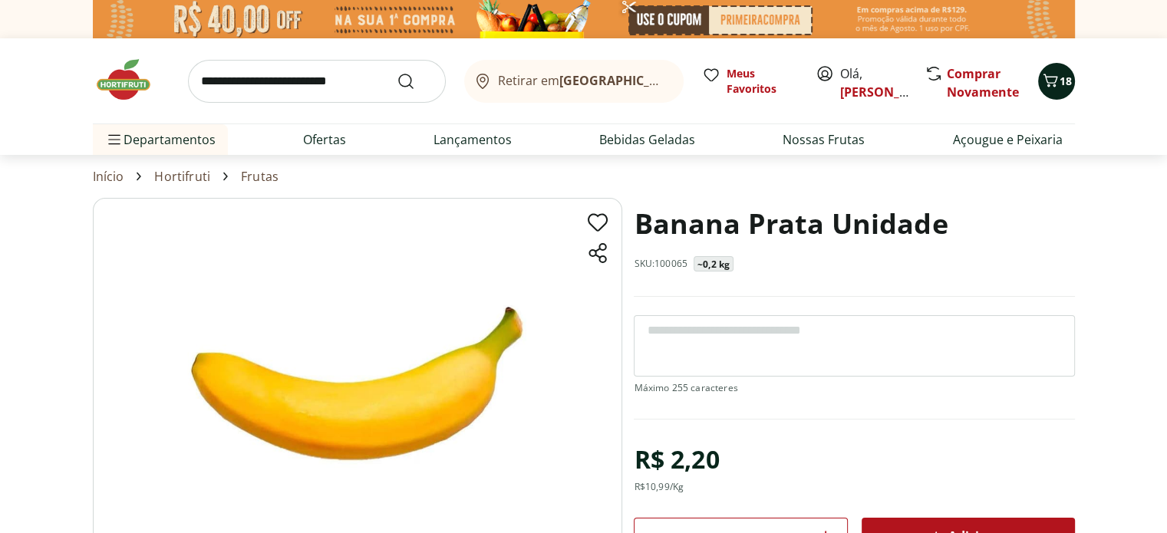
click at [1052, 75] on icon "Carrinho" at bounding box center [1050, 80] width 18 height 18
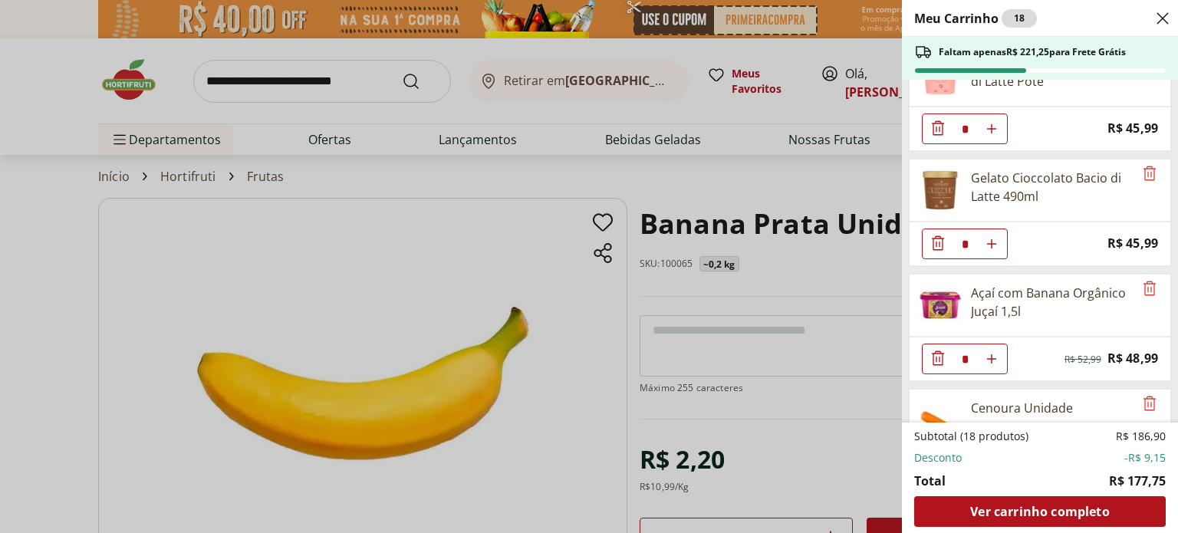
scroll to position [77, 0]
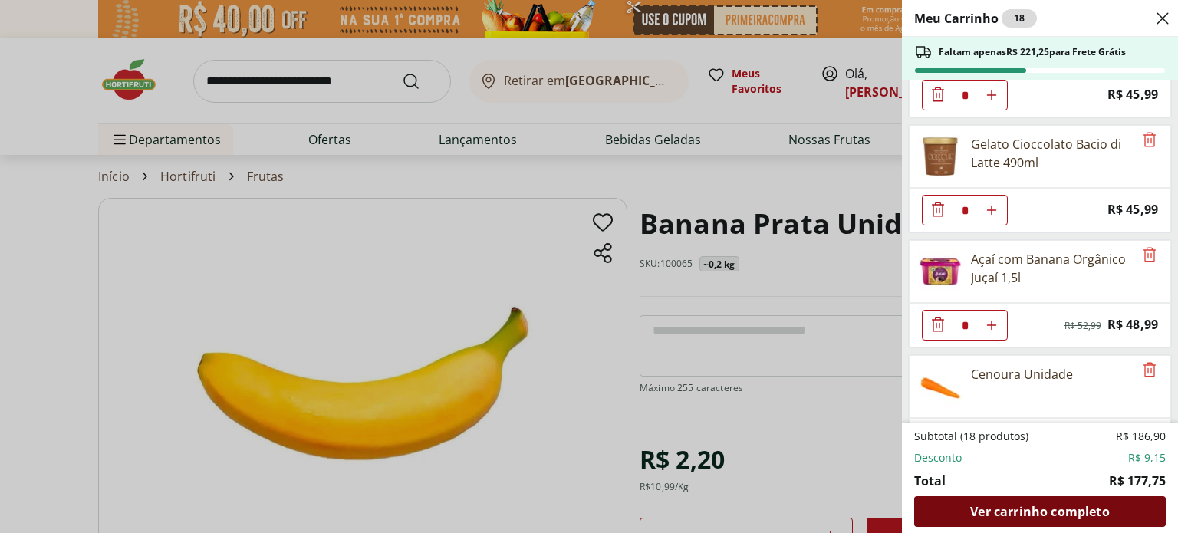
click at [1039, 518] on span "Ver carrinho completo" at bounding box center [1039, 511] width 139 height 12
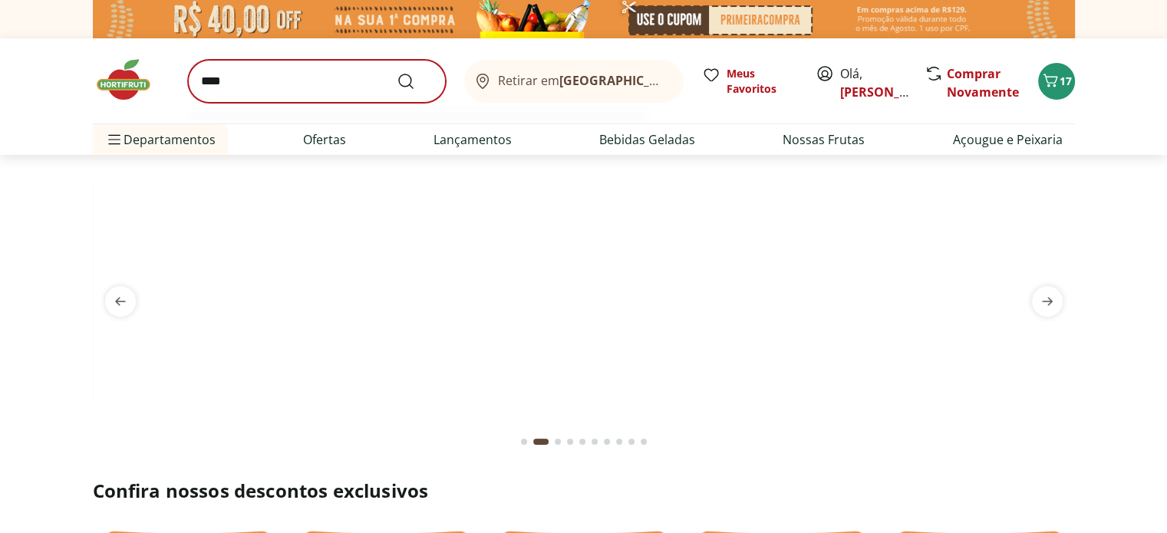
type input "****"
click at [397, 72] on button "Submit Search" at bounding box center [415, 81] width 37 height 18
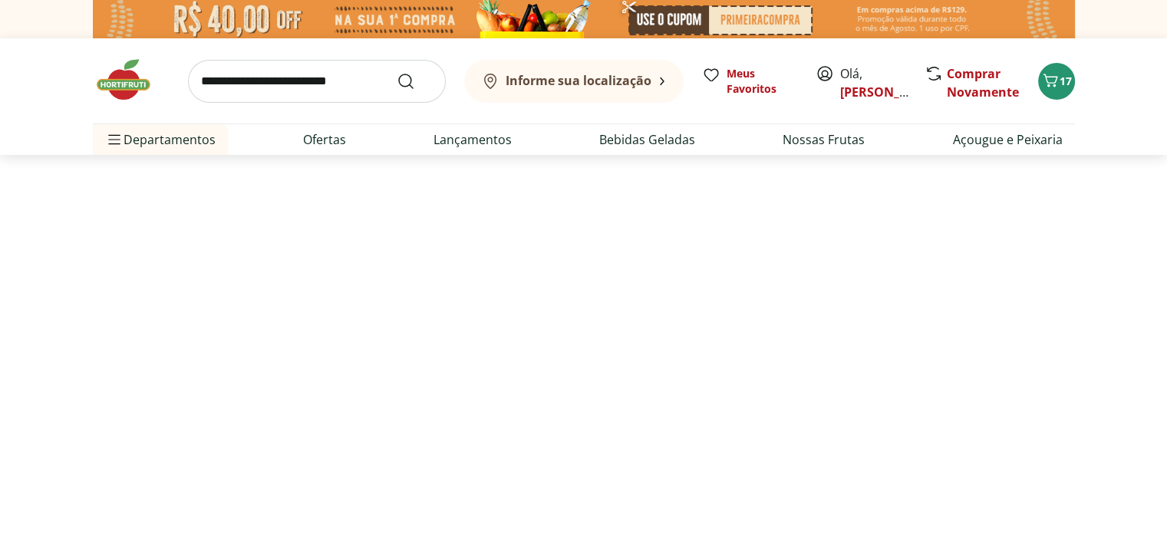
select select "**********"
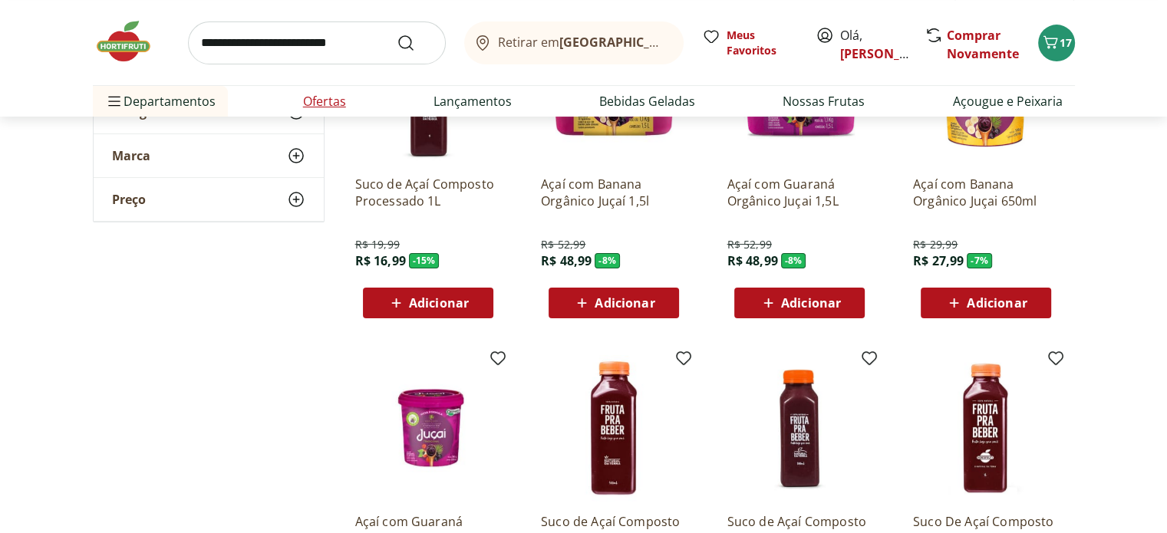
scroll to position [230, 0]
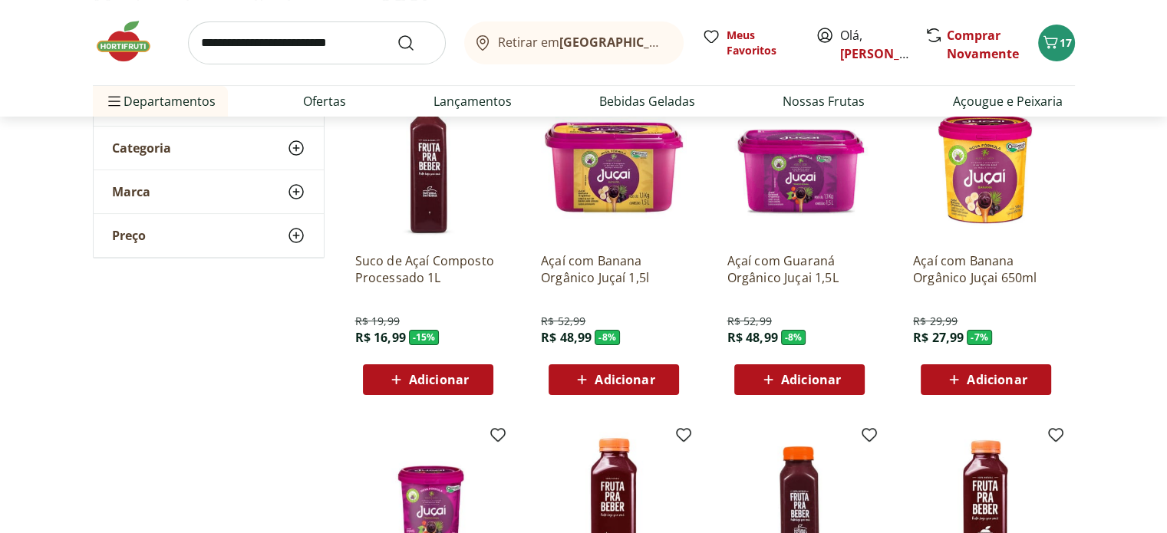
click at [796, 168] on img at bounding box center [799, 167] width 146 height 146
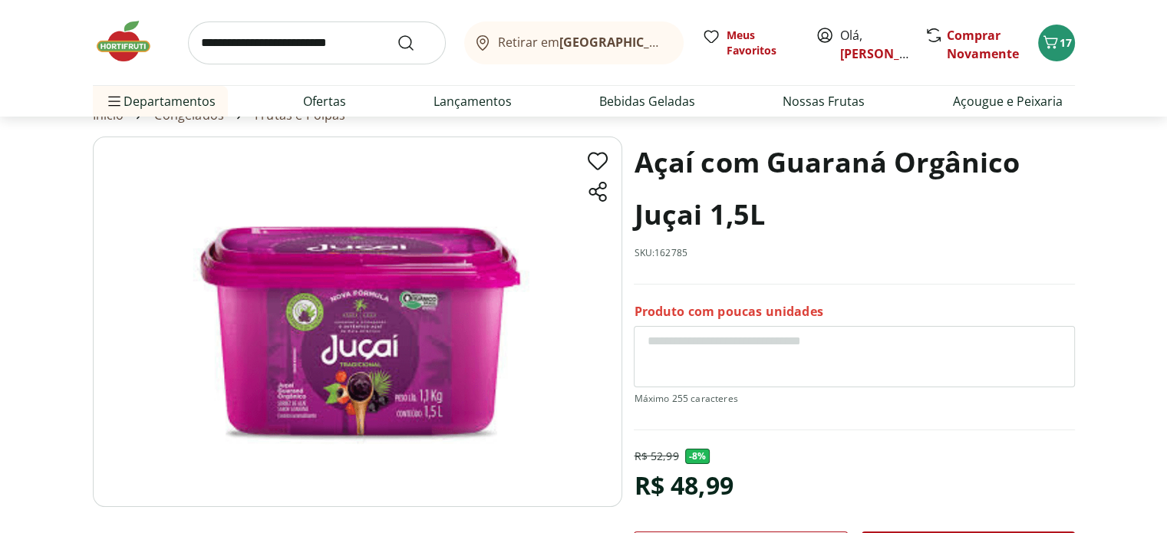
scroll to position [153, 0]
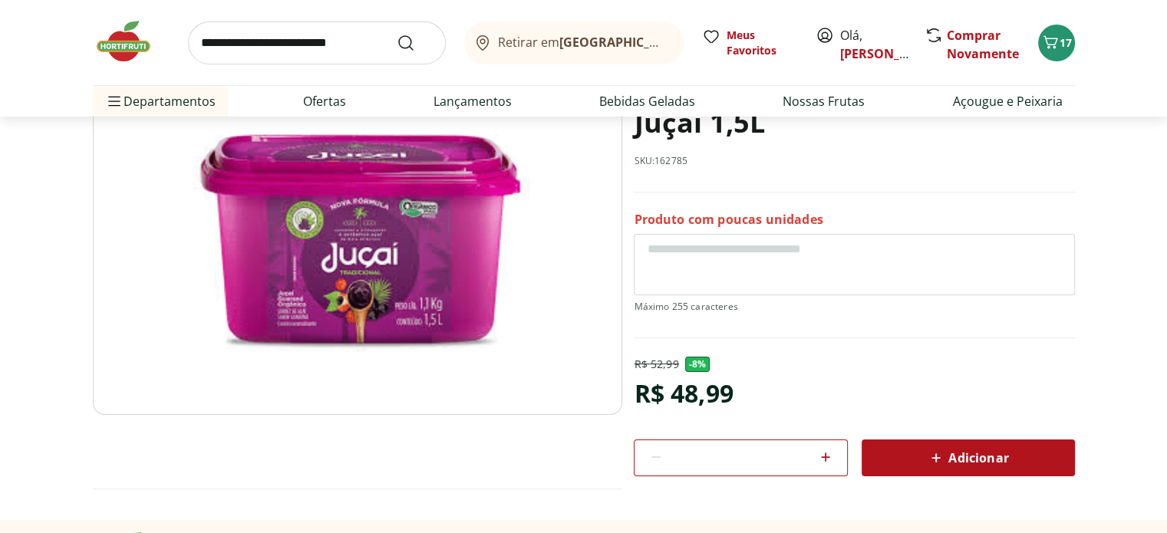
click at [965, 459] on span "Adicionar" at bounding box center [967, 458] width 81 height 18
click at [1055, 39] on icon "Carrinho" at bounding box center [1049, 41] width 15 height 13
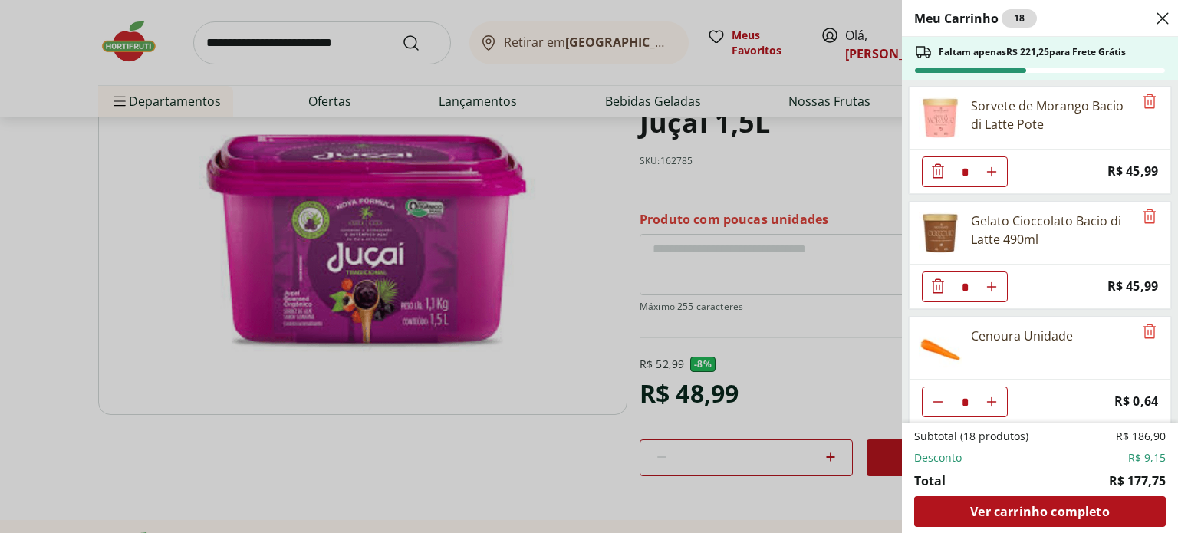
click at [1029, 104] on div "Sorvete de Morango Bacio di Latte Pote" at bounding box center [1052, 115] width 163 height 37
click at [251, 32] on div "Meu Carrinho 18 Faltam apenas R$ 221,25 para Frete Grátis Sorvete de Morango Ba…" at bounding box center [589, 266] width 1178 height 533
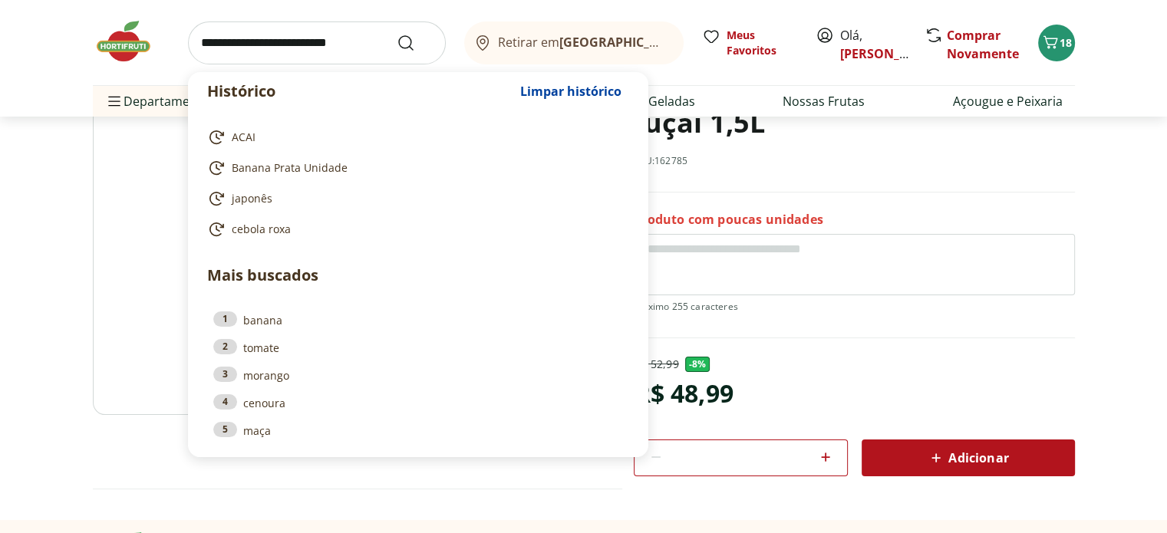
click at [241, 47] on input "search" at bounding box center [317, 42] width 258 height 43
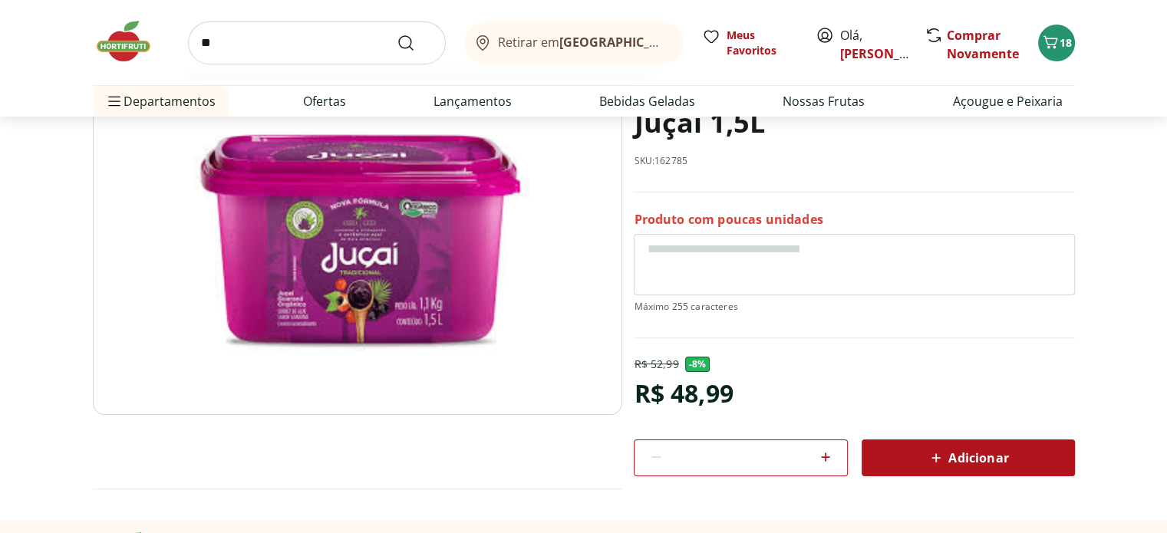
type input "*"
type input "*******"
click at [397, 34] on button "Submit Search" at bounding box center [415, 43] width 37 height 18
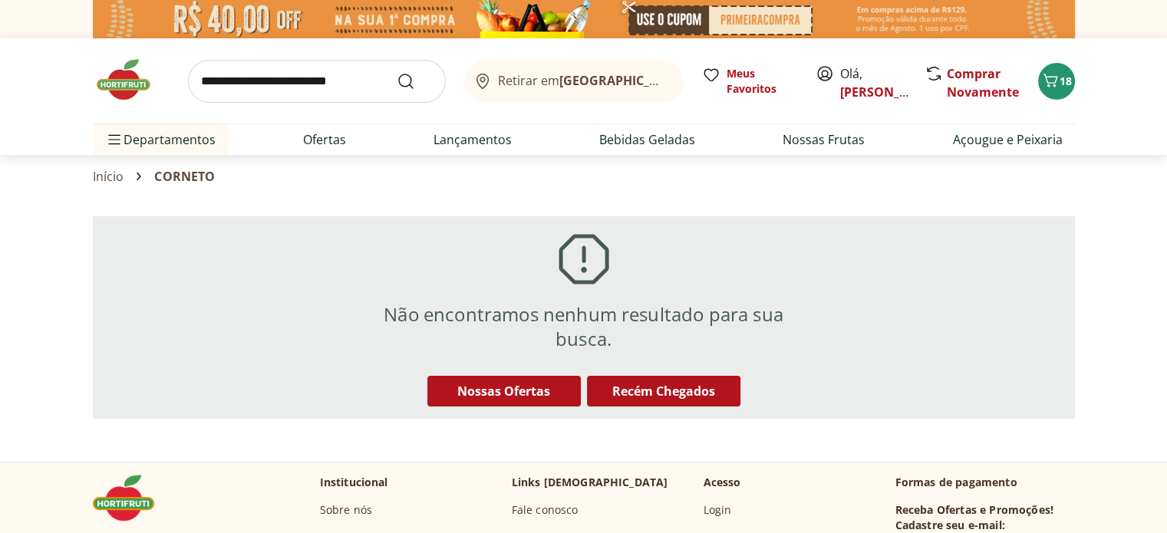
click at [242, 81] on input "search" at bounding box center [317, 81] width 258 height 43
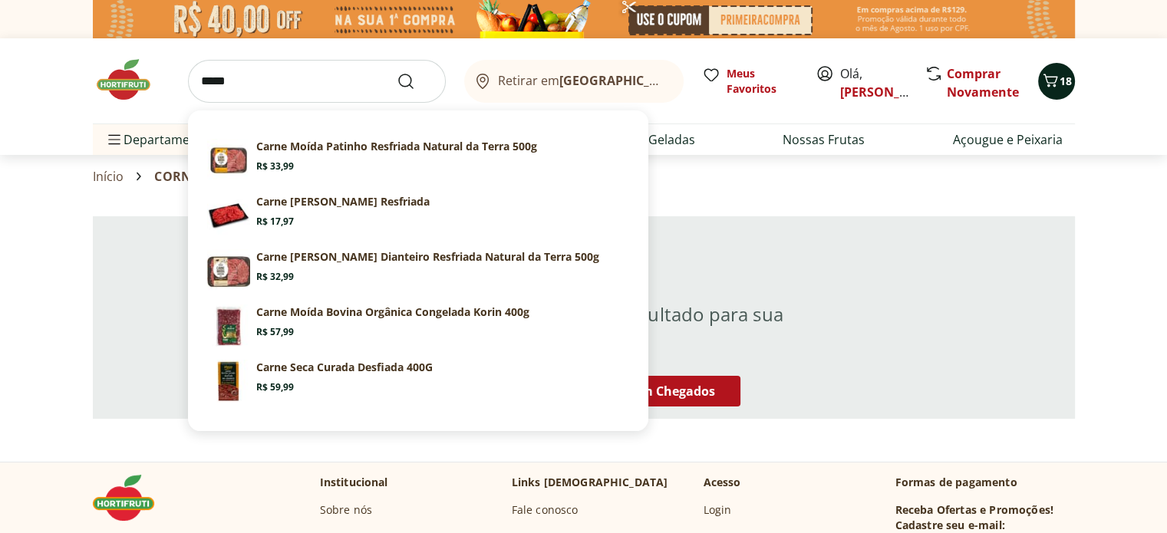
type input "*****"
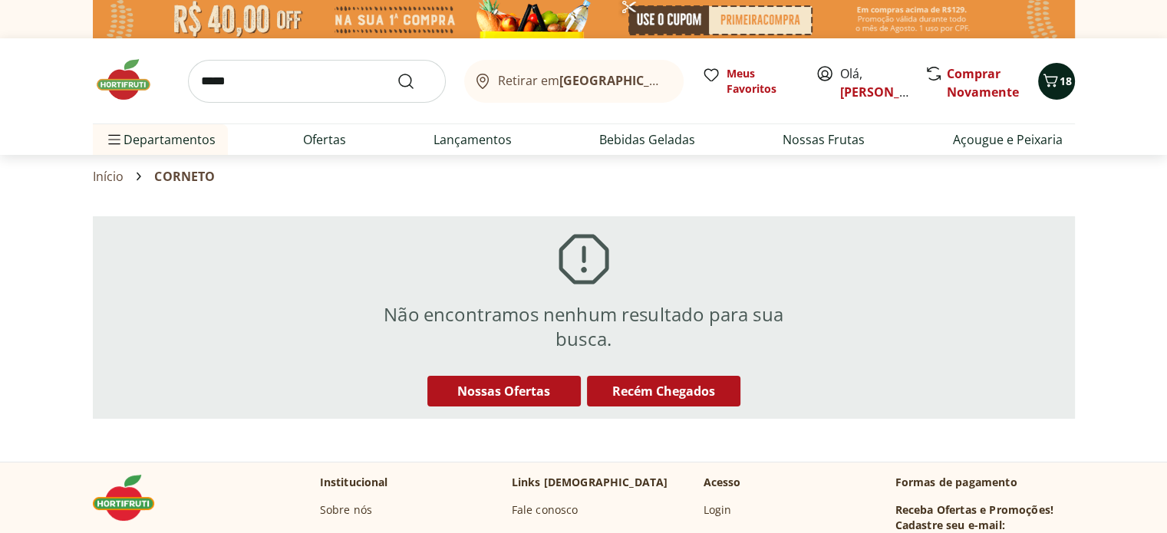
click at [1049, 87] on icon "Carrinho" at bounding box center [1050, 80] width 18 height 18
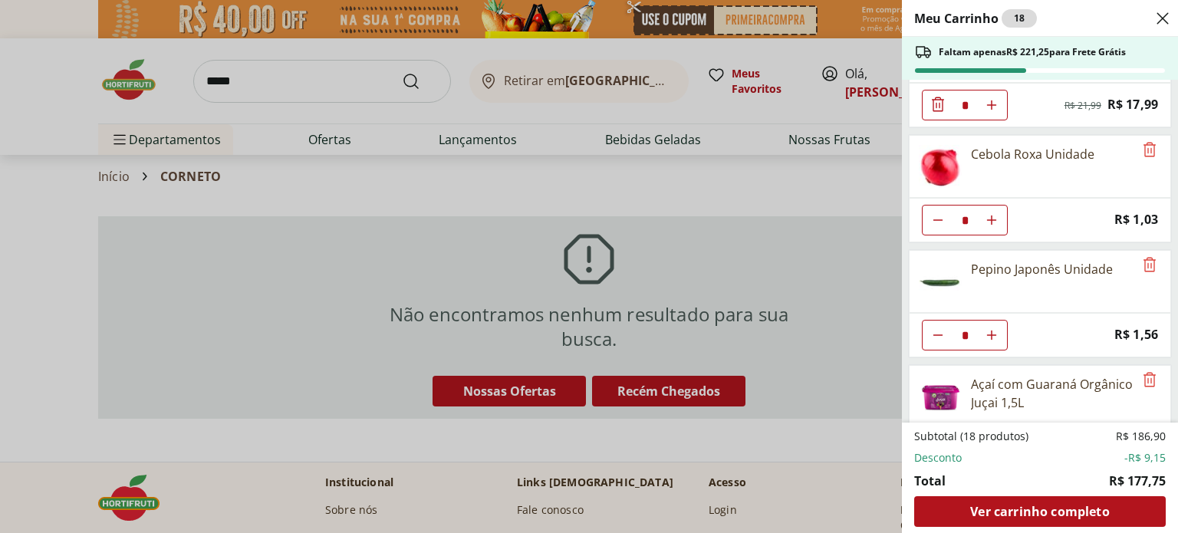
scroll to position [690, 0]
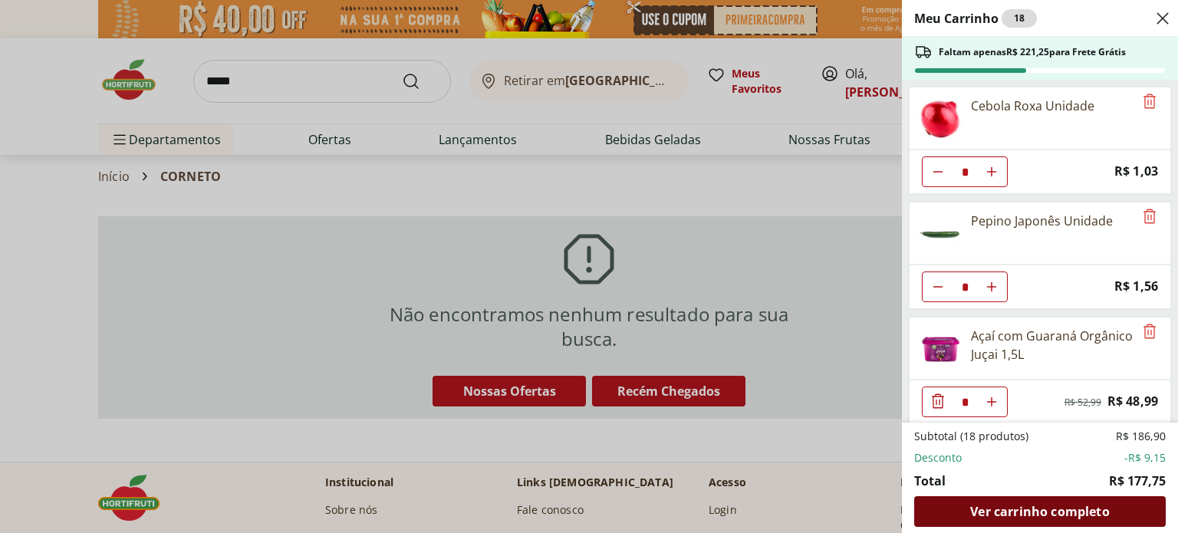
click at [1025, 515] on span "Ver carrinho completo" at bounding box center [1039, 511] width 139 height 12
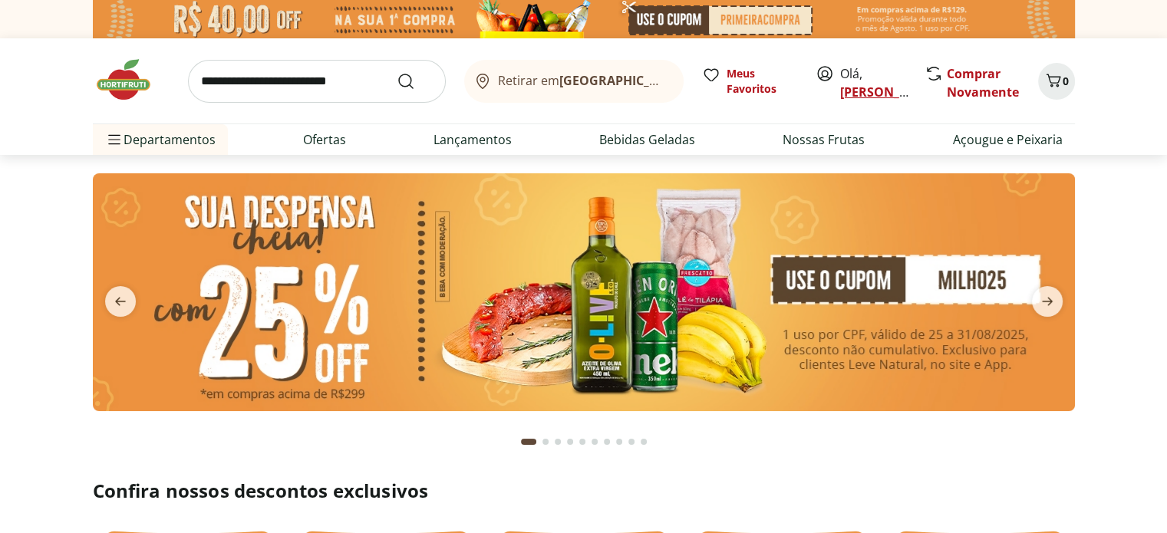
click at [851, 89] on link "[PERSON_NAME]" at bounding box center [890, 92] width 100 height 17
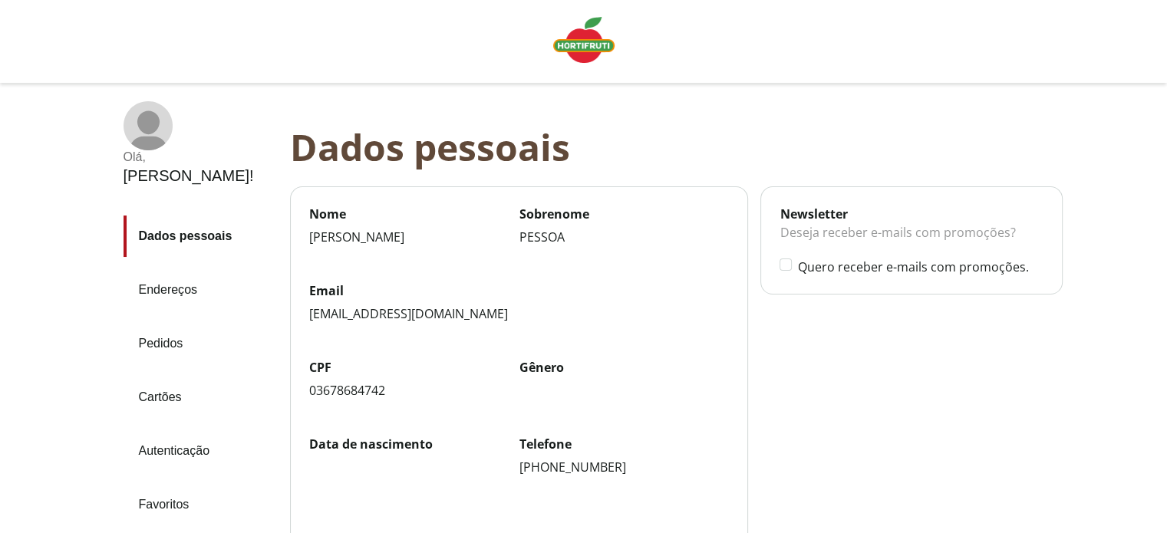
click at [177, 323] on link "Pedidos" at bounding box center [200, 343] width 154 height 41
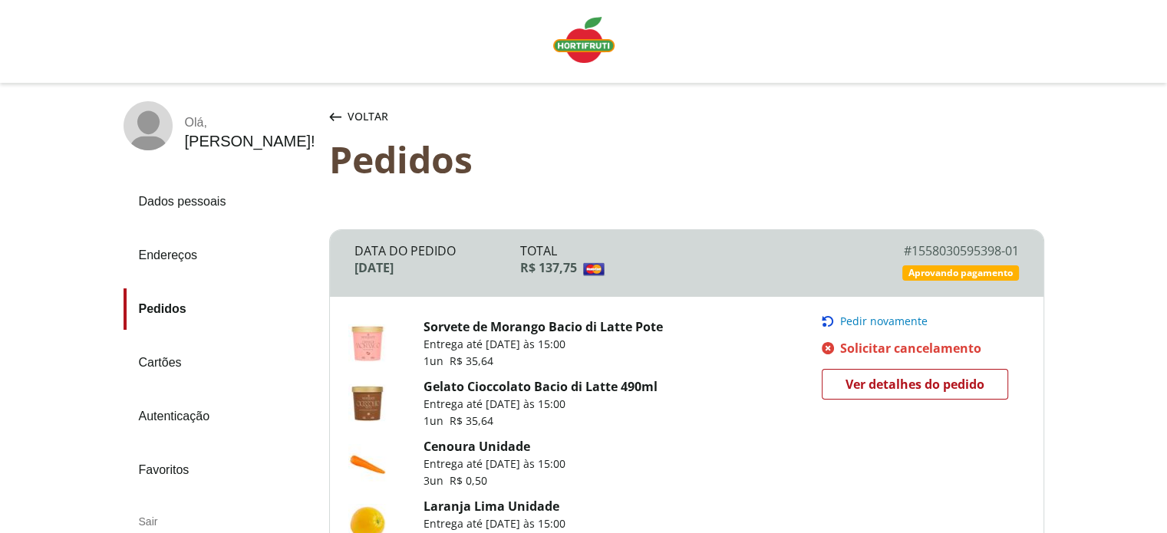
click at [164, 242] on link "Endereços" at bounding box center [219, 255] width 193 height 41
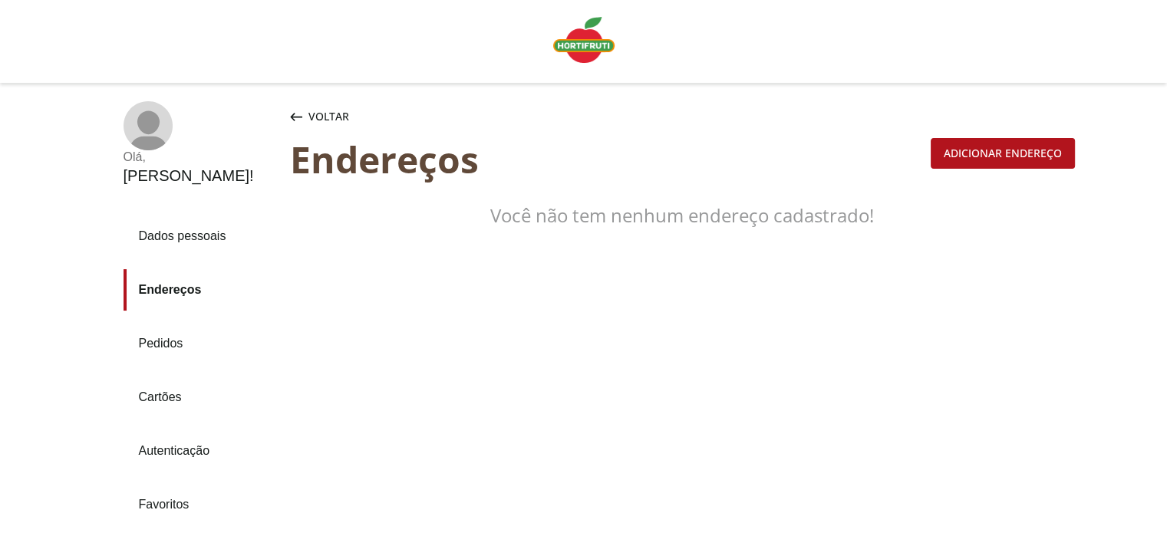
click at [168, 269] on link "Endereços" at bounding box center [200, 289] width 154 height 41
click at [163, 377] on link "Cartões" at bounding box center [200, 397] width 154 height 41
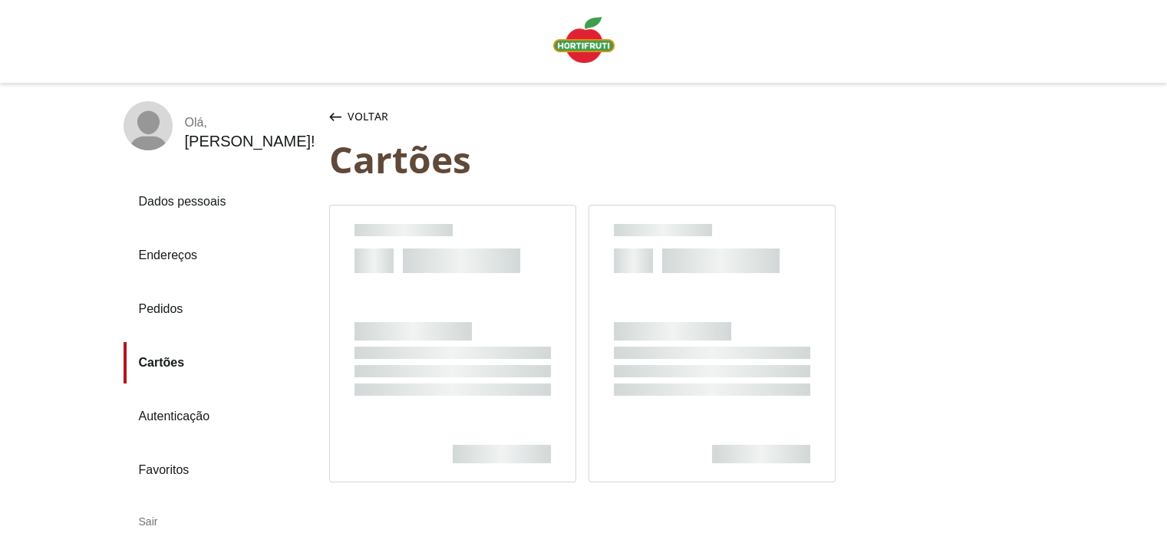
scroll to position [117, 0]
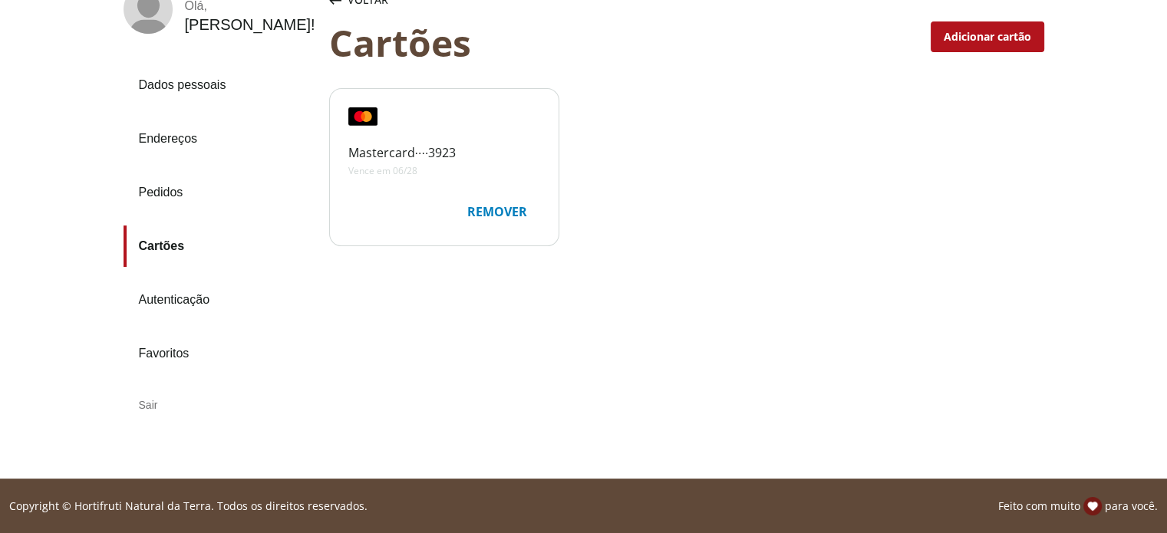
click at [150, 190] on link "Pedidos" at bounding box center [219, 192] width 193 height 41
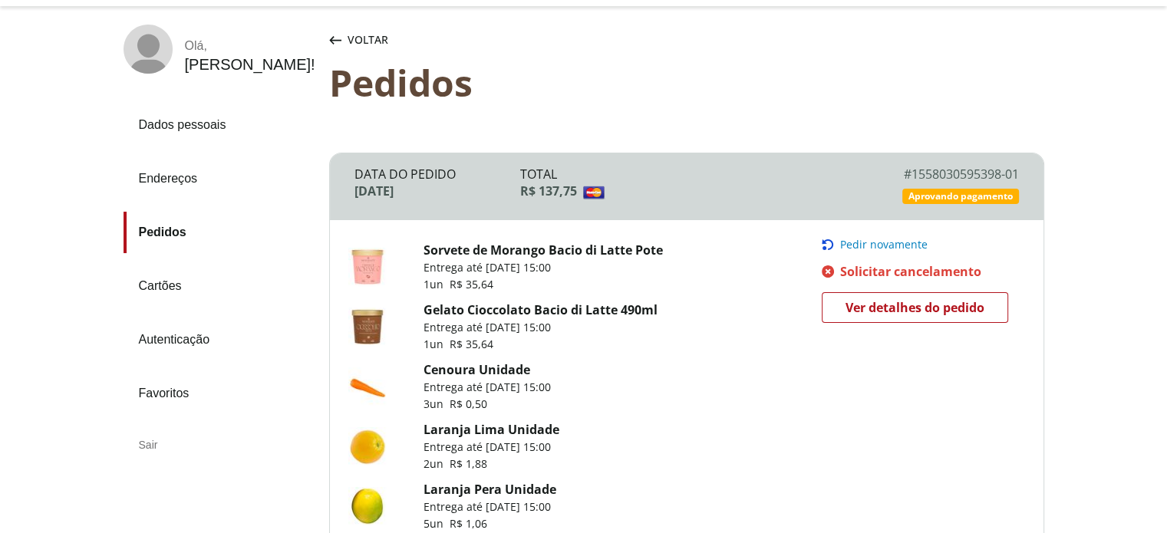
scroll to position [153, 0]
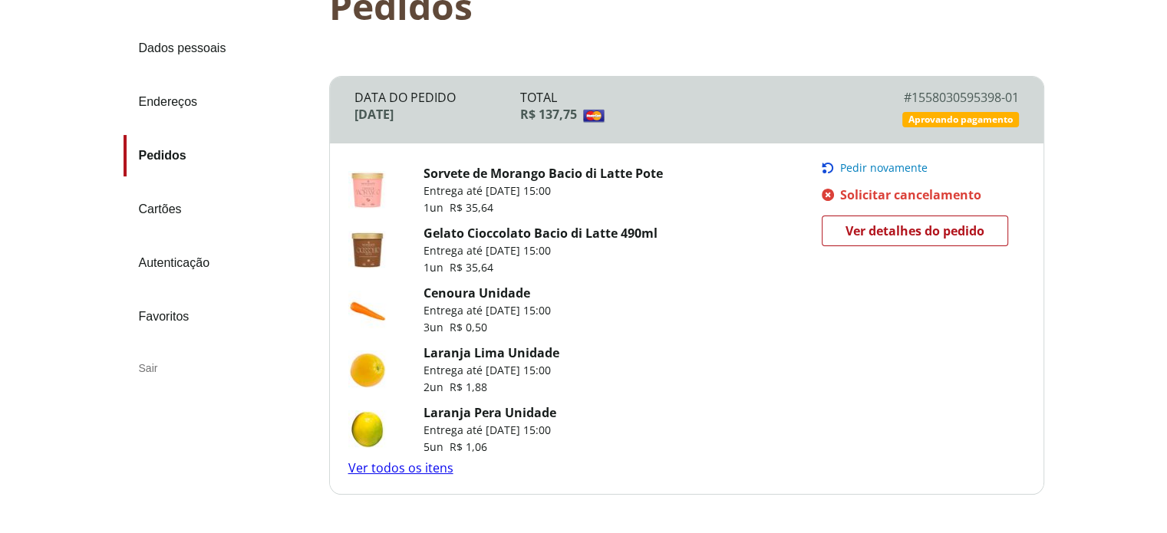
click at [402, 473] on link "Ver todos os itens" at bounding box center [400, 467] width 105 height 17
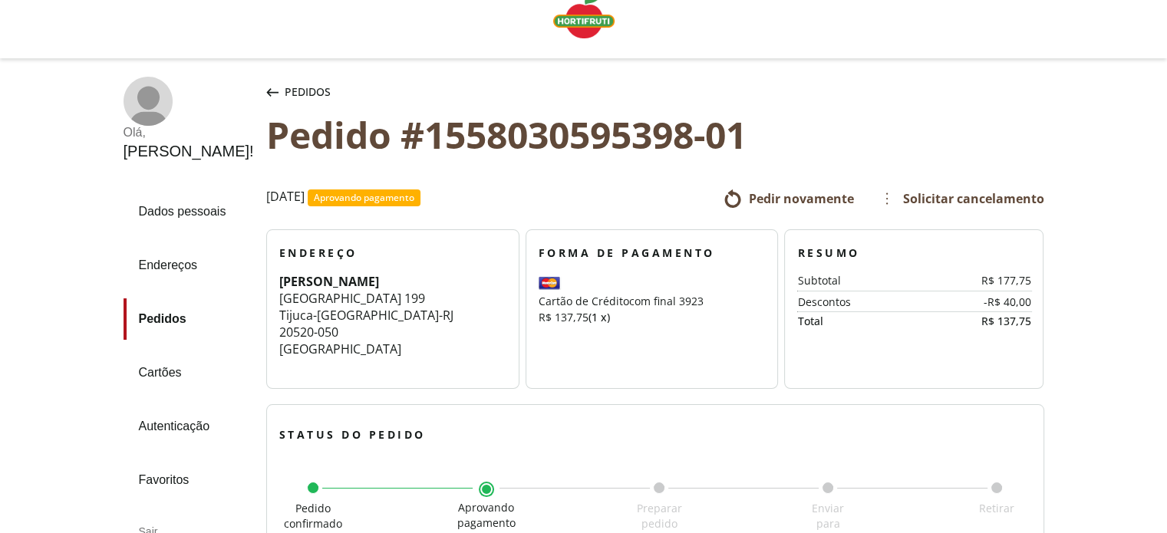
scroll to position [24, 0]
